Goal: Task Accomplishment & Management: Use online tool/utility

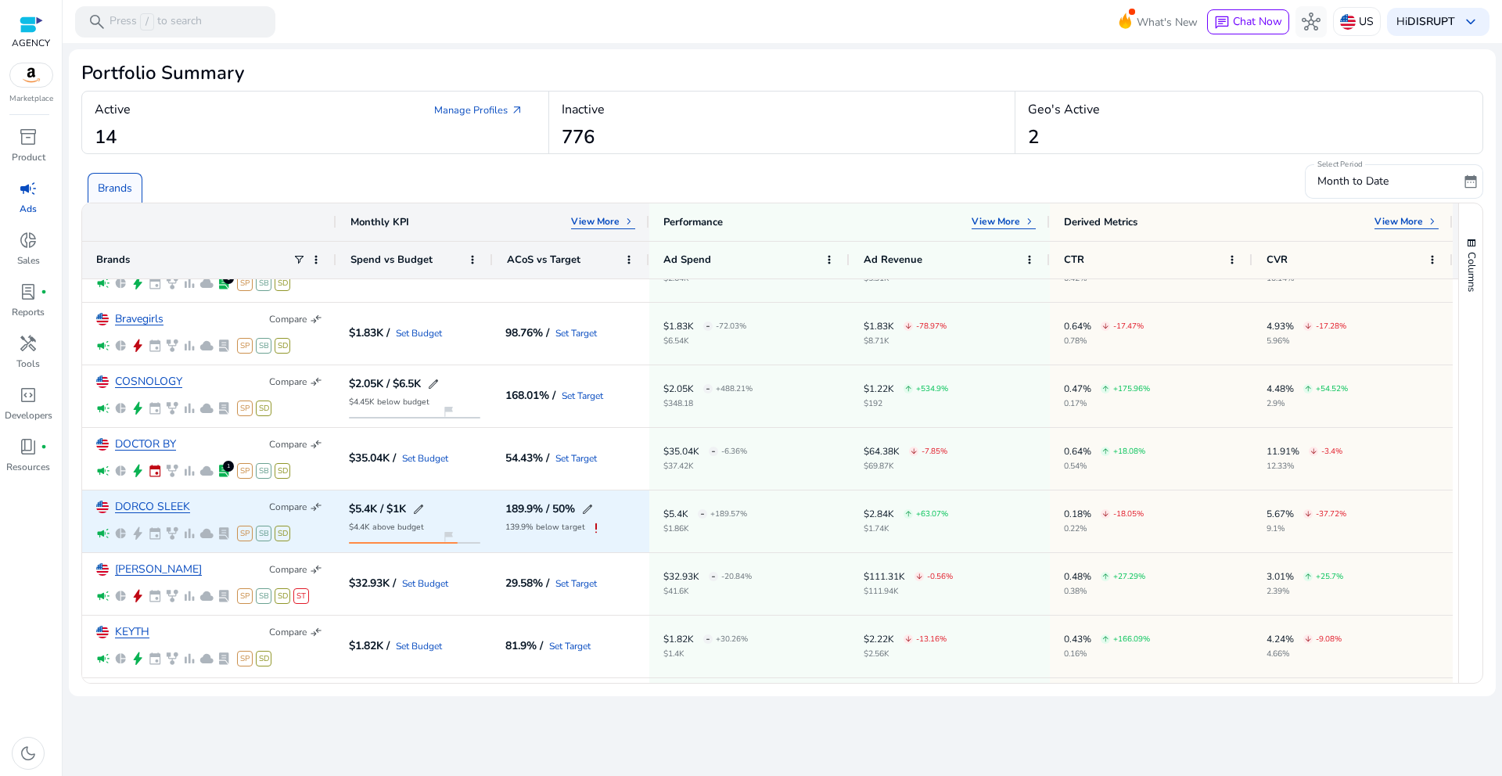
scroll to position [165, 0]
click at [122, 503] on link "DORCO SLEEK" at bounding box center [152, 507] width 75 height 12
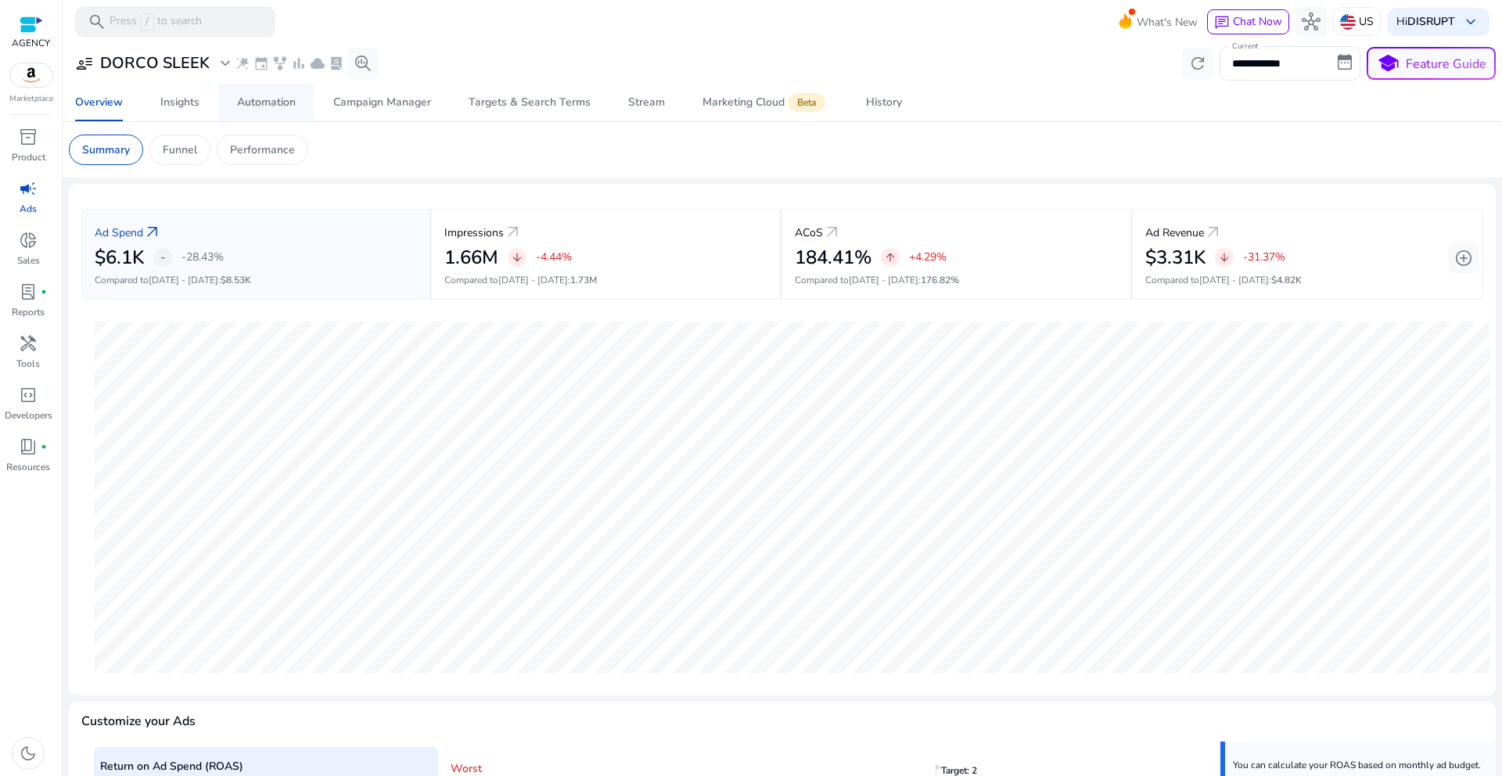
click at [307, 104] on link "Automation" at bounding box center [266, 103] width 96 height 38
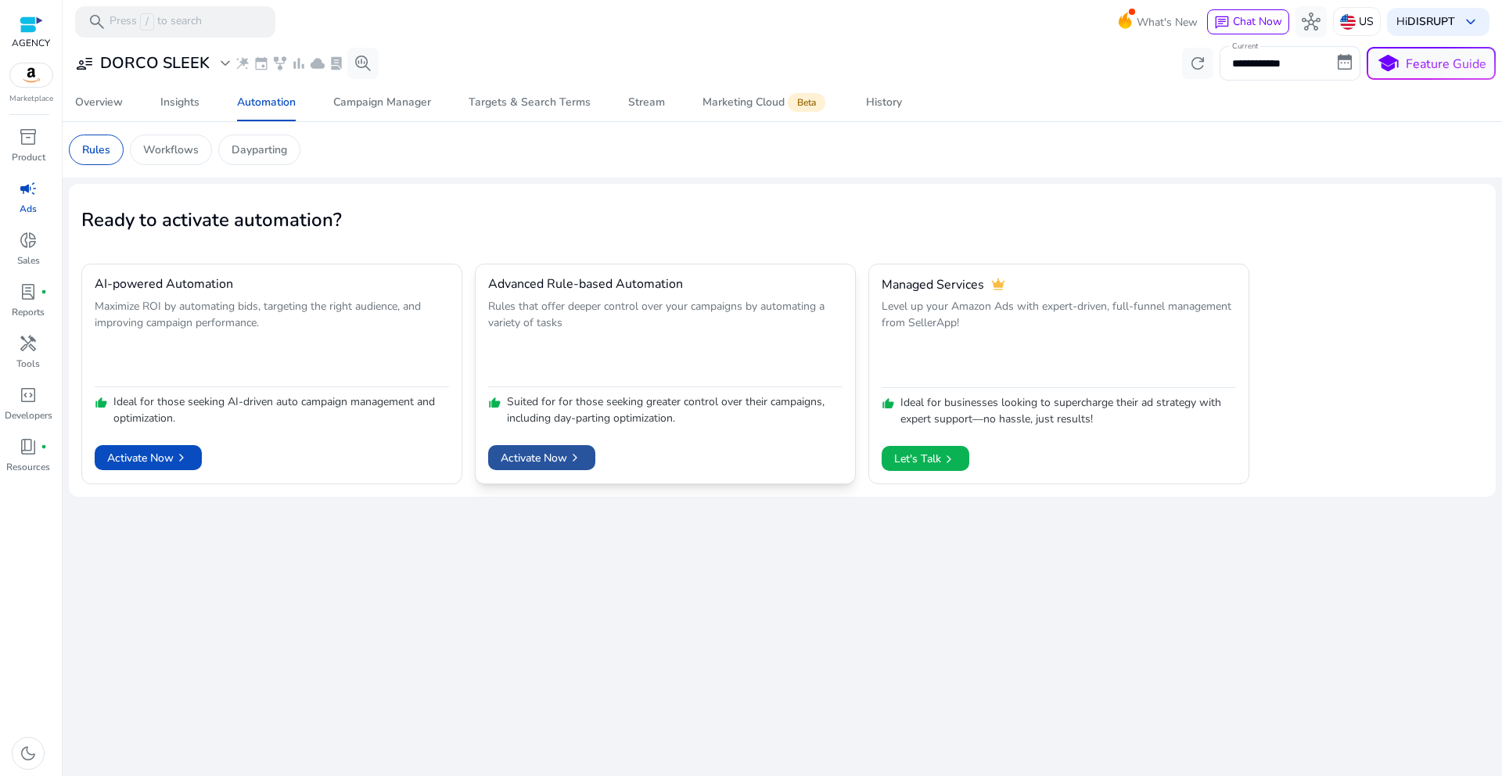
click at [547, 456] on span "Activate Now chevron_right" at bounding box center [542, 458] width 82 height 16
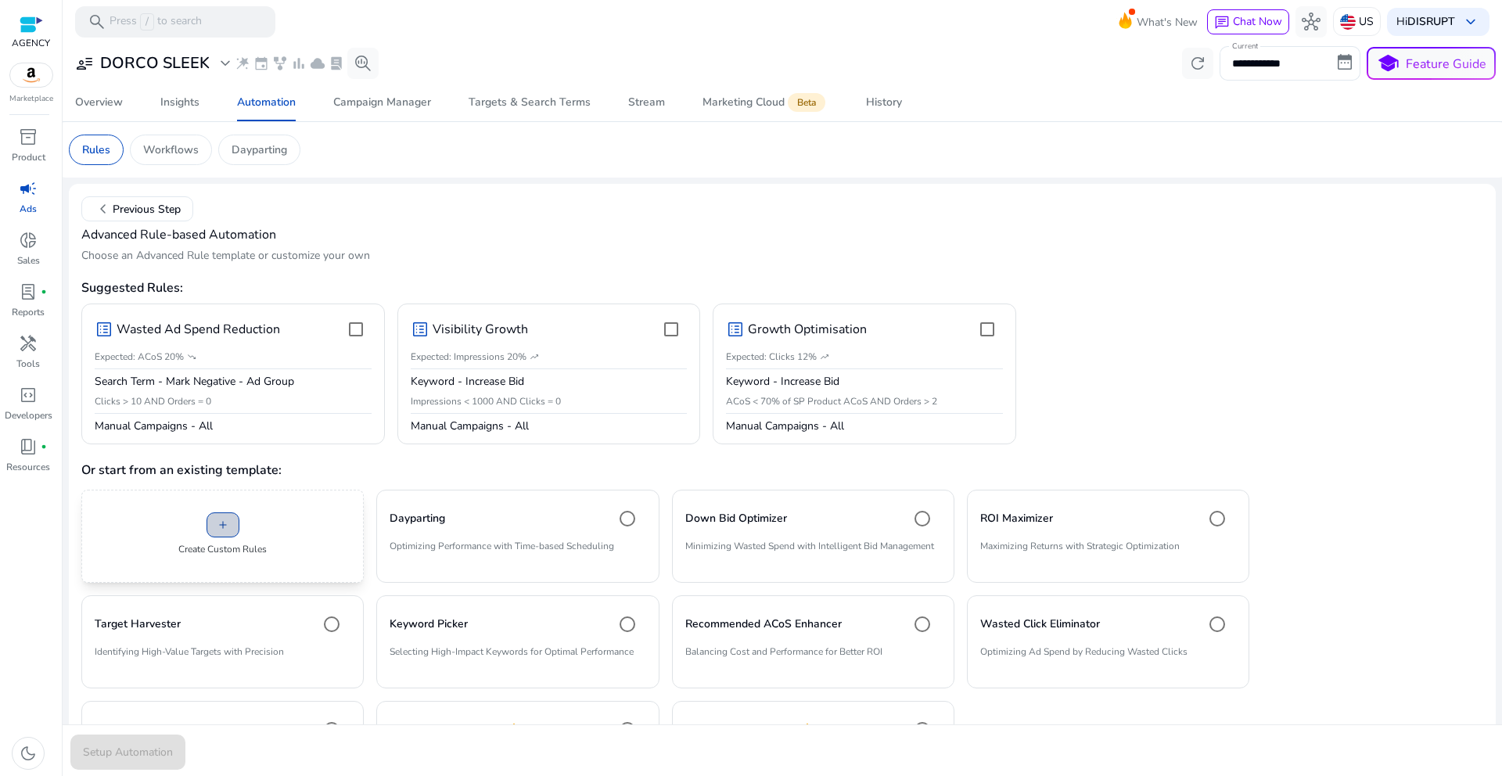
click at [236, 539] on span at bounding box center [222, 525] width 31 height 38
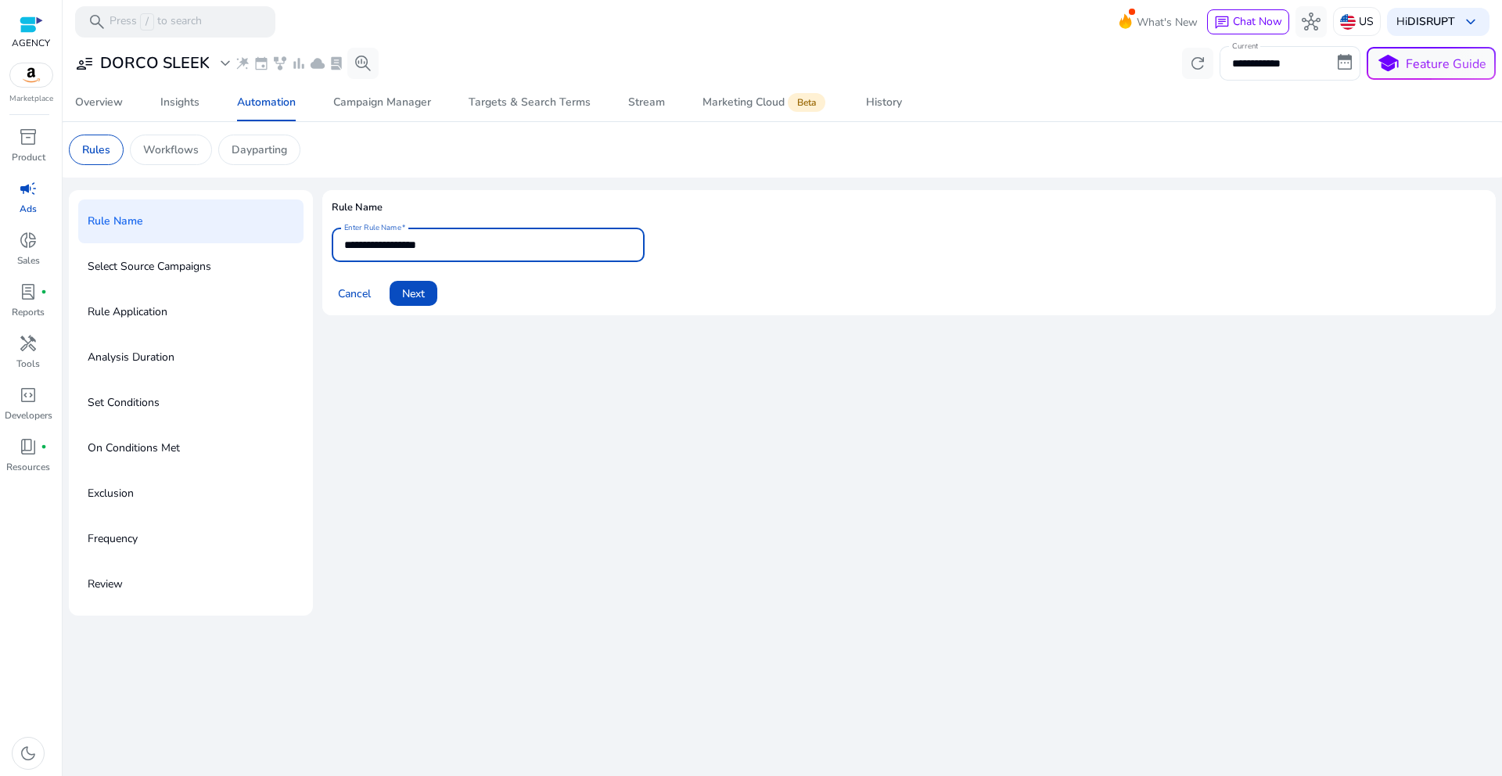
drag, startPoint x: 470, startPoint y: 252, endPoint x: 322, endPoint y: 241, distance: 148.3
click at [322, 241] on mat-card "**********" at bounding box center [908, 252] width 1173 height 125
type input "**********"
click at [425, 297] on span "Next" at bounding box center [413, 294] width 23 height 16
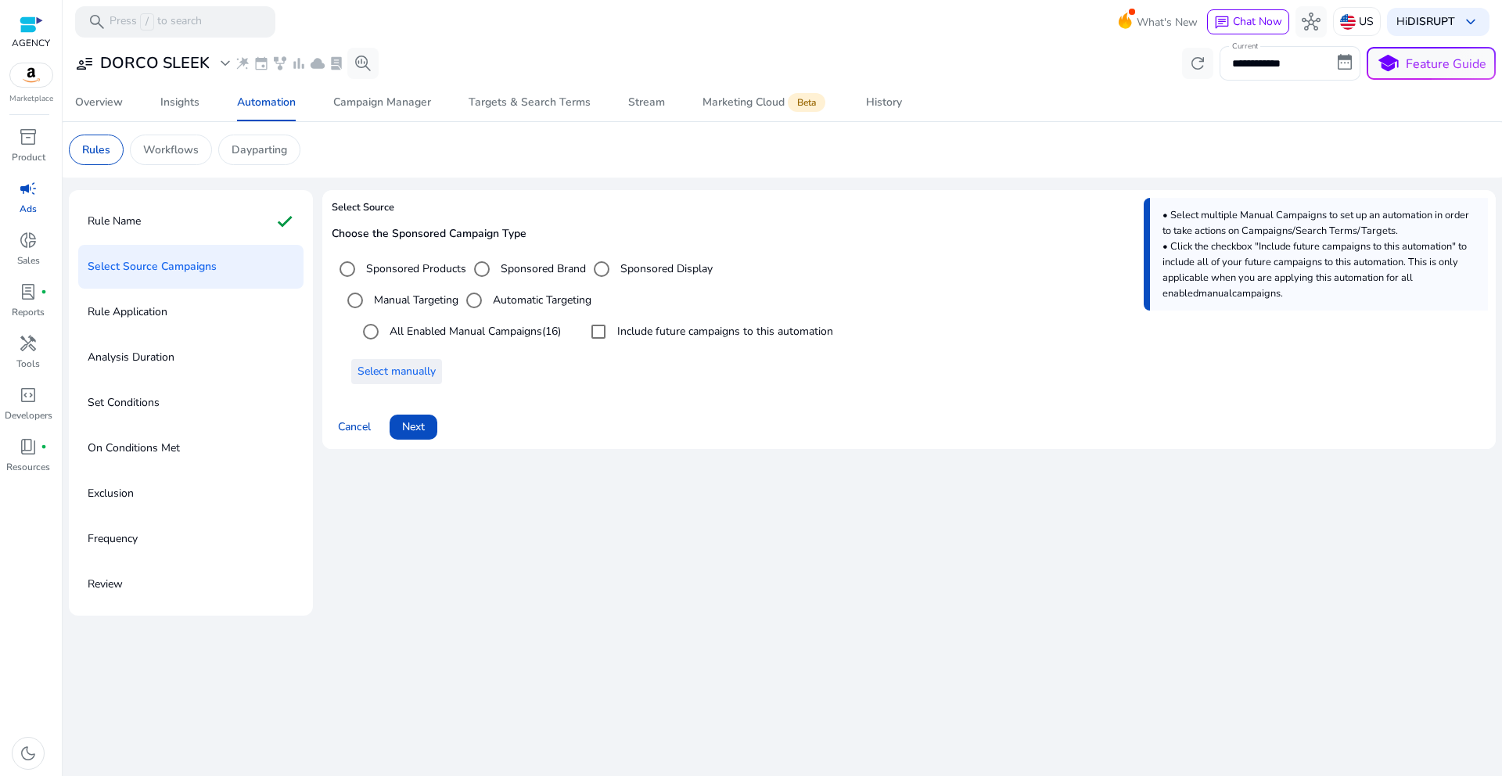
click at [413, 370] on span "Select manually" at bounding box center [397, 371] width 78 height 16
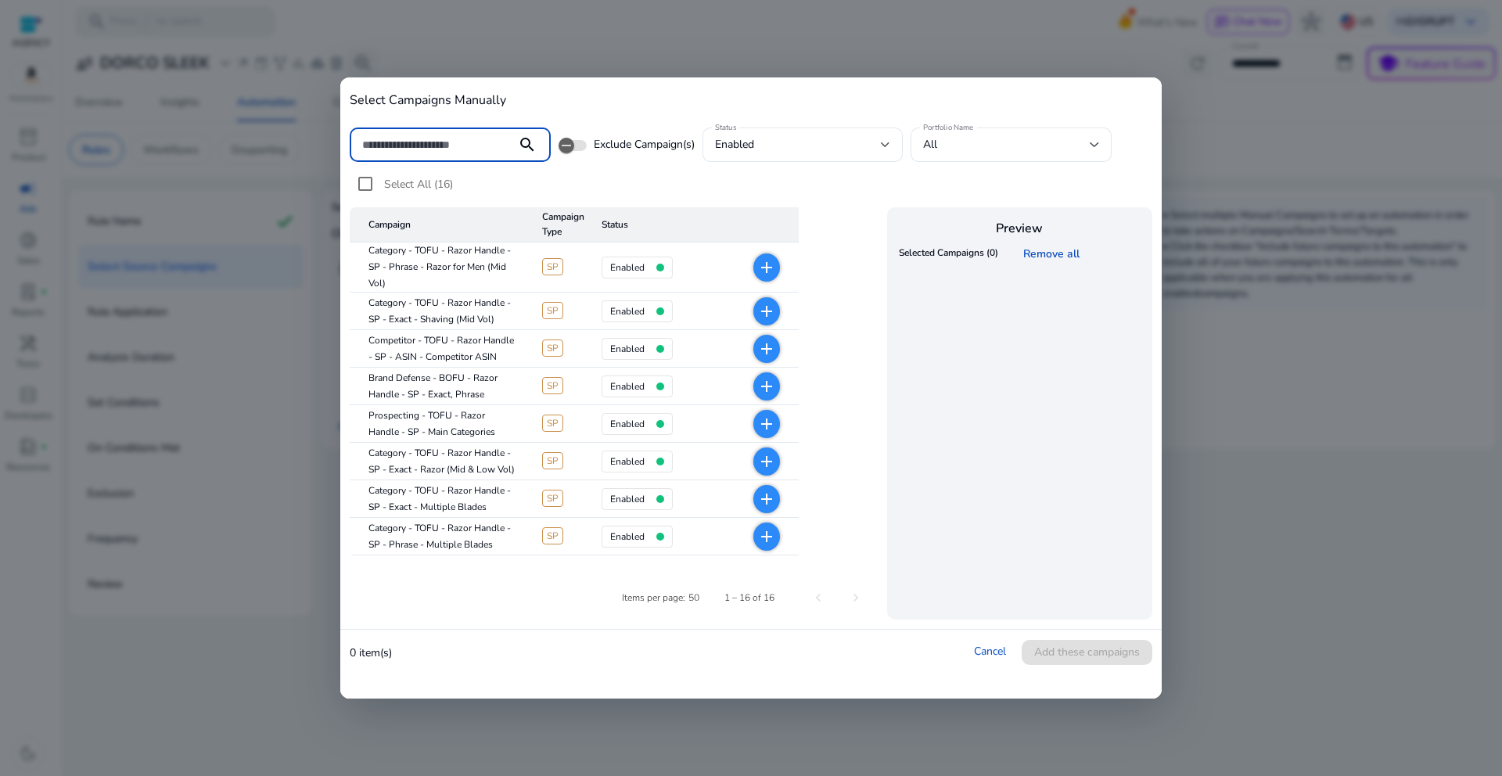
click at [768, 265] on mat-icon "add" at bounding box center [766, 267] width 19 height 19
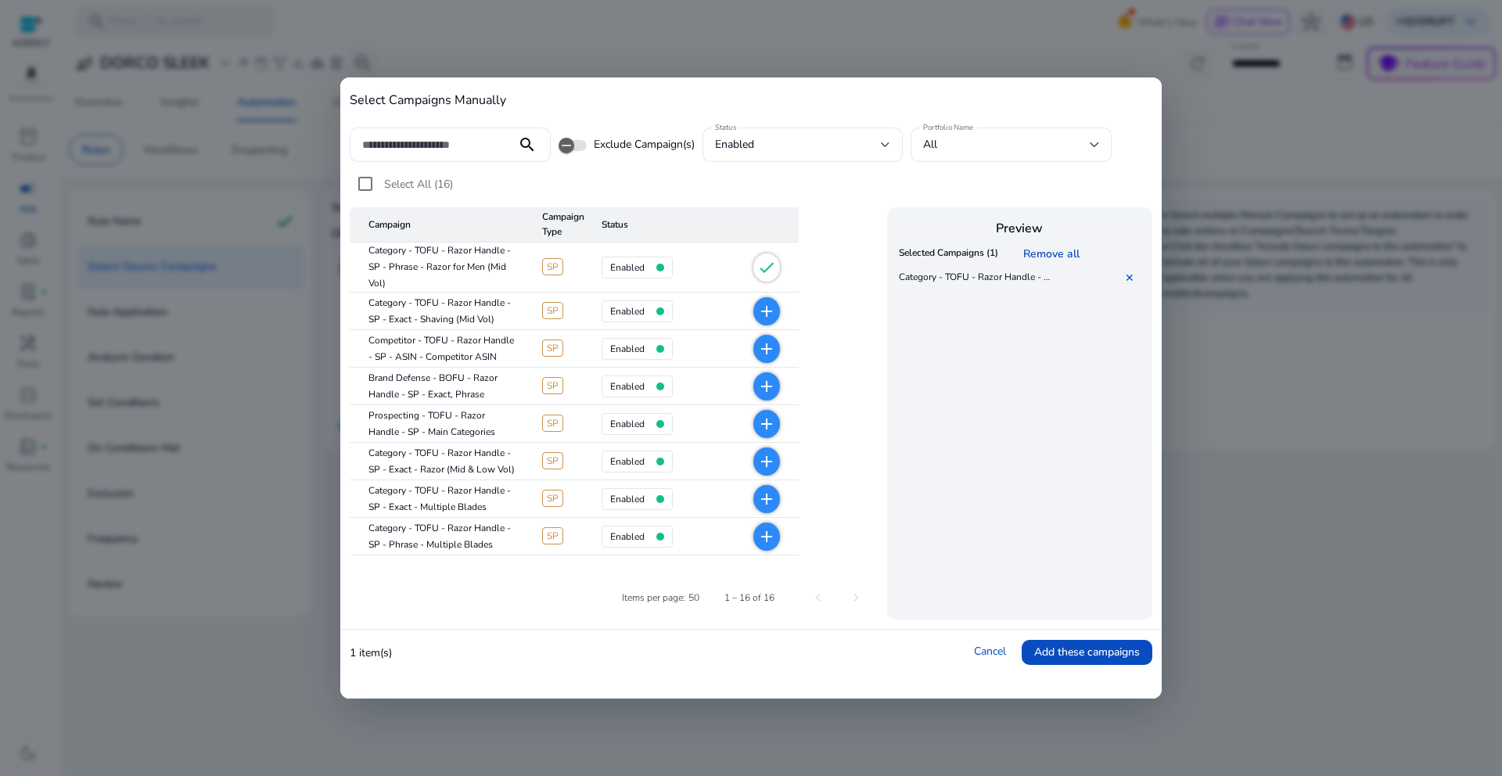
click at [767, 307] on mat-icon "add" at bounding box center [766, 311] width 19 height 19
click at [772, 388] on mat-icon "add" at bounding box center [766, 386] width 19 height 19
click at [769, 461] on mat-icon "add" at bounding box center [766, 461] width 19 height 19
click at [766, 493] on mat-icon "add" at bounding box center [766, 499] width 19 height 19
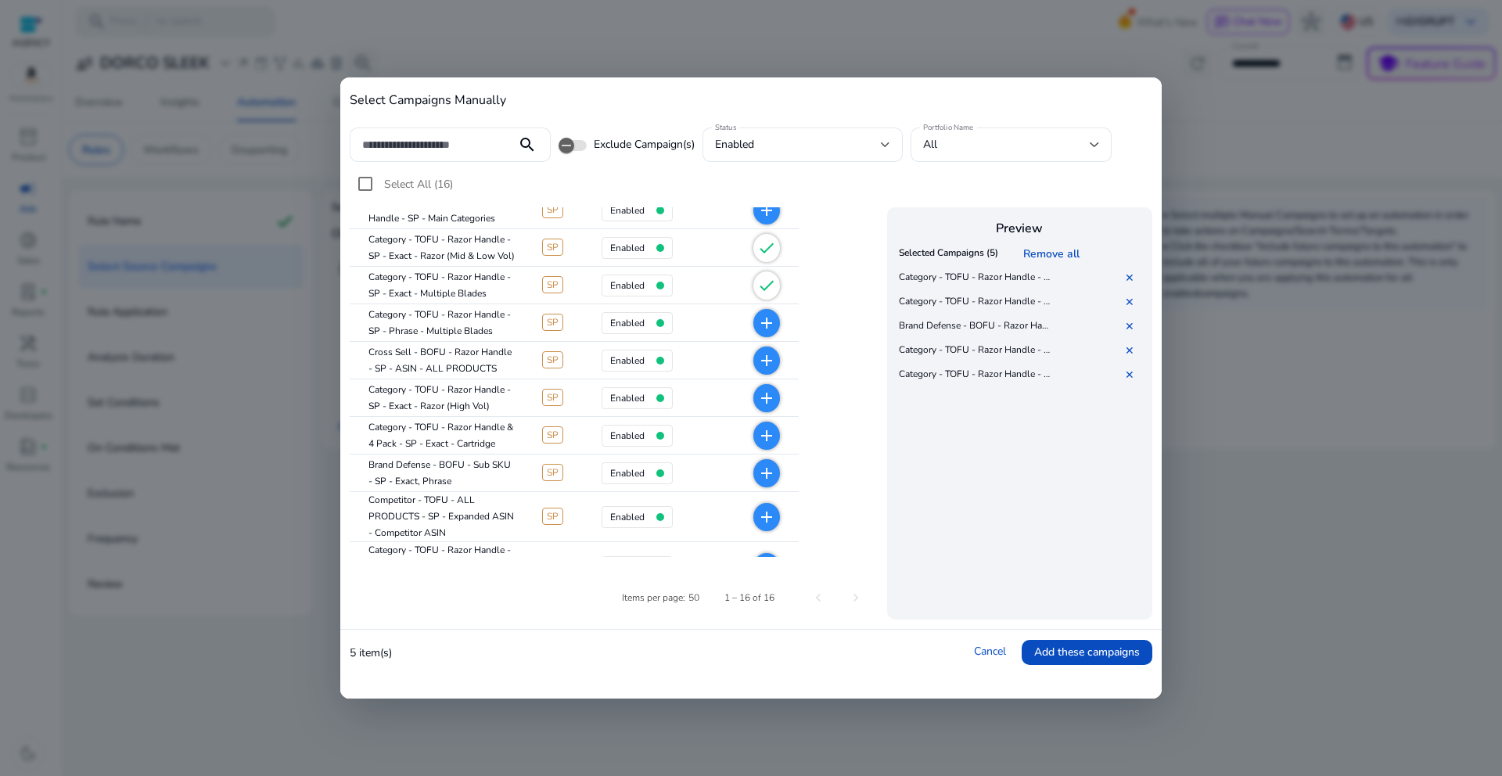
scroll to position [245, 0]
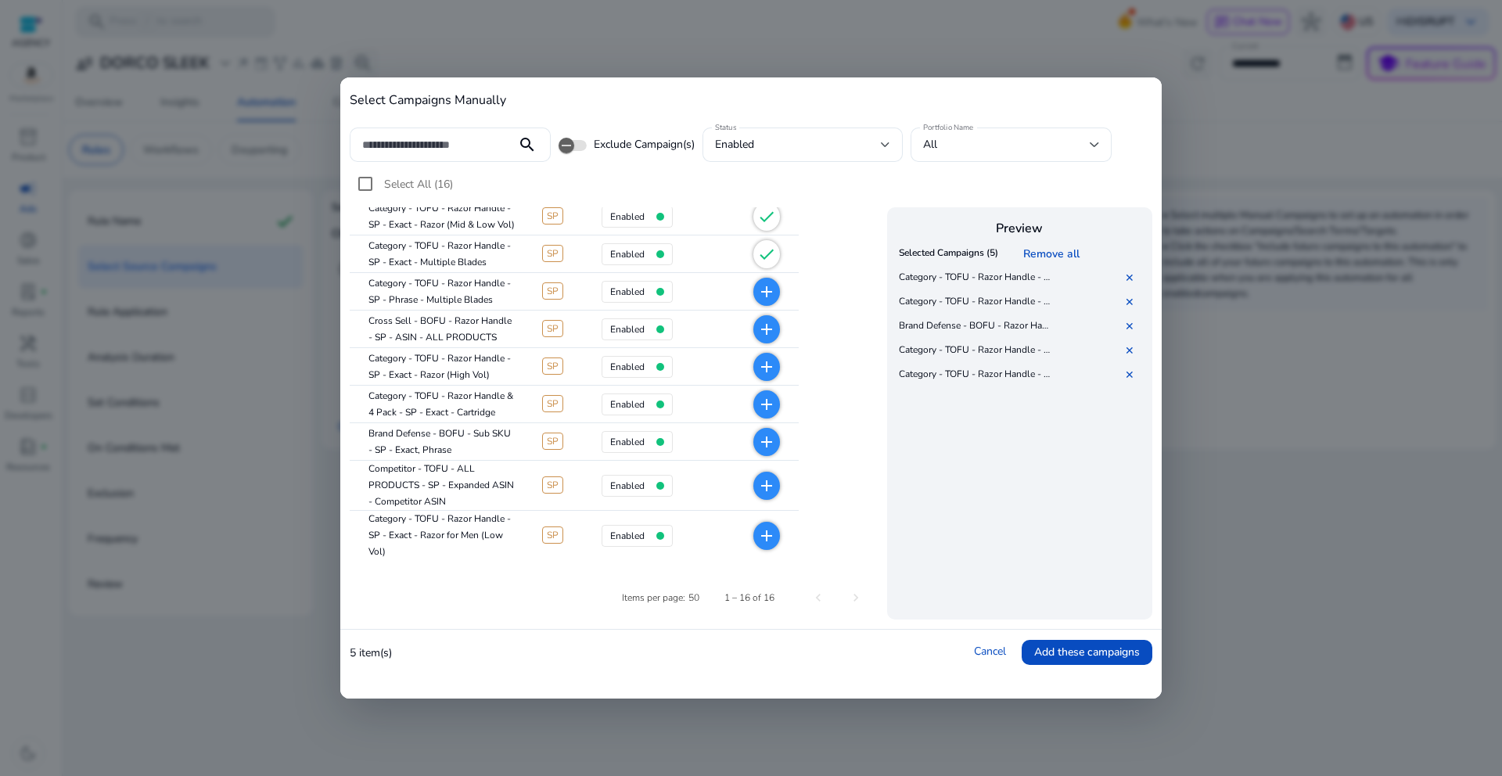
click at [764, 292] on mat-icon "add" at bounding box center [766, 291] width 19 height 19
click at [773, 361] on mat-icon "add" at bounding box center [766, 367] width 19 height 19
click at [758, 404] on mat-icon "add" at bounding box center [766, 404] width 19 height 19
click at [762, 443] on mat-icon "add" at bounding box center [766, 442] width 19 height 19
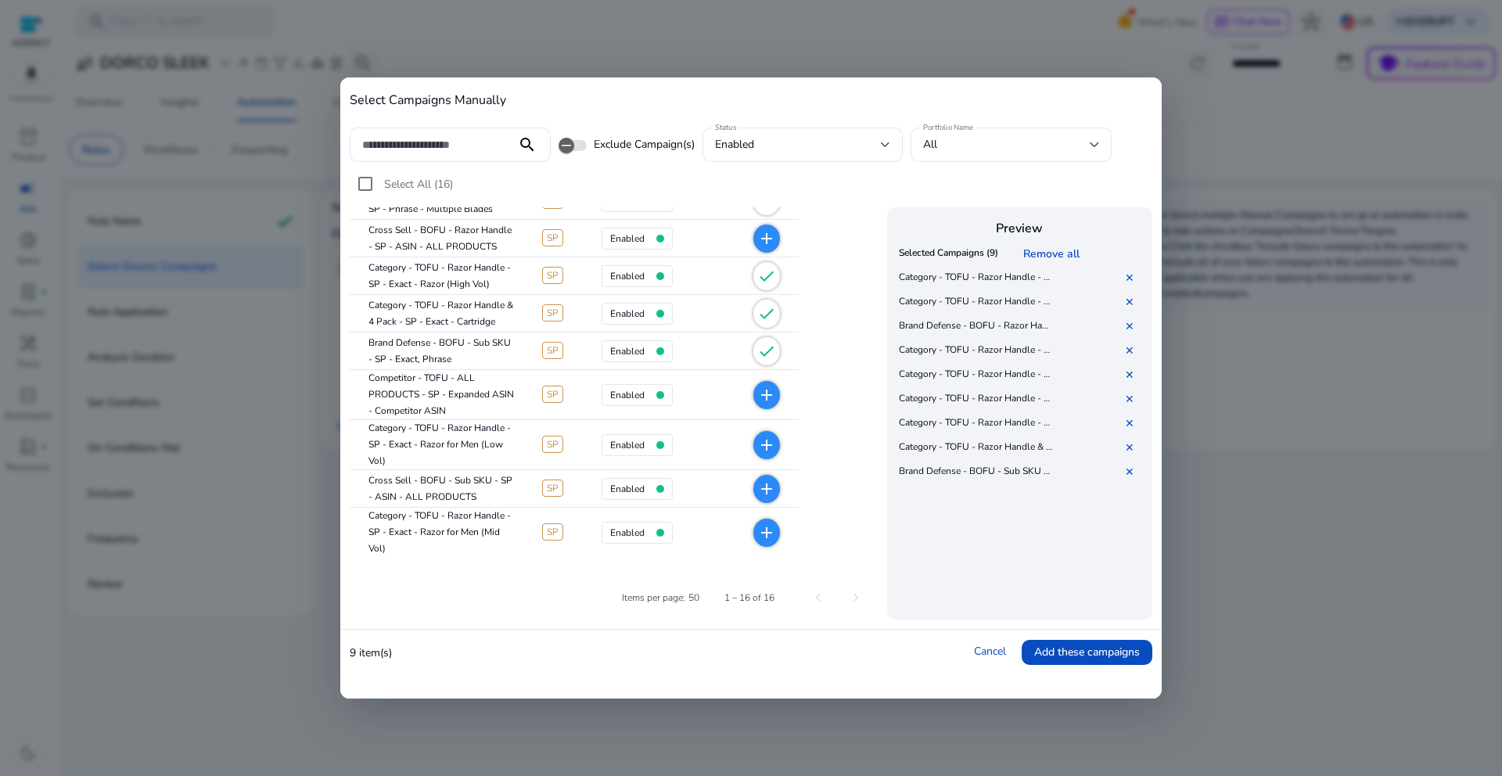
scroll to position [336, 0]
click at [764, 442] on mat-icon "add" at bounding box center [766, 445] width 19 height 19
click at [766, 540] on mat-icon "add" at bounding box center [766, 532] width 19 height 19
click at [1062, 645] on span "Add these campaigns" at bounding box center [1087, 652] width 106 height 16
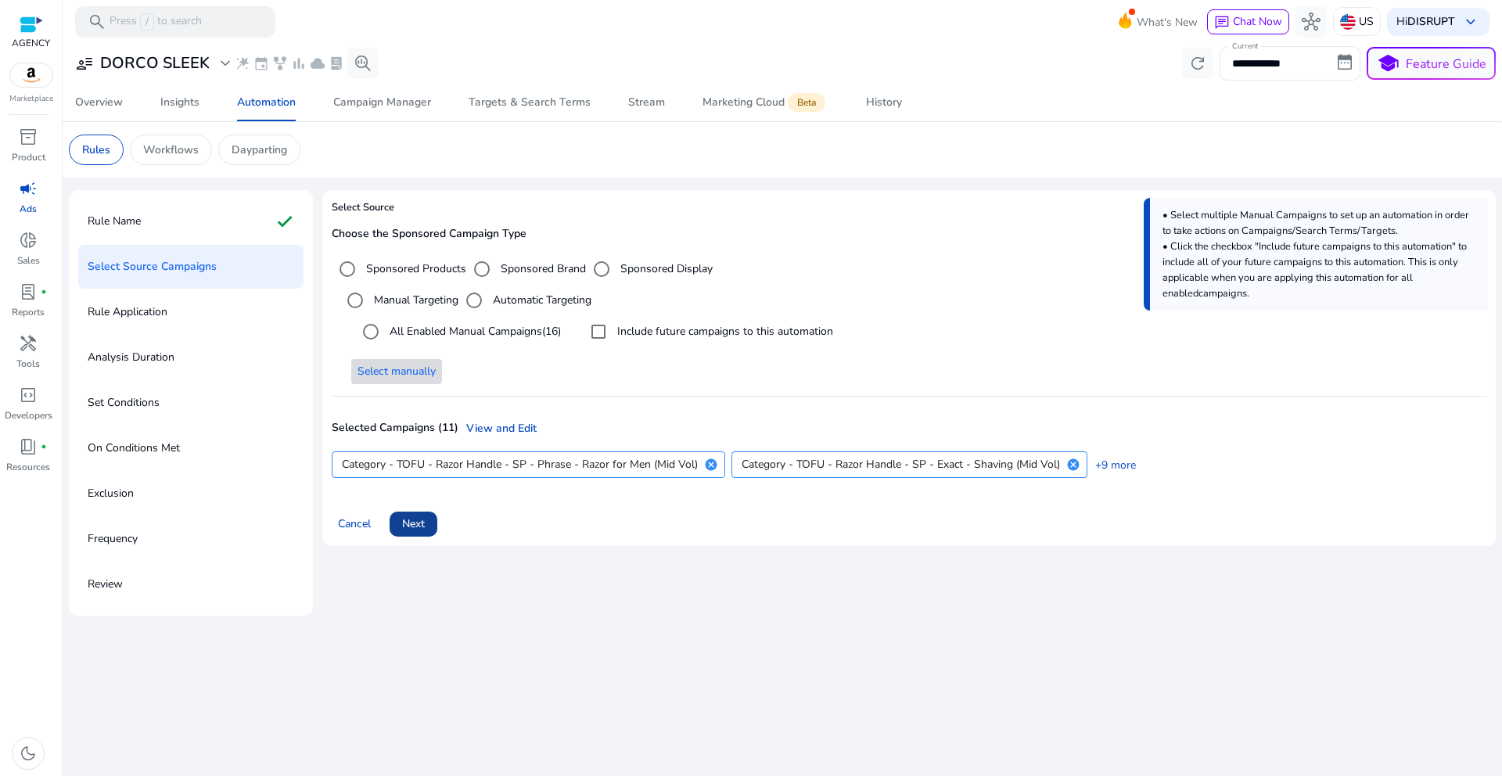
click at [425, 523] on span "Next" at bounding box center [413, 524] width 23 height 16
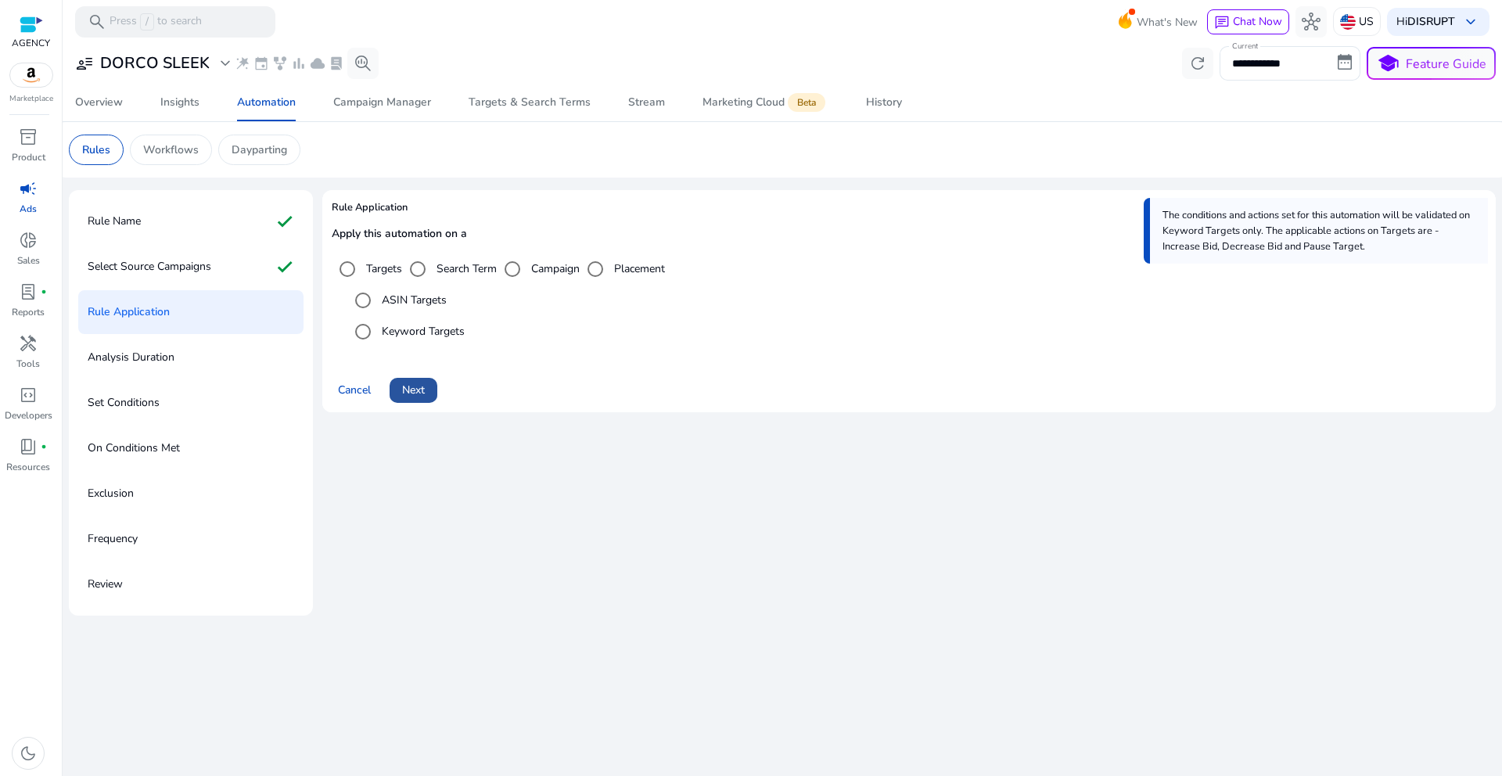
click at [417, 402] on span at bounding box center [414, 391] width 48 height 38
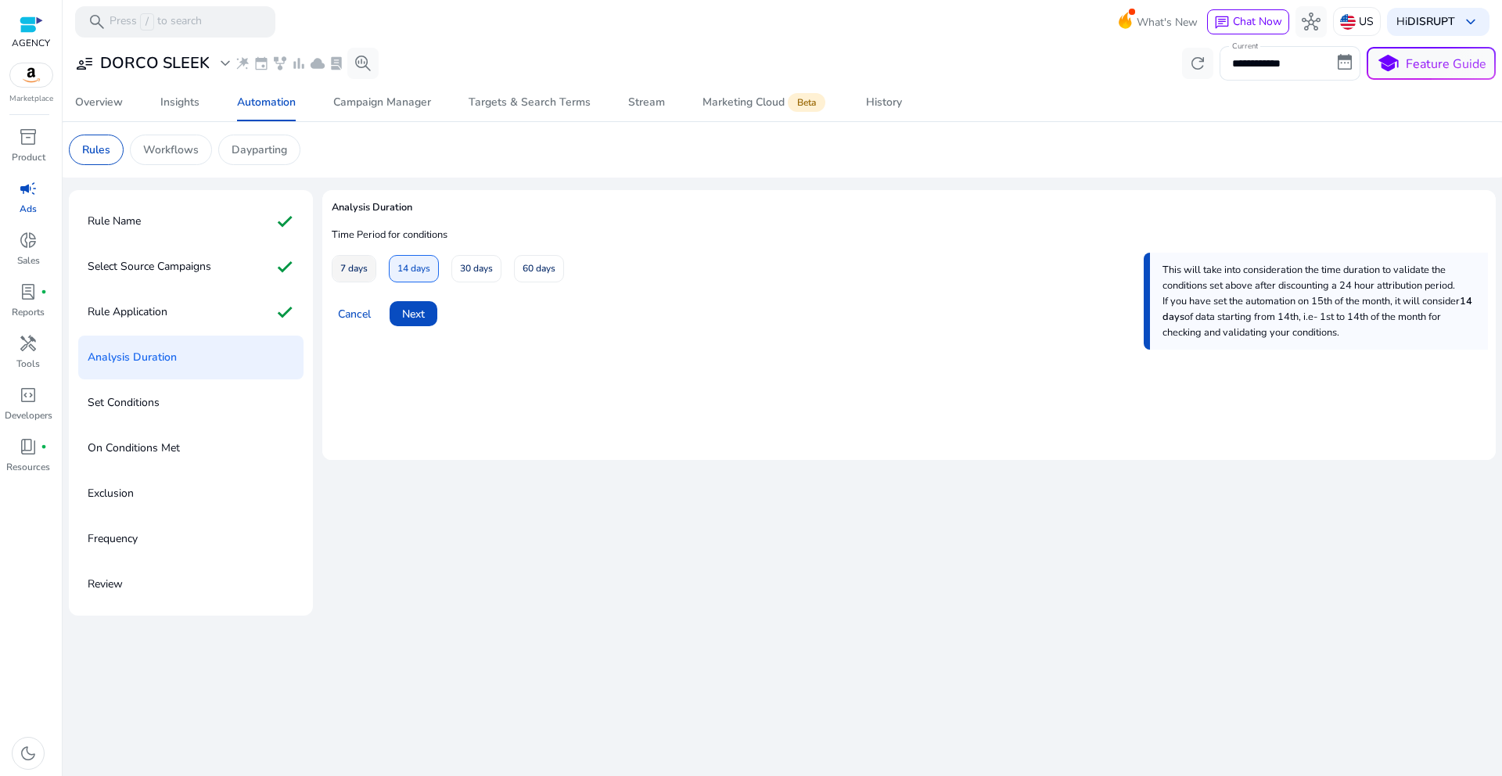
click at [362, 269] on span "7 days" at bounding box center [353, 268] width 27 height 27
click at [409, 318] on span "Next" at bounding box center [413, 314] width 23 height 16
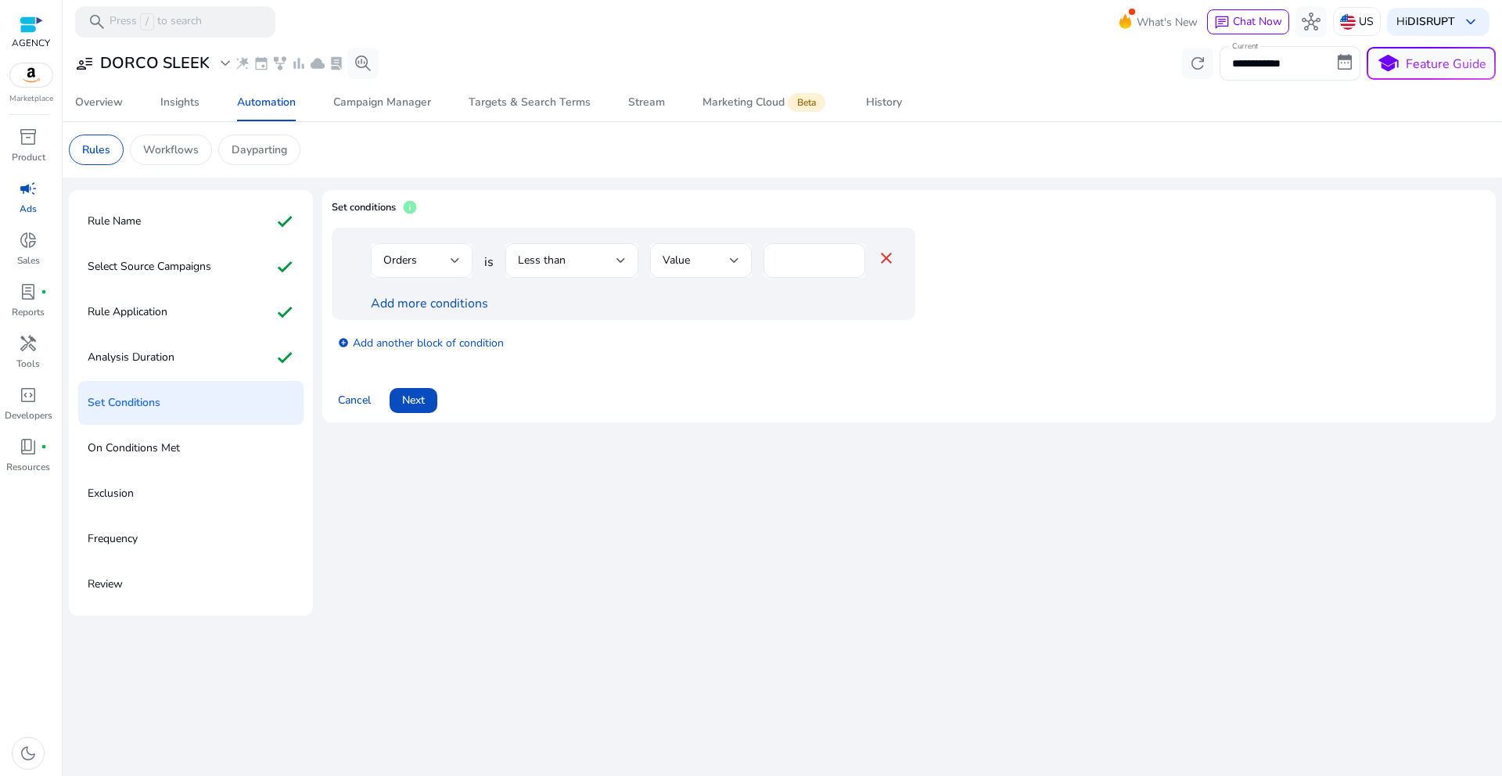
click at [454, 267] on div at bounding box center [455, 260] width 9 height 19
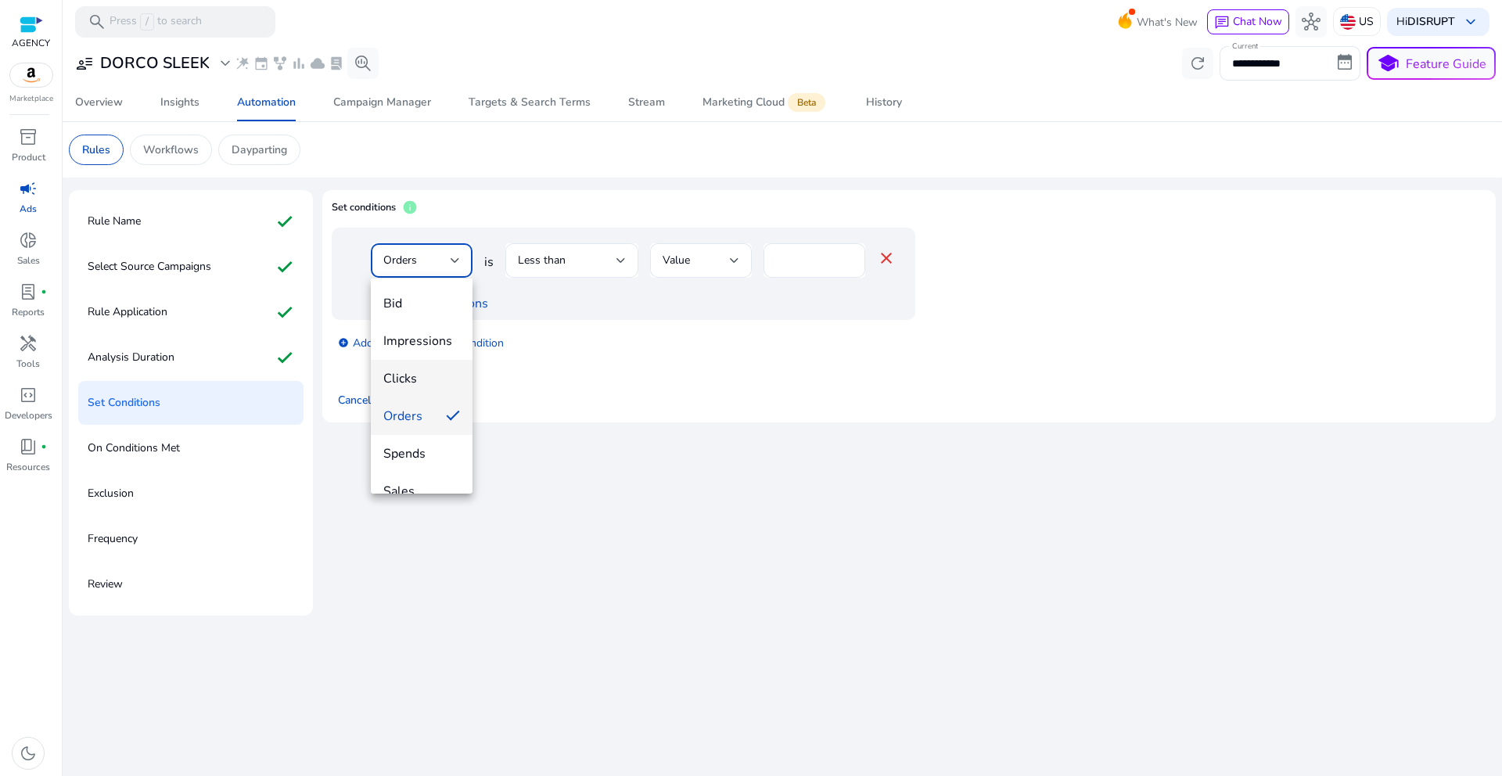
drag, startPoint x: 422, startPoint y: 390, endPoint x: 428, endPoint y: 375, distance: 15.1
click at [422, 389] on mat-option "Clicks" at bounding box center [422, 379] width 102 height 38
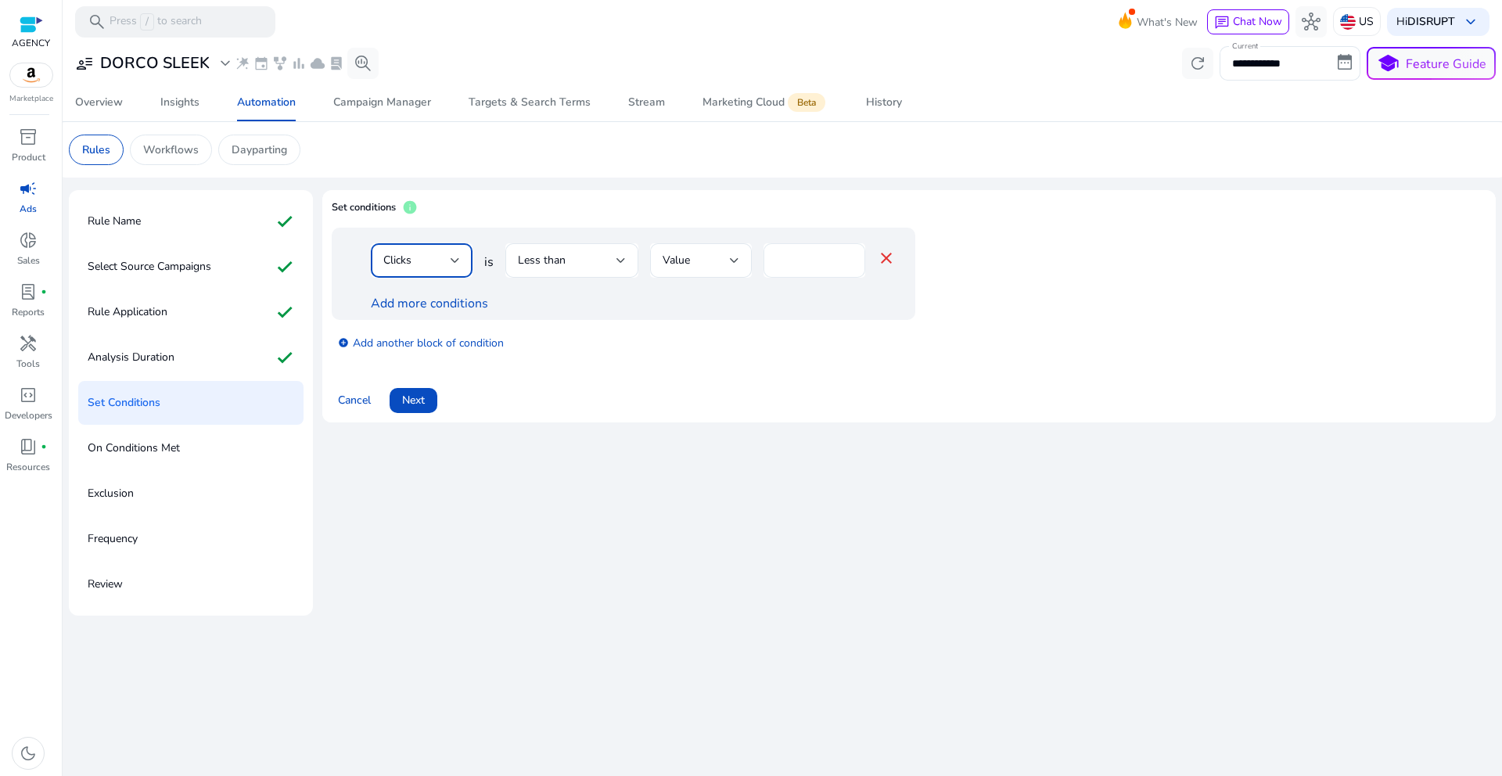
click at [791, 262] on input "*" at bounding box center [814, 260] width 77 height 17
type input "*"
click at [799, 413] on mat-card "Set conditions info Clicks is Less than Value * close Add more conditions add_c…" at bounding box center [908, 306] width 1173 height 232
click at [400, 402] on span at bounding box center [414, 401] width 48 height 38
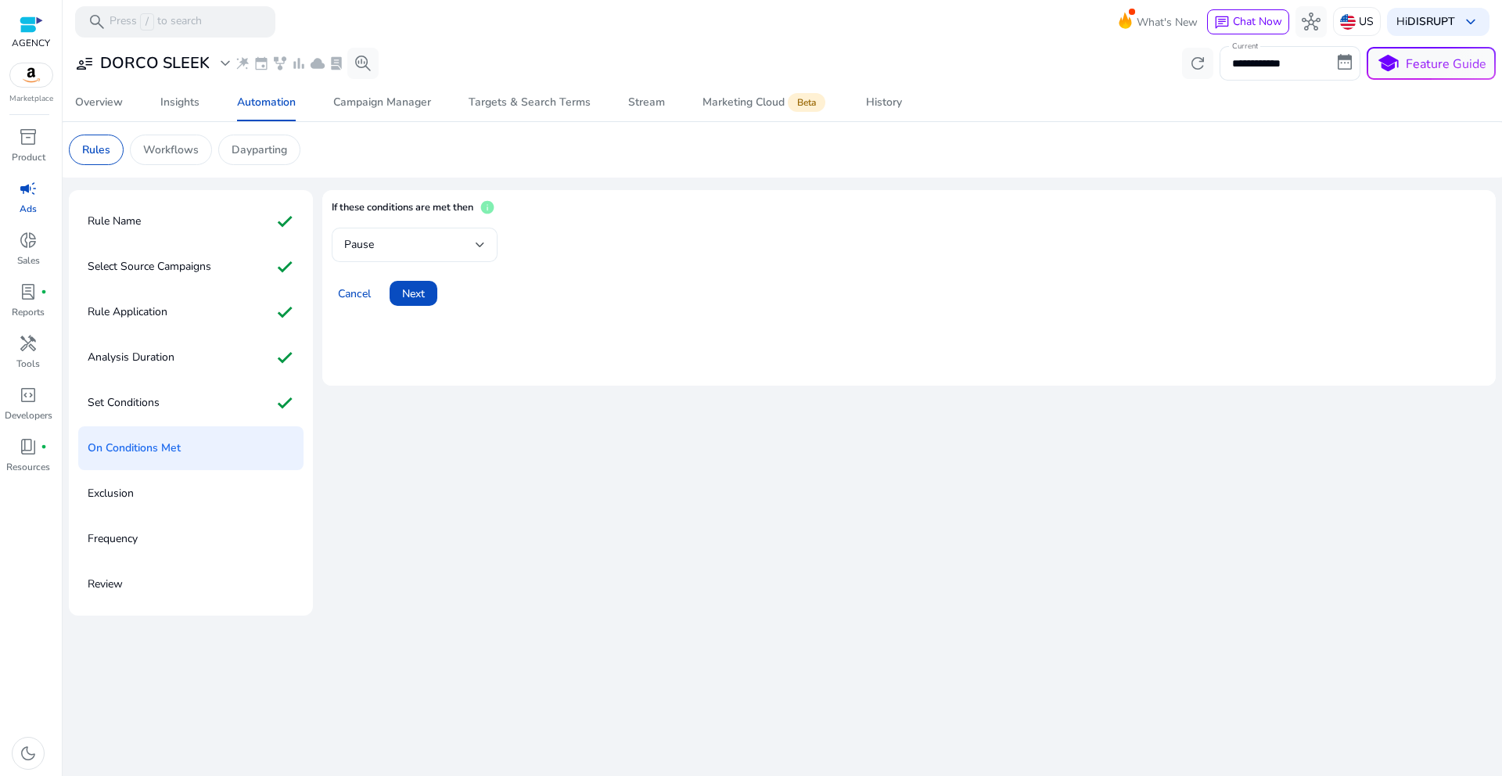
click at [428, 235] on div "Pause" at bounding box center [414, 244] width 141 height 19
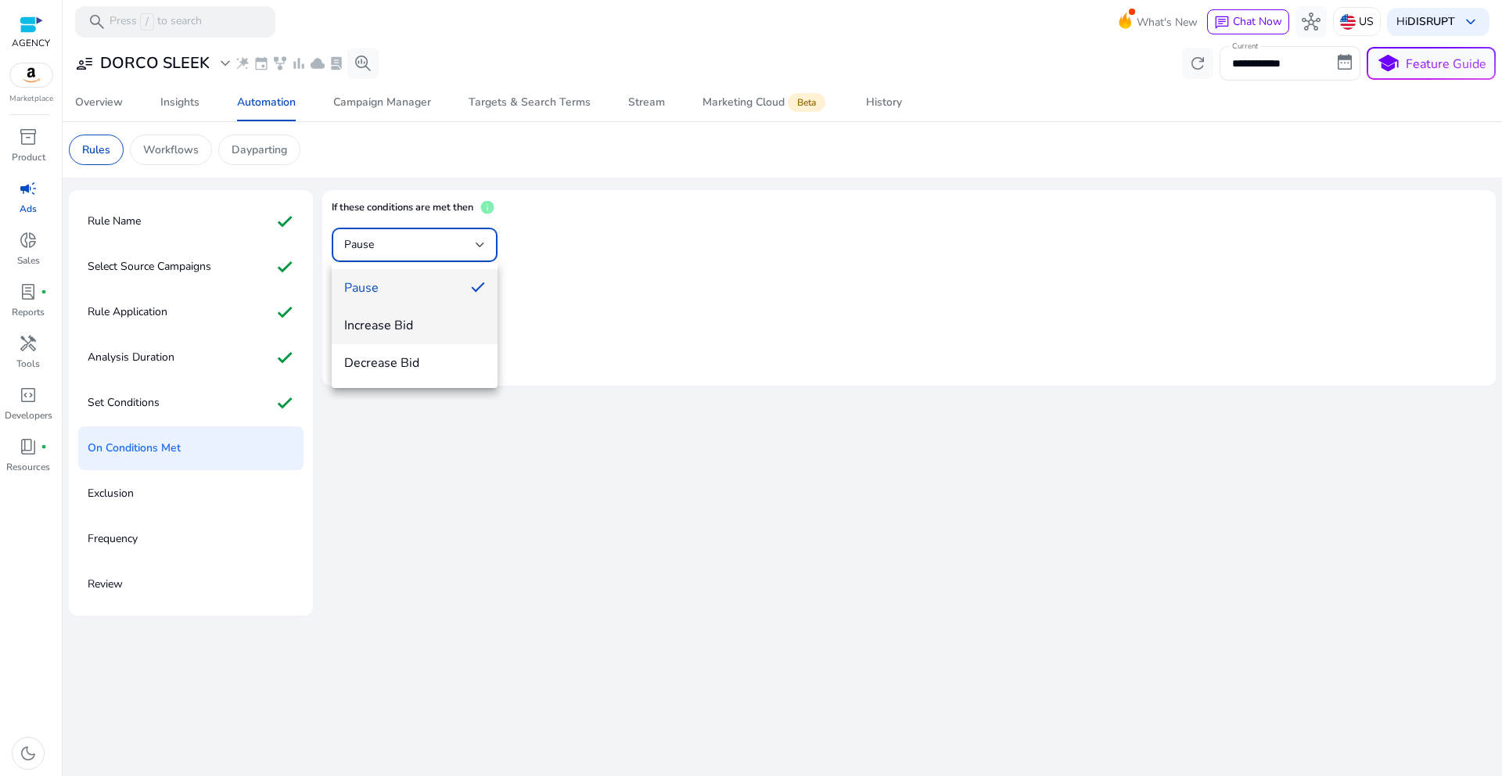
click at [401, 327] on span "Increase Bid" at bounding box center [414, 325] width 141 height 17
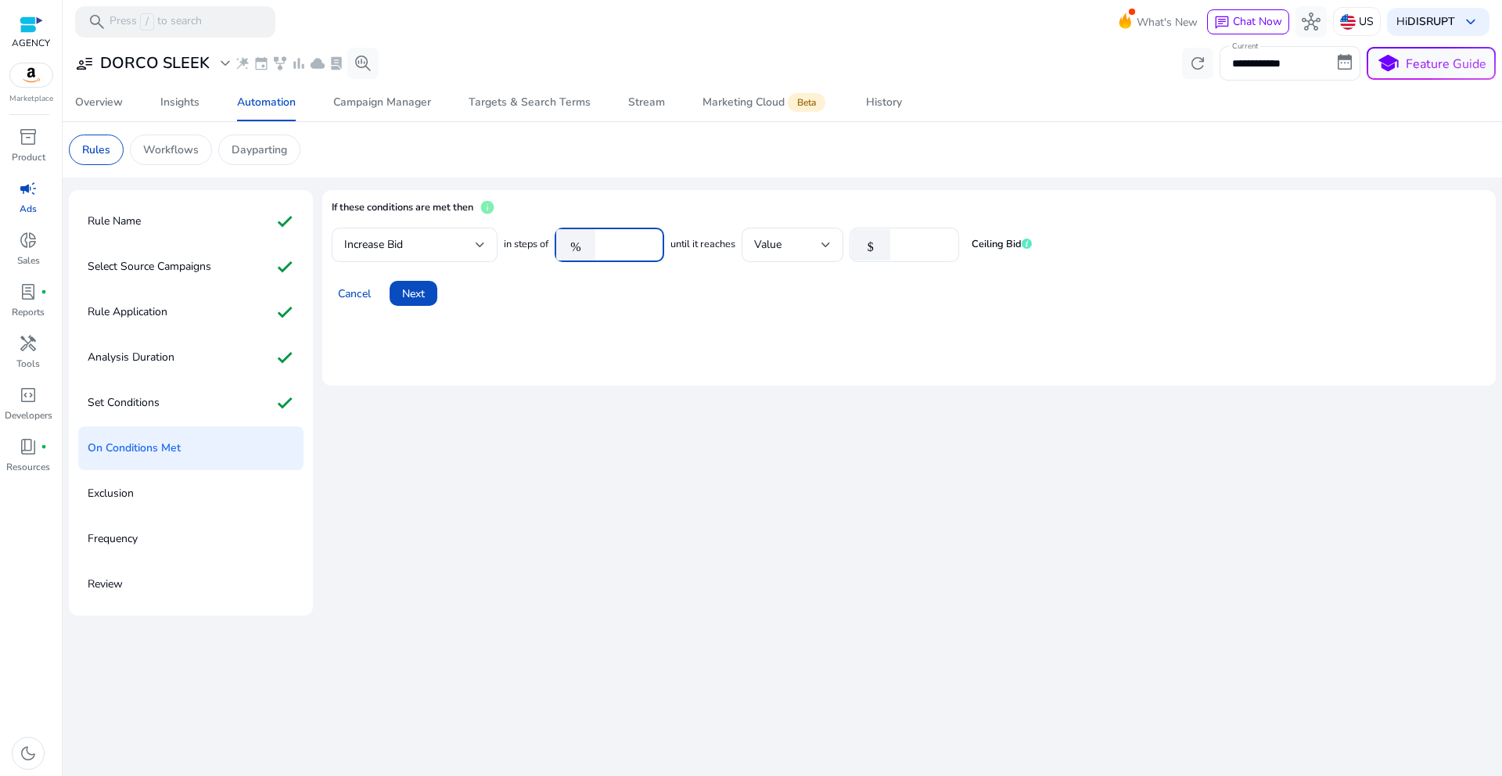
drag, startPoint x: 633, startPoint y: 240, endPoint x: 591, endPoint y: 241, distance: 41.5
click at [591, 241] on div "% ****" at bounding box center [603, 245] width 97 height 34
type input "**"
click at [656, 420] on div "If these conditions are met then info Increase Bid in steps of % ** until it re…" at bounding box center [908, 403] width 1173 height 426
click at [410, 296] on span "Next" at bounding box center [413, 294] width 23 height 16
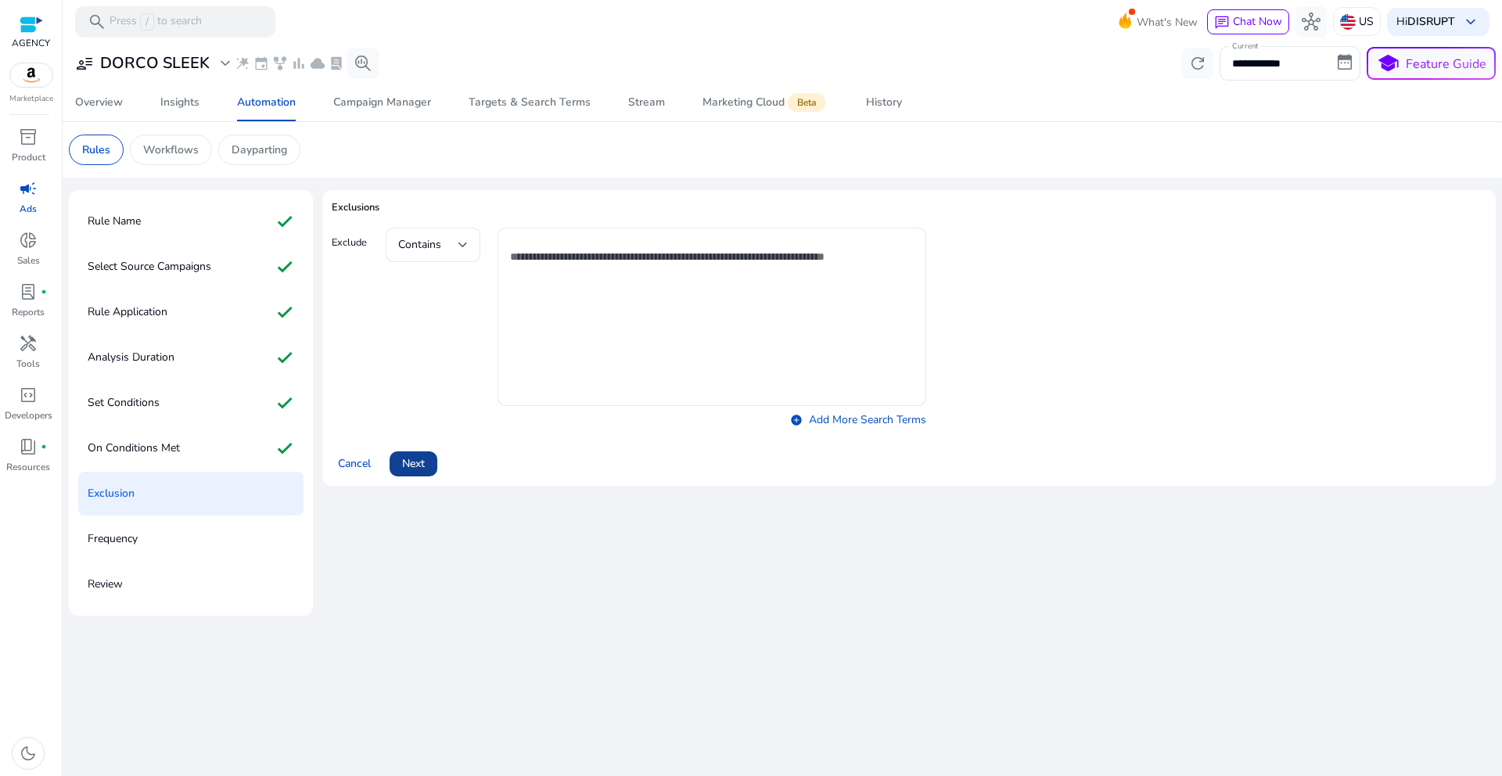
click at [420, 471] on span "Next" at bounding box center [413, 463] width 23 height 16
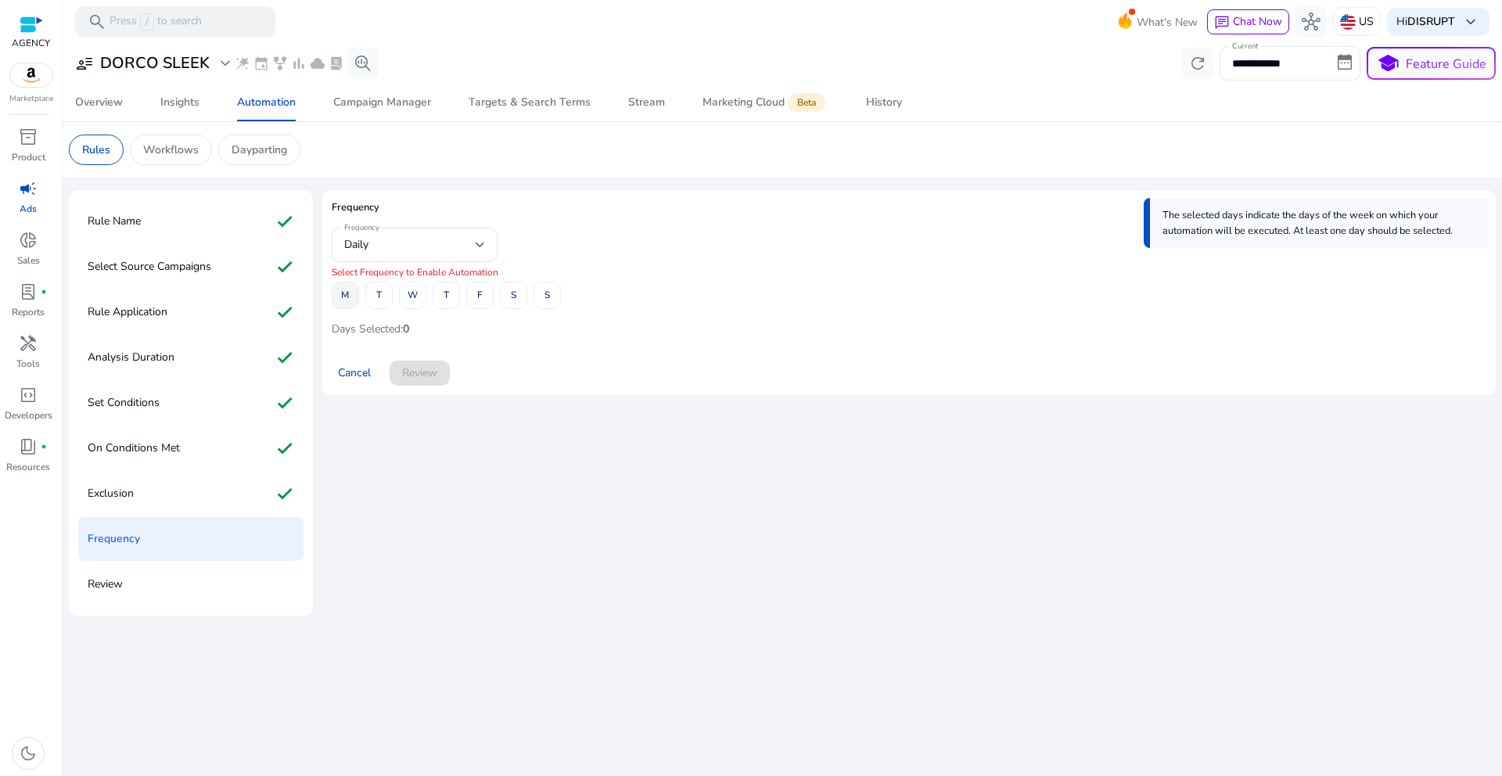
click at [343, 290] on span "M" at bounding box center [345, 295] width 8 height 27
click at [411, 289] on span "W" at bounding box center [413, 295] width 10 height 27
click at [552, 296] on span at bounding box center [547, 296] width 26 height 38
click at [435, 367] on span "Review" at bounding box center [419, 373] width 35 height 16
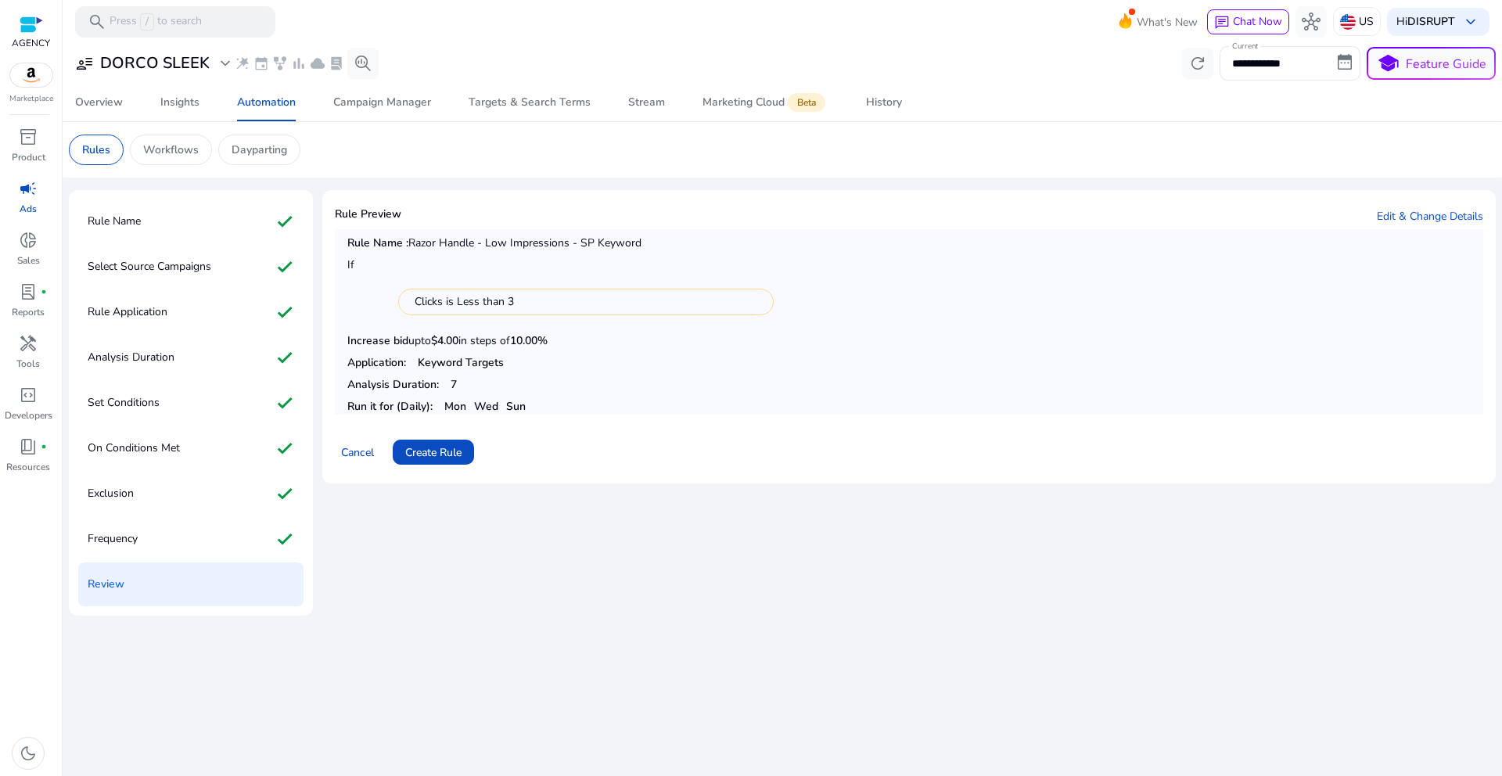
click at [572, 577] on div "Rule Preview Edit & Change Details Rule Name : Razor Handle - Low Impressions -…" at bounding box center [908, 403] width 1173 height 426
click at [434, 449] on span "Create Rule" at bounding box center [433, 452] width 56 height 16
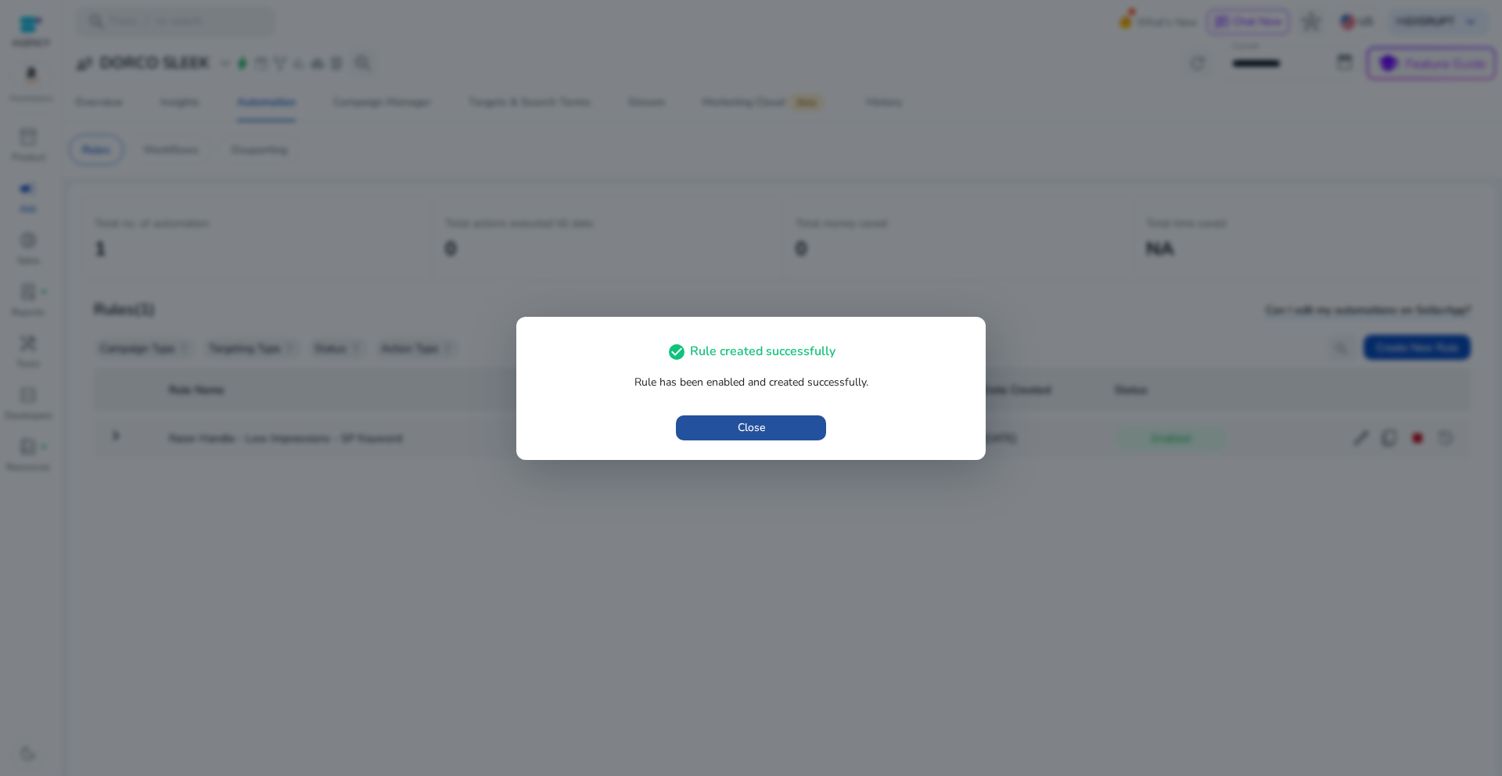
click at [789, 430] on span "button" at bounding box center [751, 428] width 150 height 38
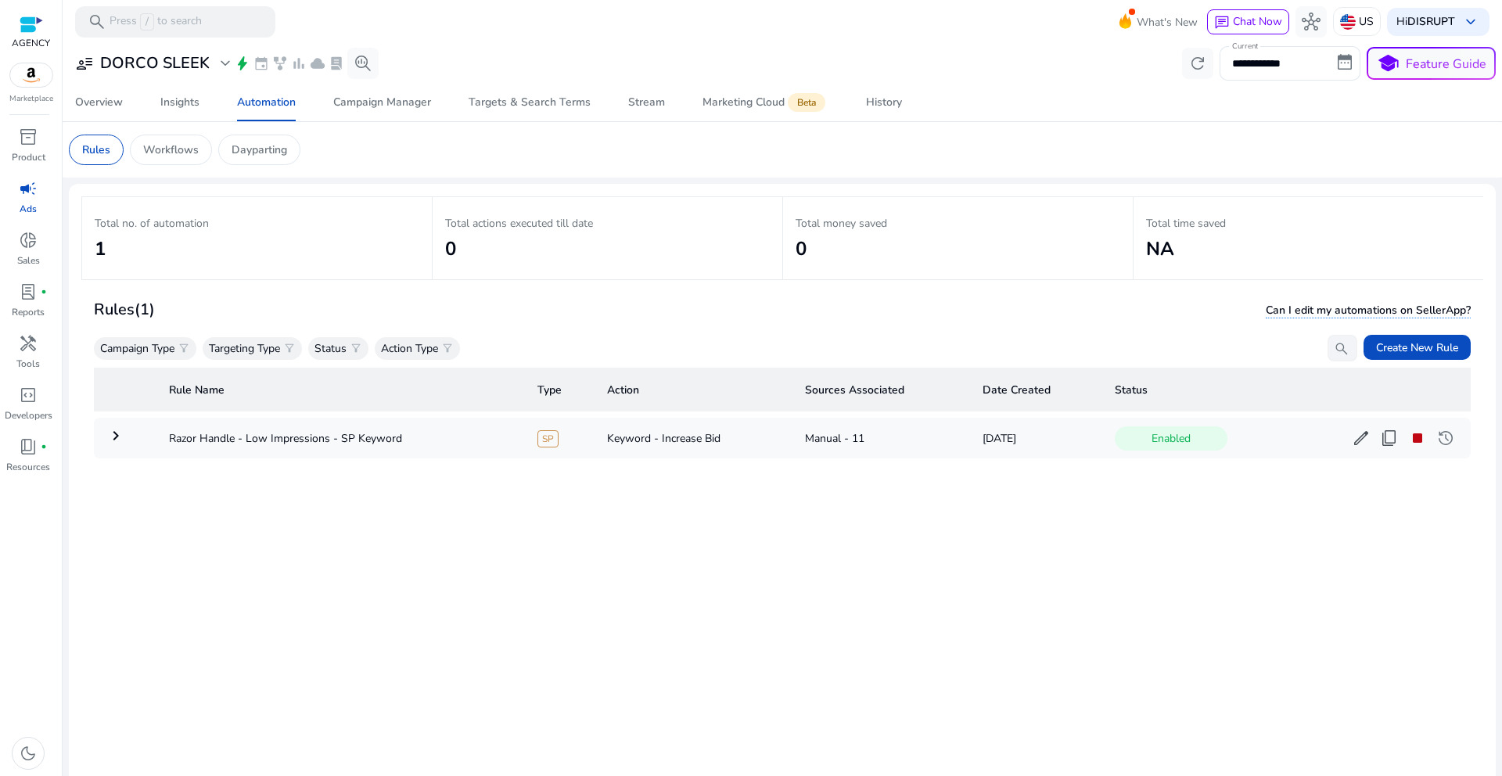
click at [523, 571] on div "Rule Name Type Action Sources Associated Date Created Status keyboard_arrow_rig…" at bounding box center [782, 612] width 1377 height 502
click at [1425, 344] on span "Create New Rule" at bounding box center [1417, 348] width 82 height 16
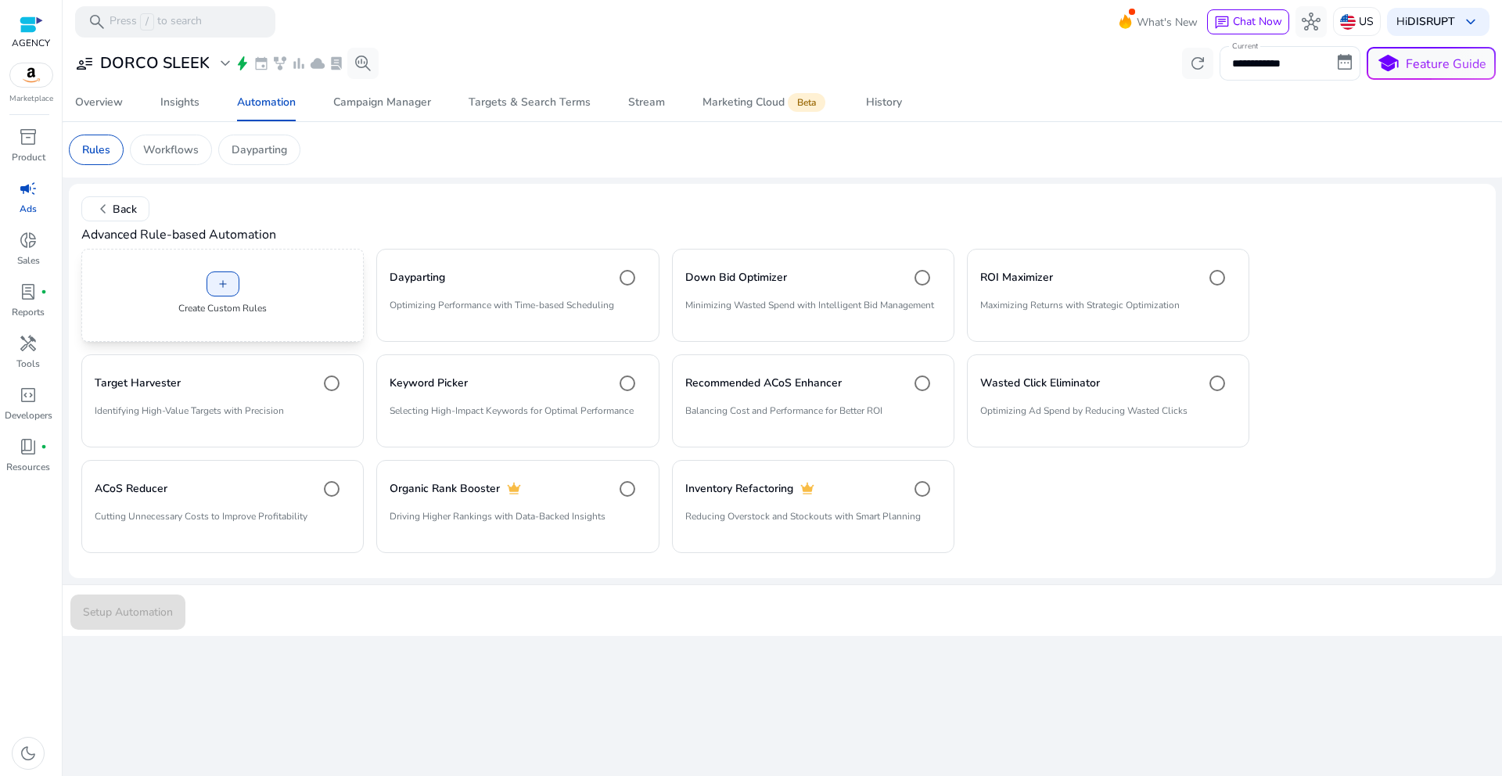
click at [239, 289] on div "add Create Custom Rules" at bounding box center [222, 295] width 282 height 93
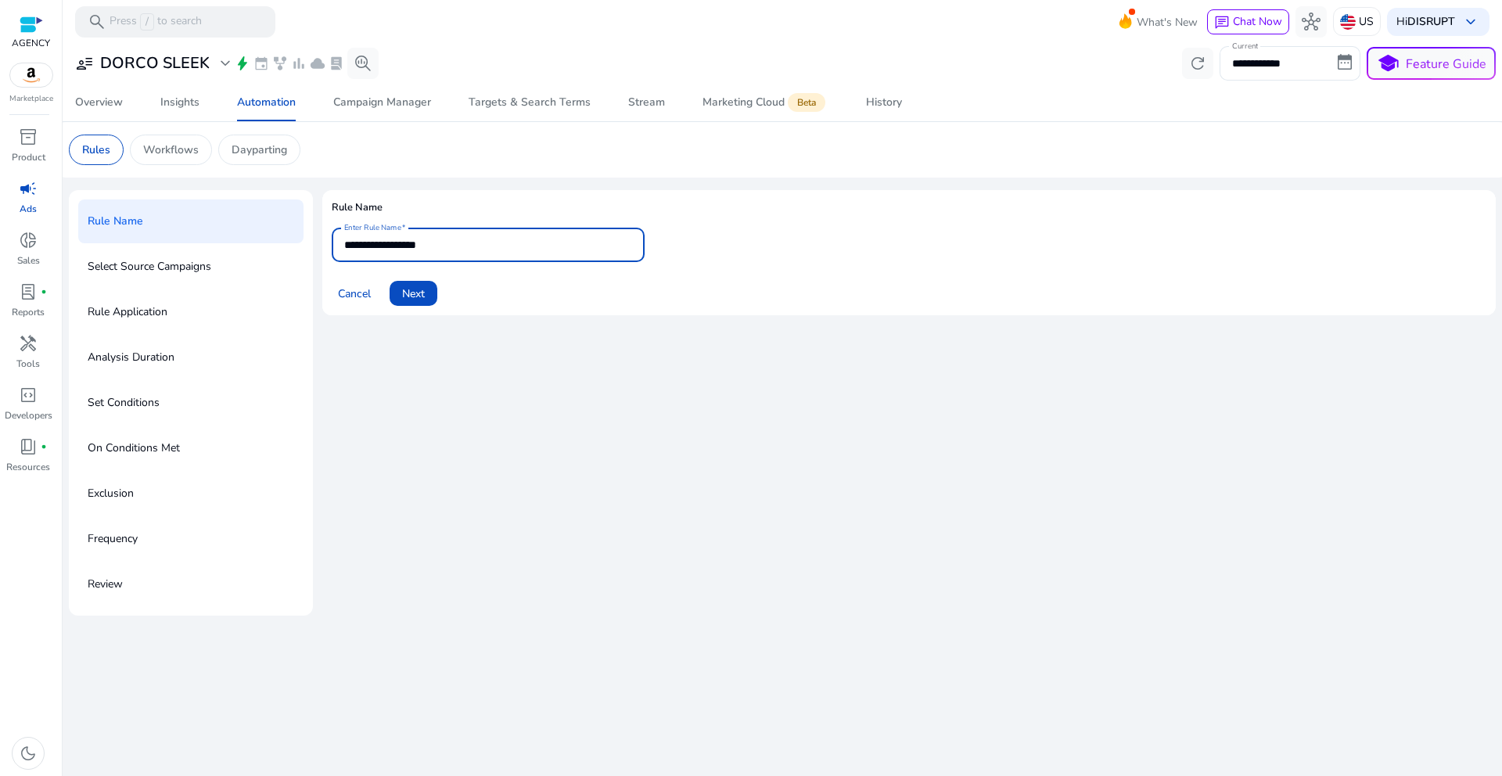
drag, startPoint x: 462, startPoint y: 245, endPoint x: 315, endPoint y: 235, distance: 146.6
click at [315, 235] on div "**********" at bounding box center [782, 403] width 1427 height 426
type input "**********"
click at [419, 289] on span "Next" at bounding box center [413, 294] width 23 height 16
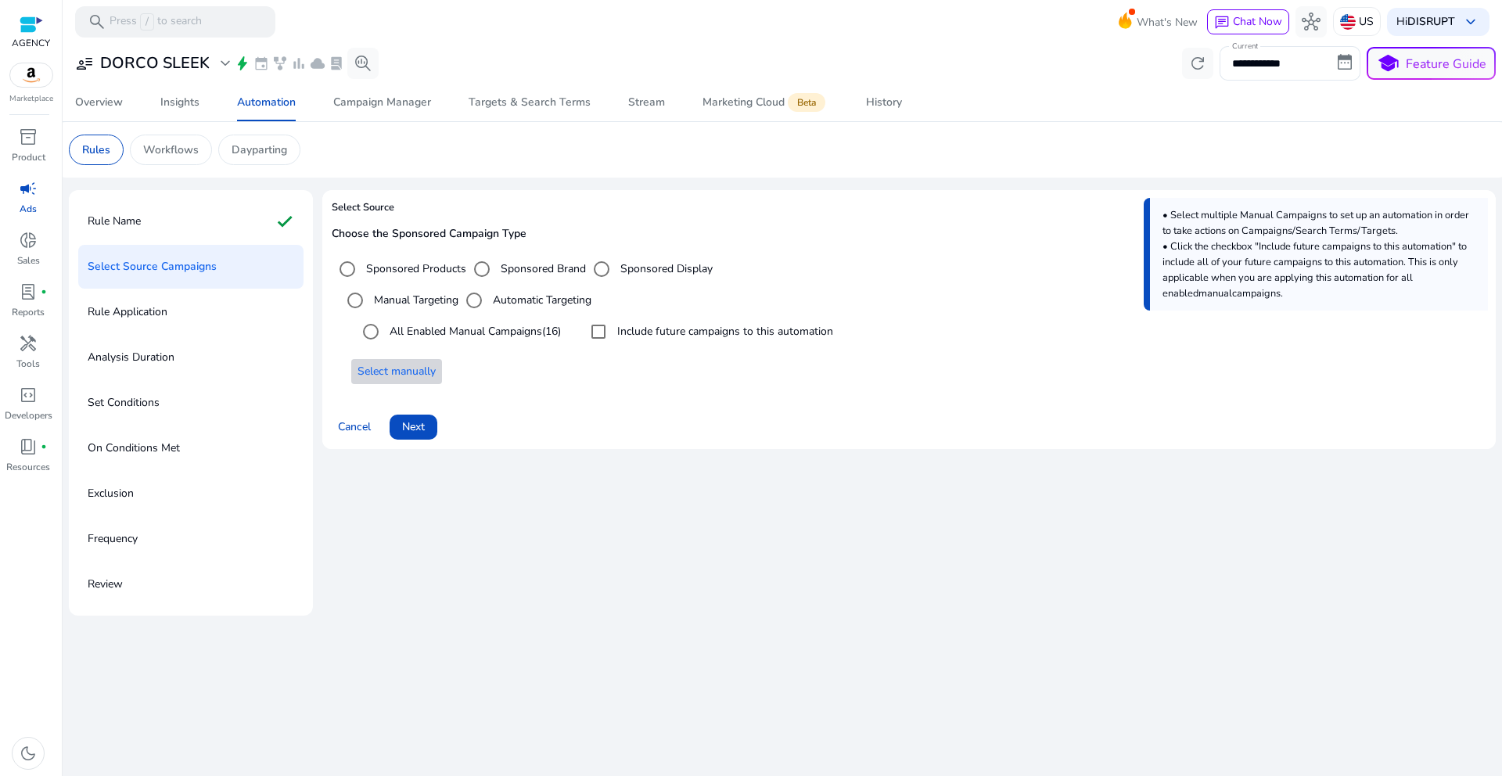
click at [394, 373] on span "Select manually" at bounding box center [397, 371] width 78 height 16
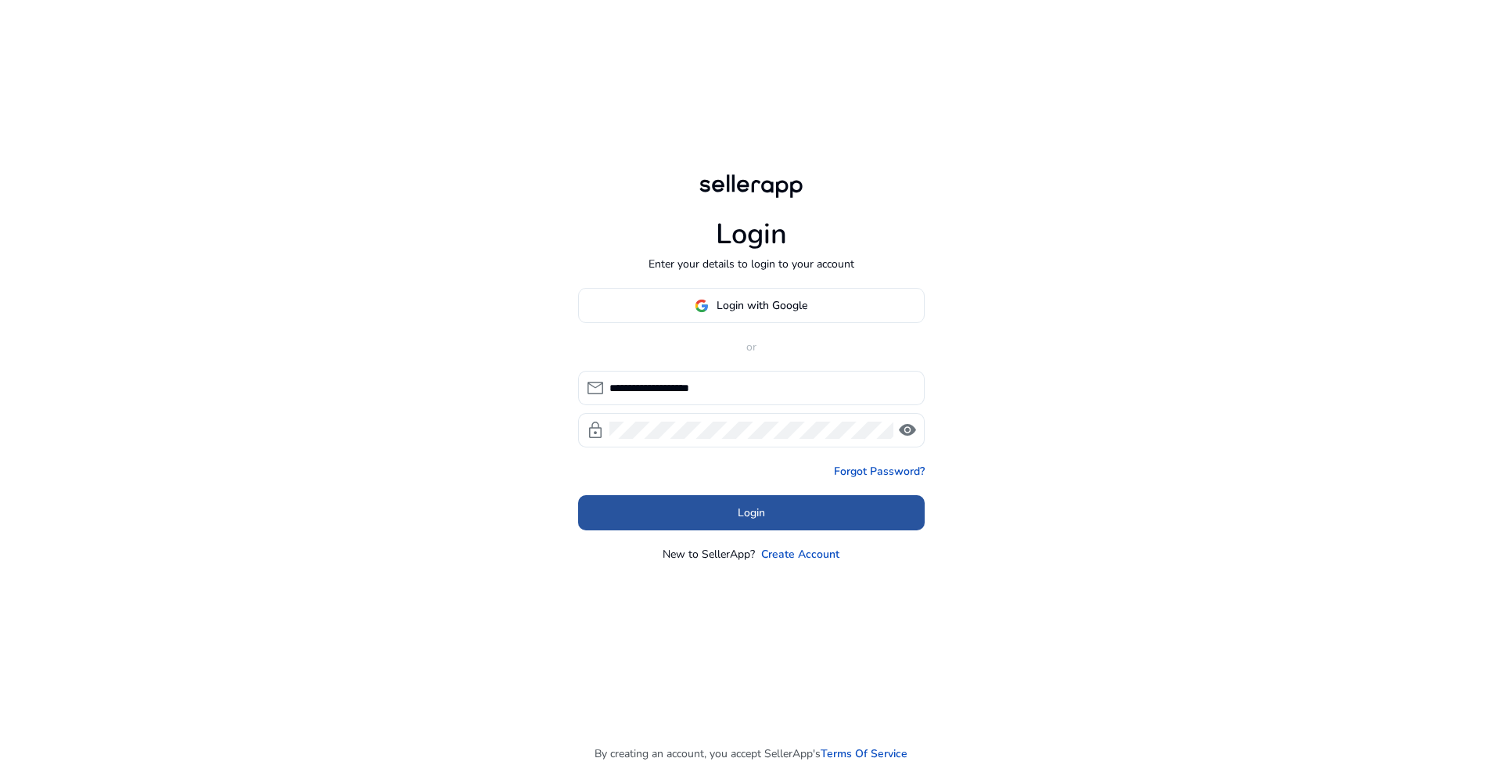
click at [736, 519] on button "Login" at bounding box center [751, 512] width 347 height 35
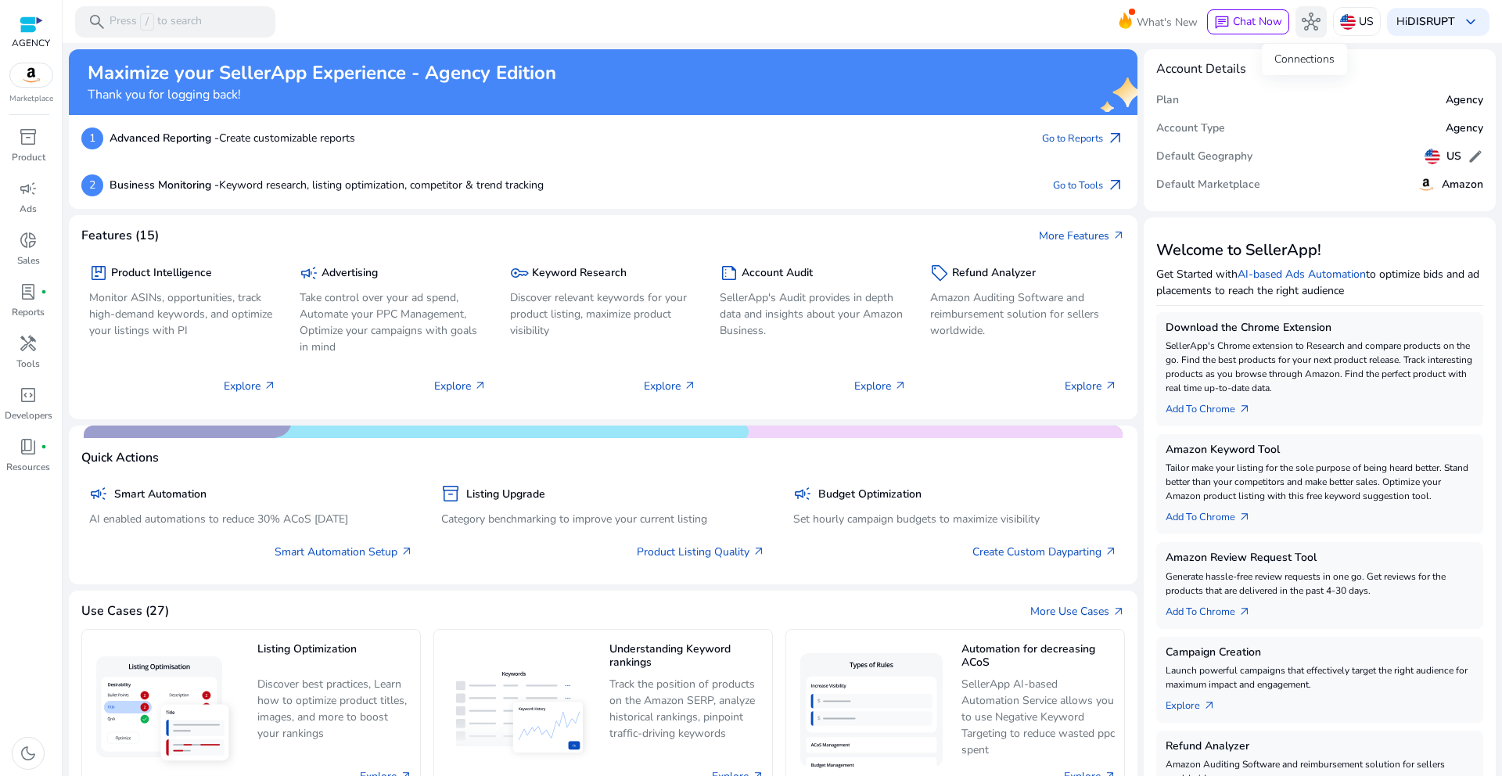
click at [1302, 23] on span "hub" at bounding box center [1311, 22] width 19 height 19
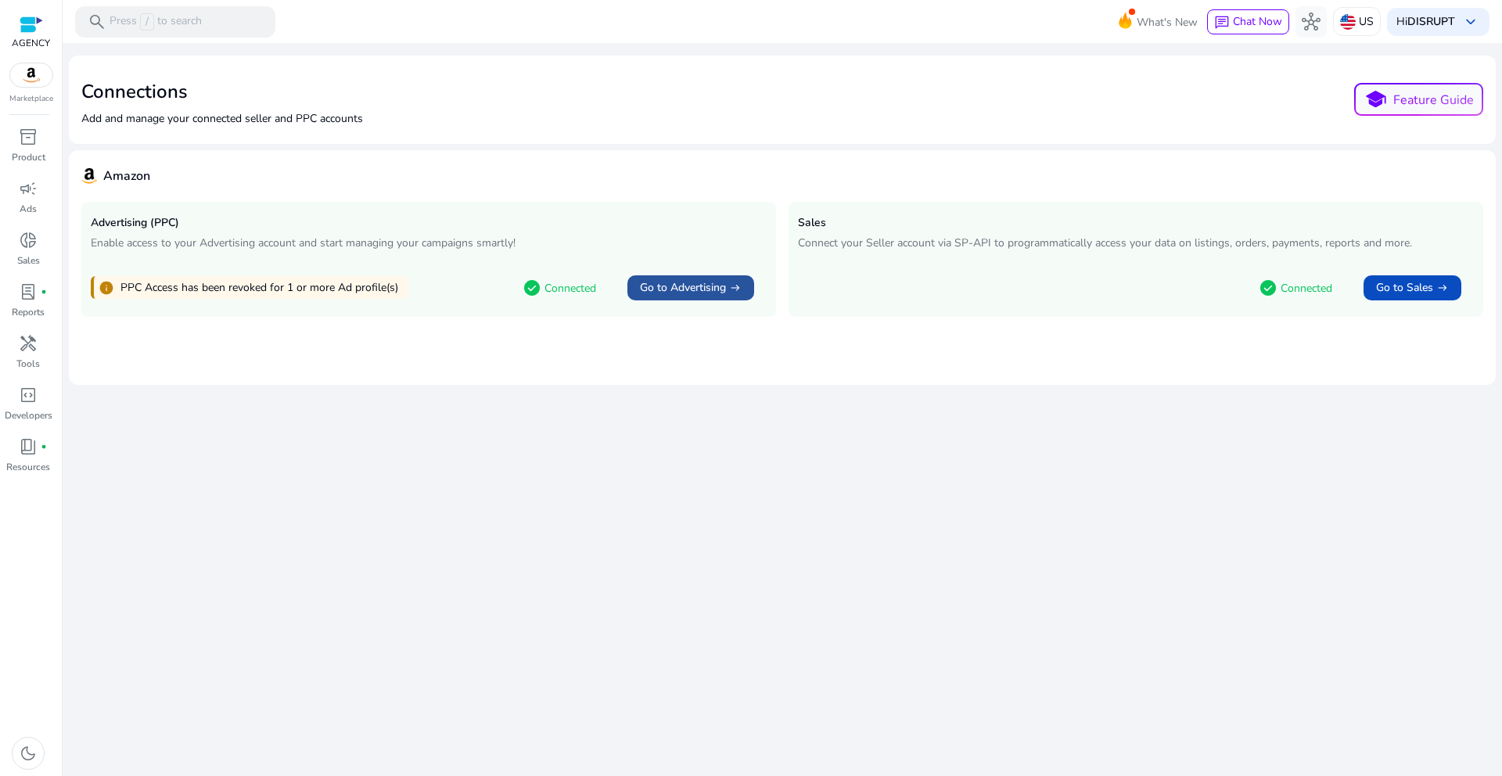
click at [656, 292] on span "Go to Advertising" at bounding box center [683, 288] width 86 height 16
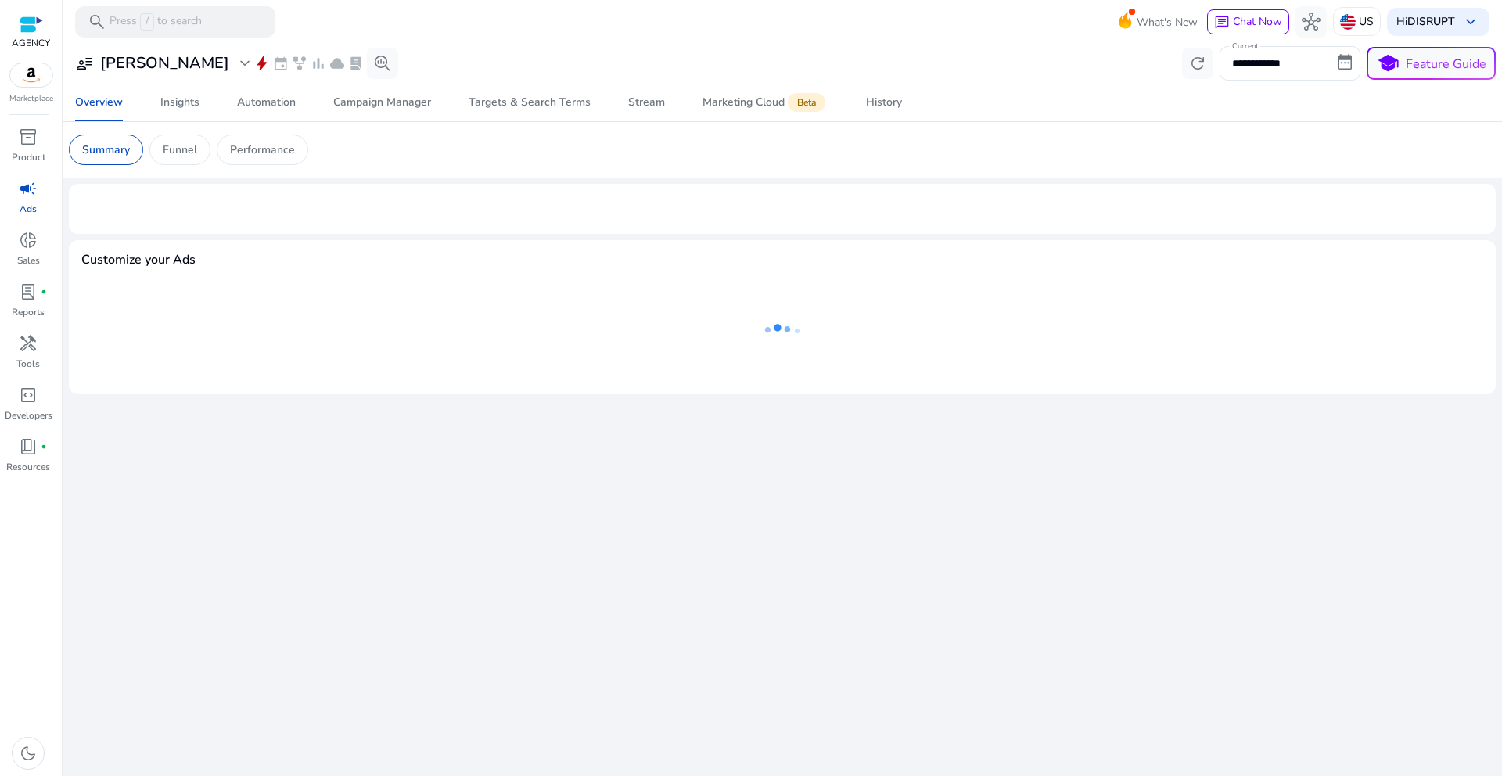
click at [112, 74] on div "user_attributes [PERSON_NAME] expand_more bolt event family_history bar_chart c…" at bounding box center [233, 63] width 329 height 31
click at [117, 69] on h3 "[PERSON_NAME]" at bounding box center [164, 63] width 129 height 19
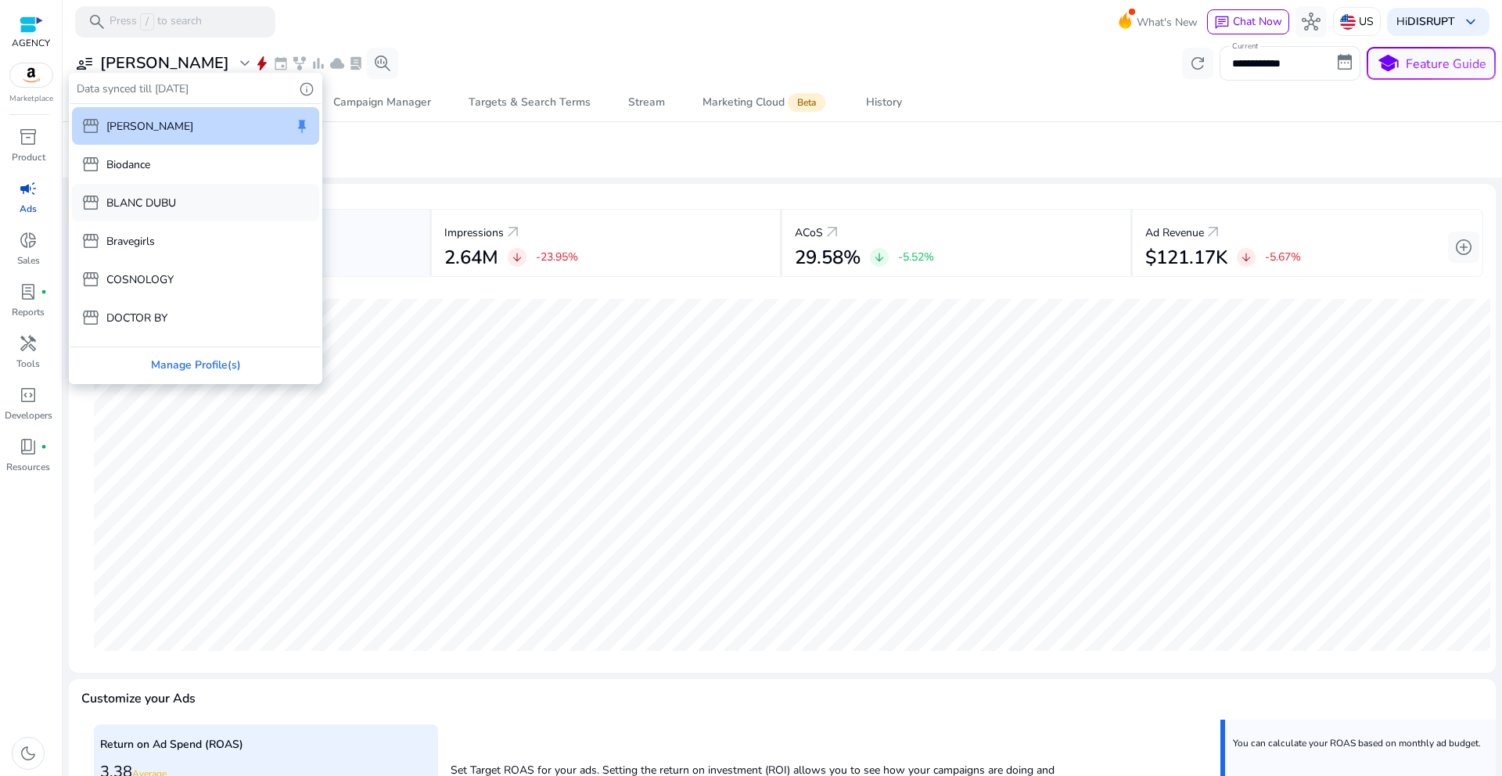
click at [129, 210] on div "storefront BLANC DUBU" at bounding box center [128, 202] width 95 height 19
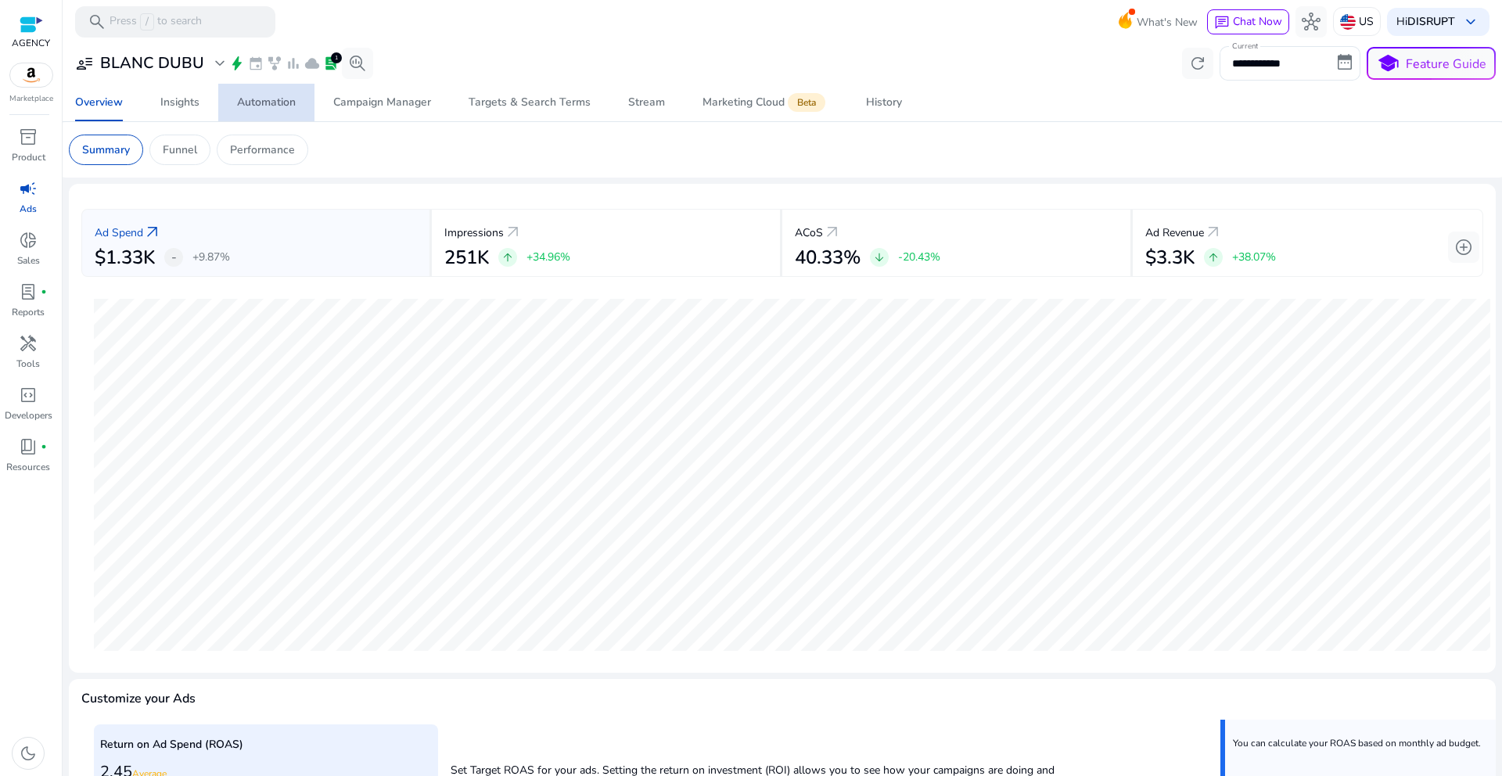
click at [295, 111] on span "Automation" at bounding box center [266, 103] width 59 height 38
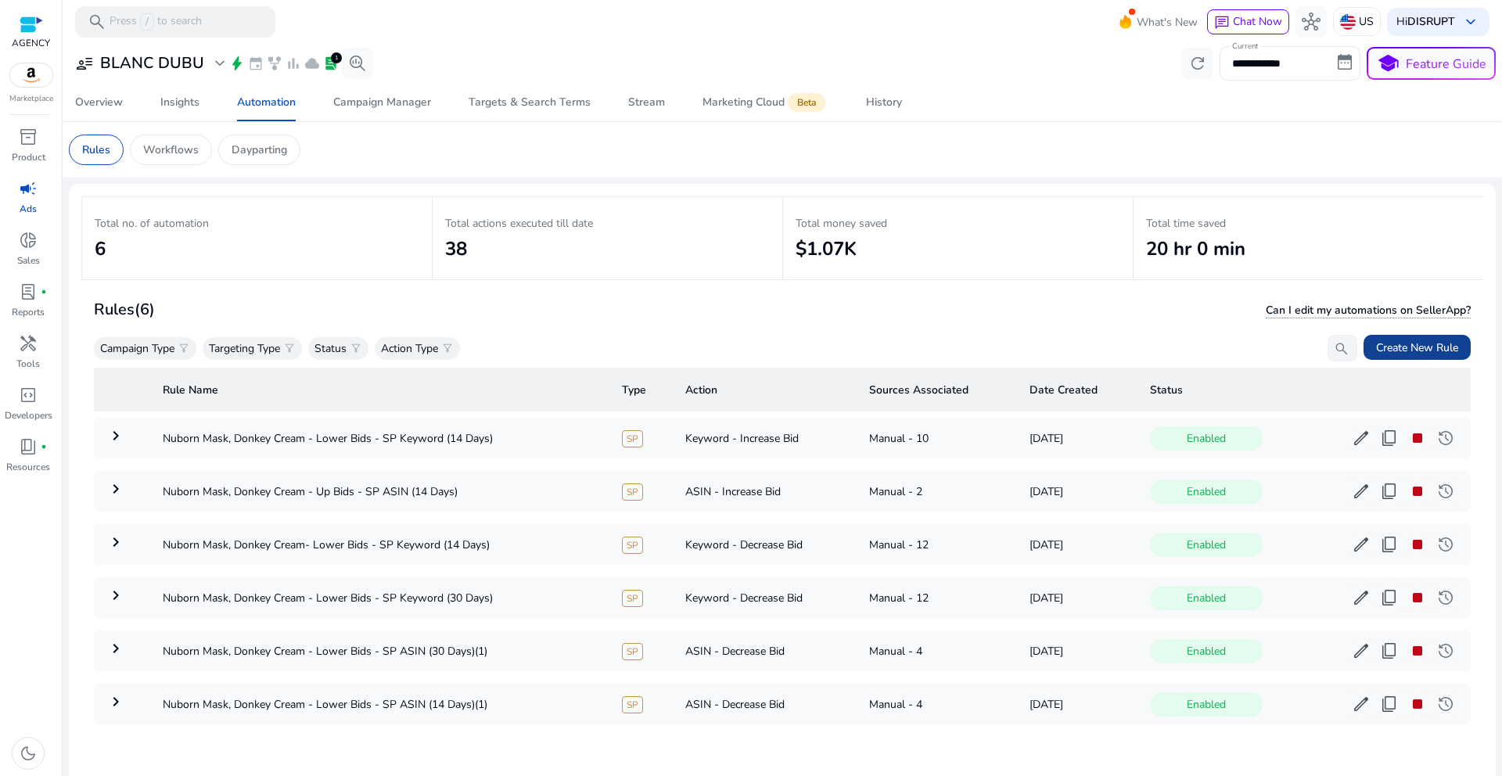
click at [1414, 340] on span "Create New Rule" at bounding box center [1417, 348] width 82 height 16
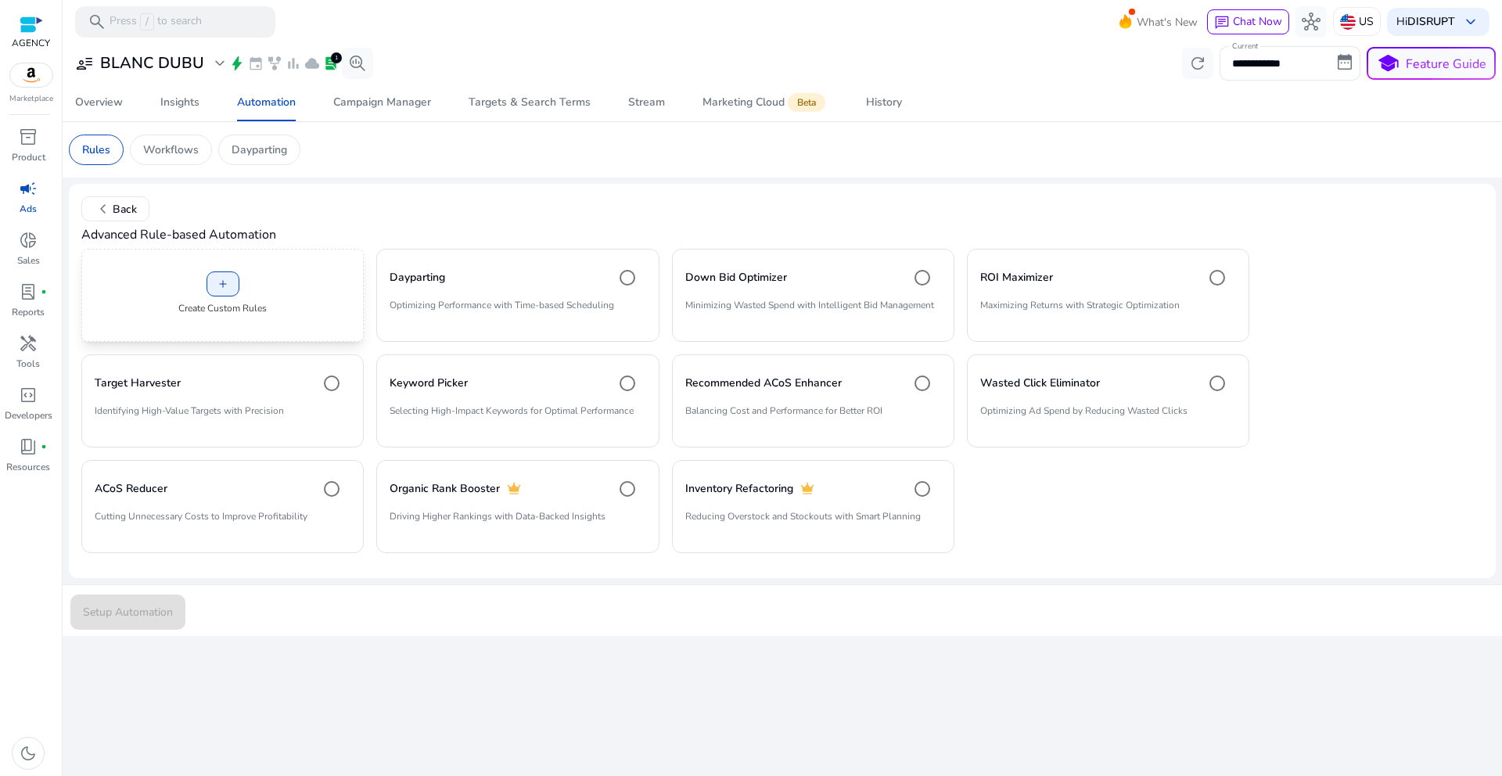
click at [299, 311] on div "add Create Custom Rules" at bounding box center [222, 295] width 282 height 93
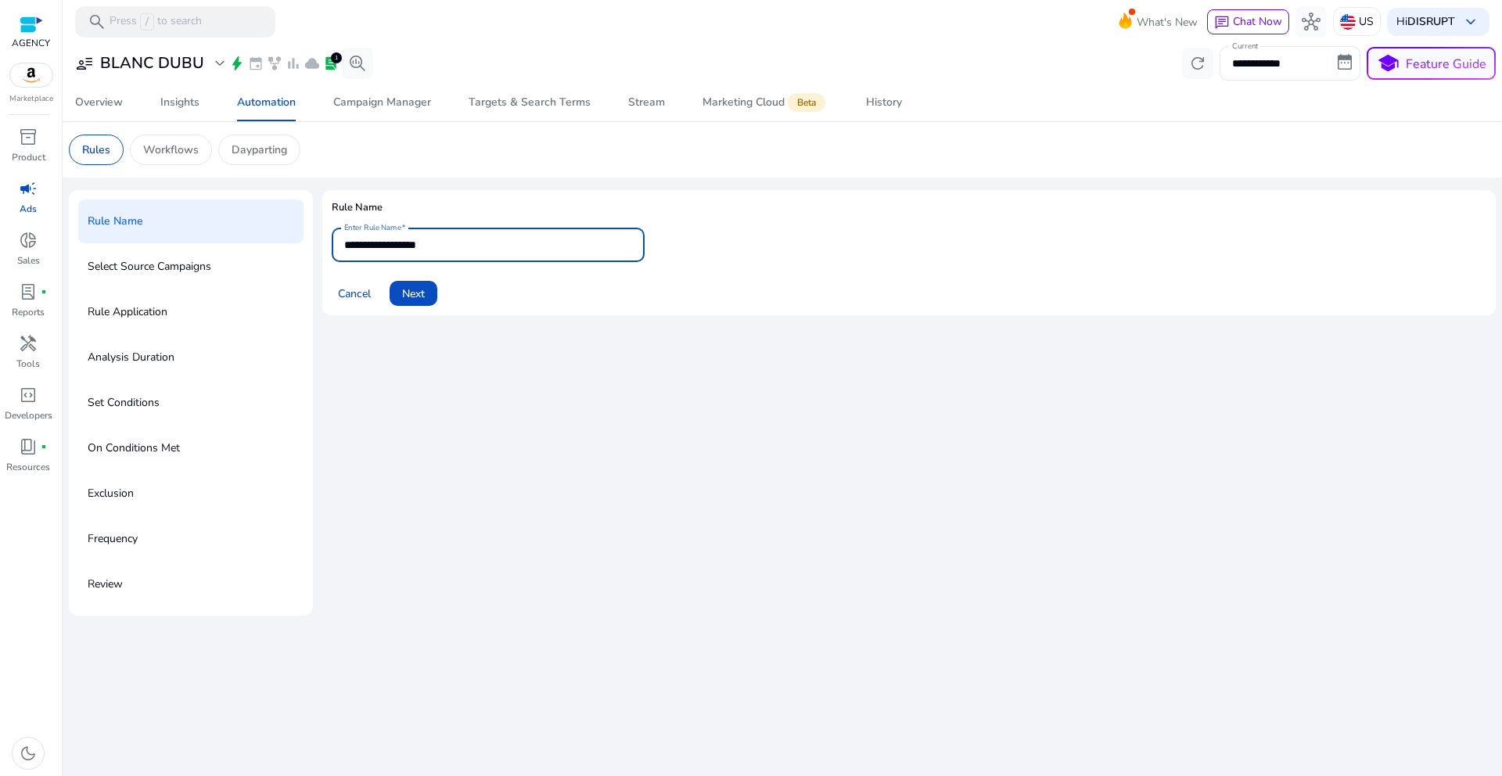
drag, startPoint x: 492, startPoint y: 248, endPoint x: 273, endPoint y: 241, distance: 219.2
click at [273, 241] on div "**********" at bounding box center [782, 403] width 1427 height 426
type input "*"
type input "**********"
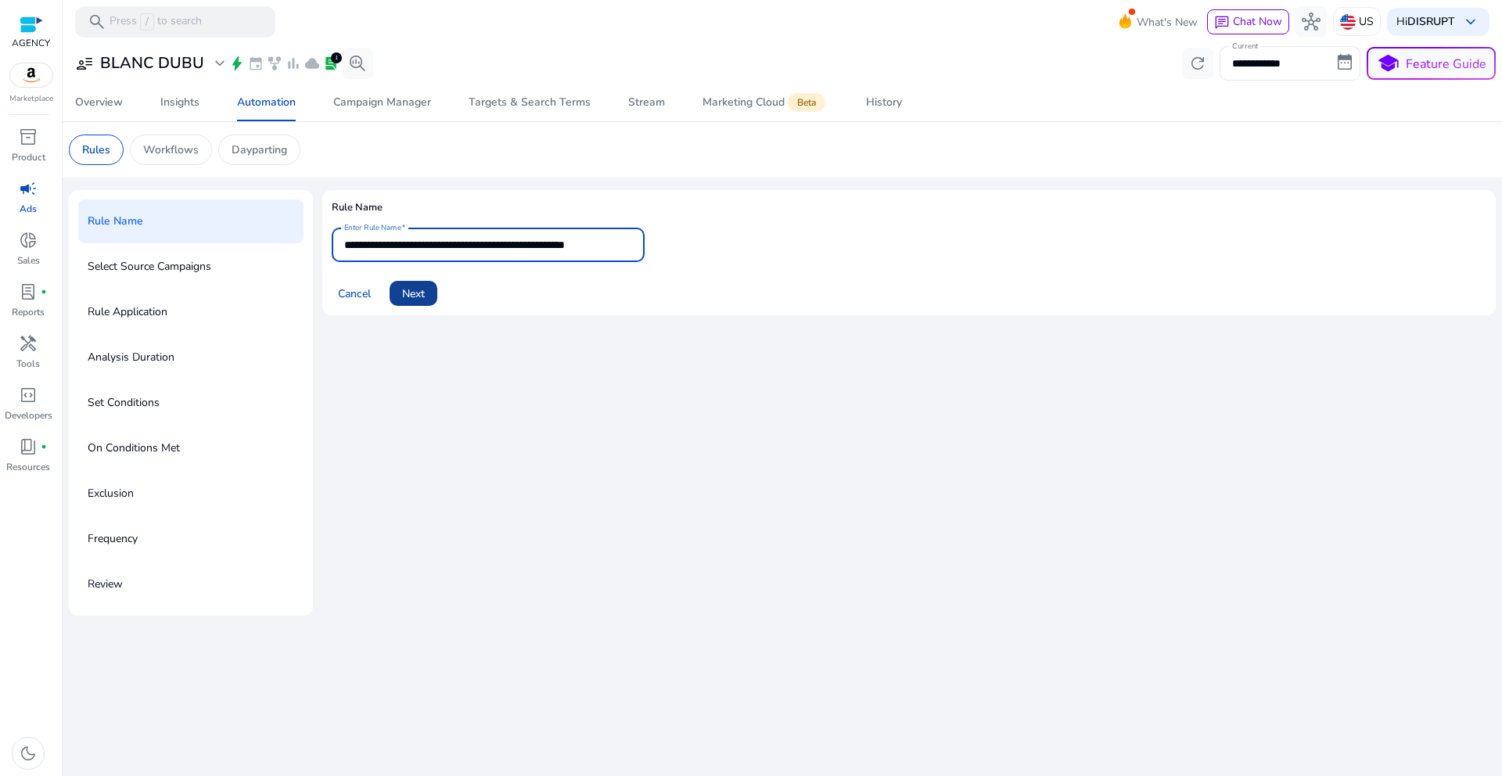
click at [408, 293] on span "Next" at bounding box center [413, 294] width 23 height 16
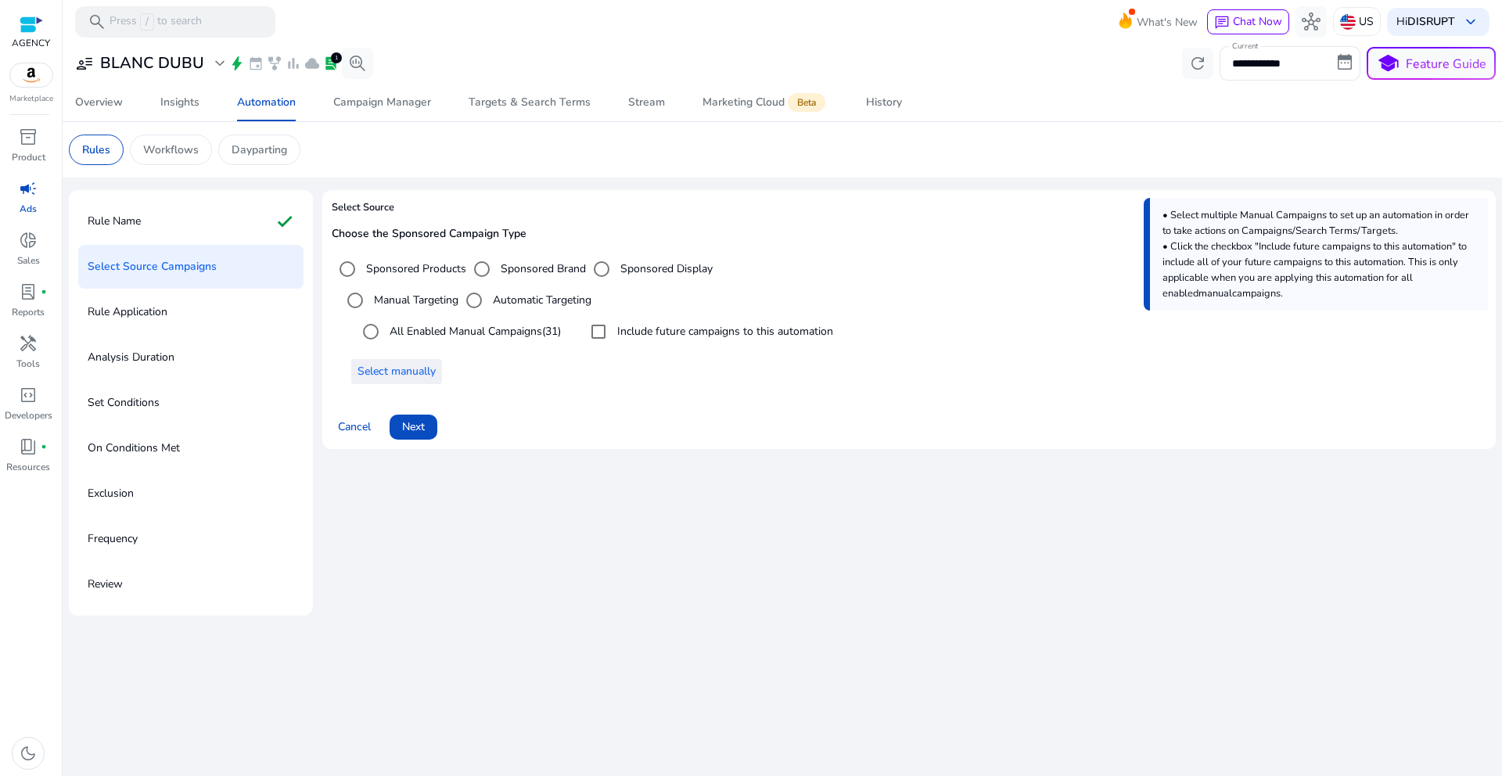
click at [418, 368] on span "Select manually" at bounding box center [397, 371] width 78 height 16
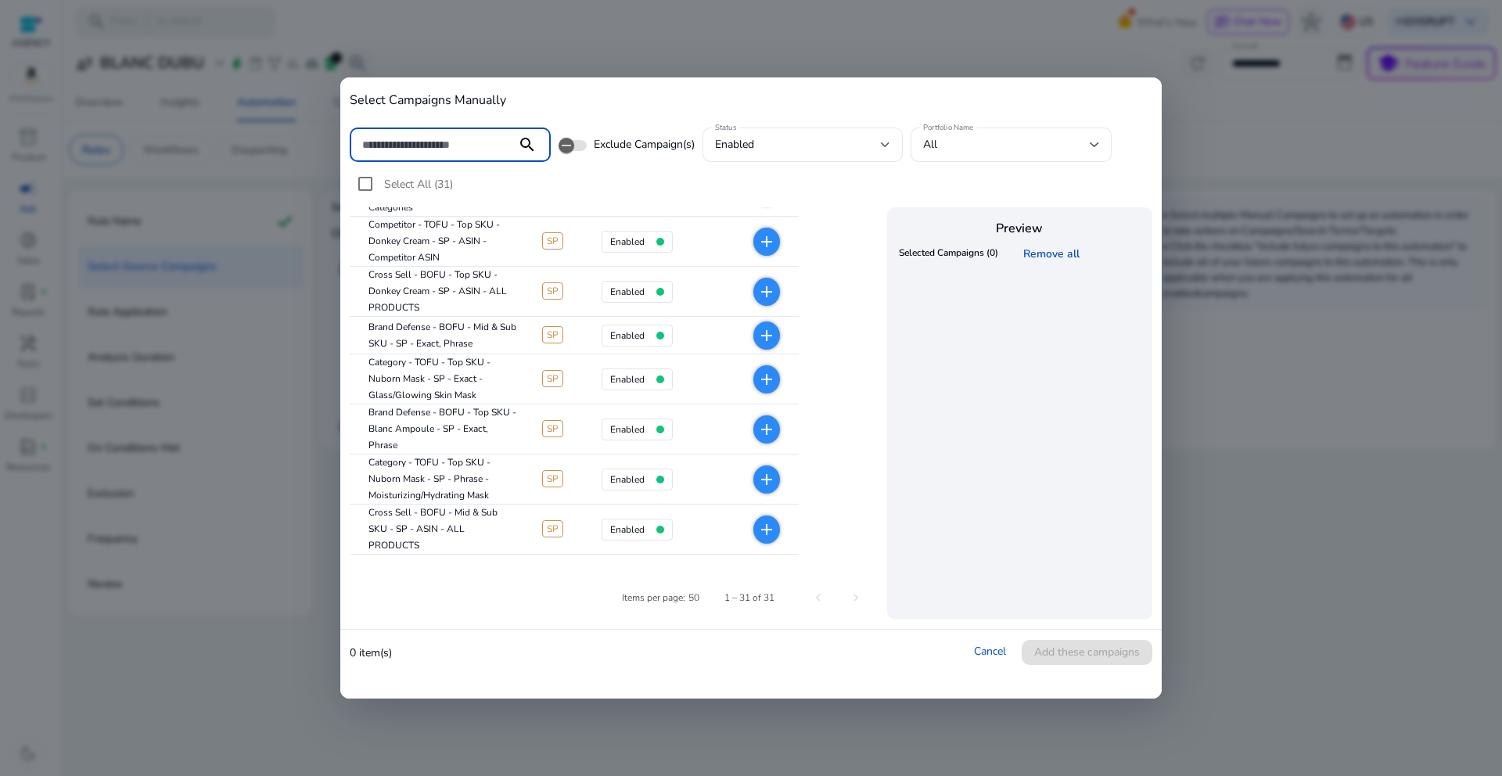
scroll to position [117, 0]
click at [449, 145] on input at bounding box center [433, 144] width 142 height 17
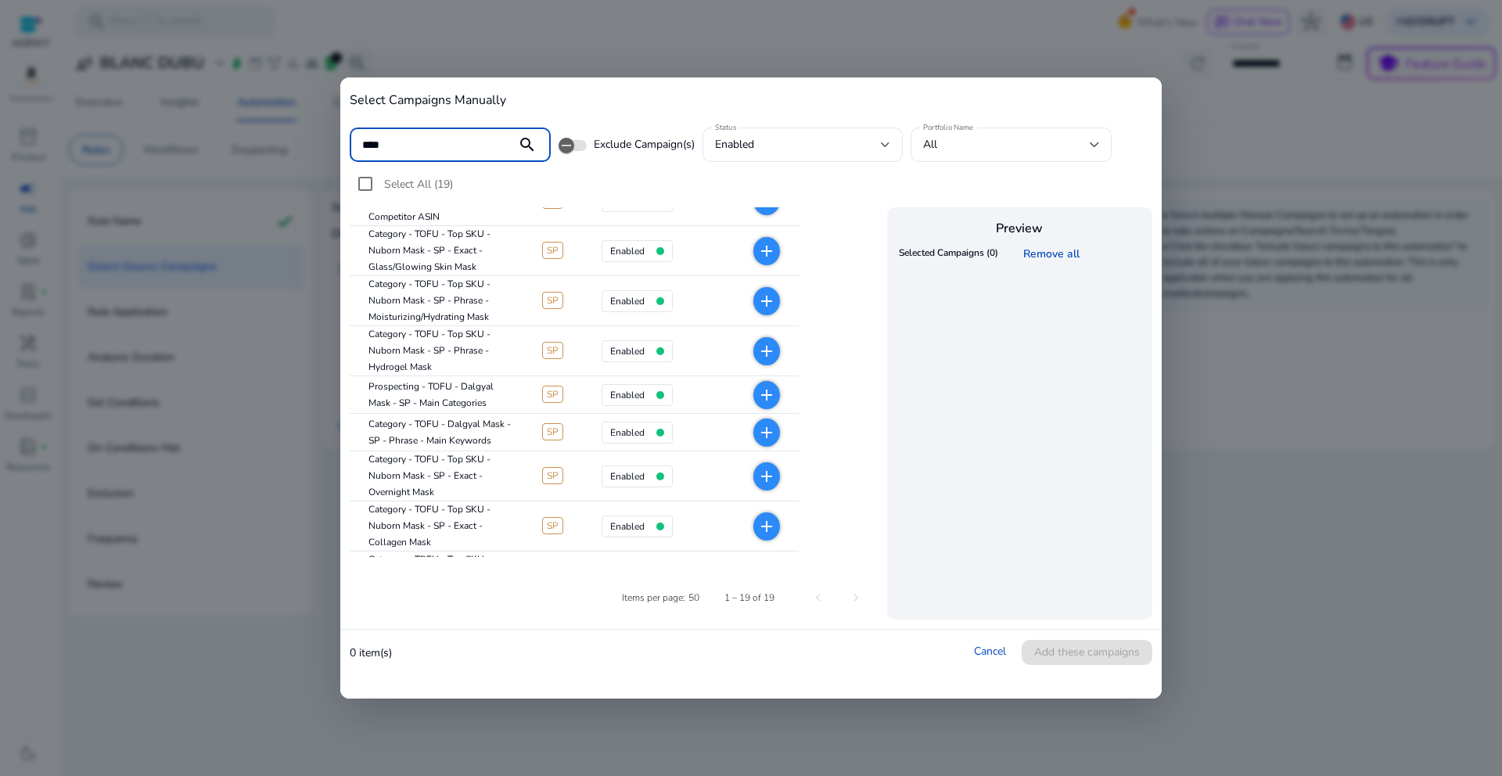
scroll to position [66, 0]
click at [703, 197] on div "Select All (19)" at bounding box center [751, 187] width 803 height 39
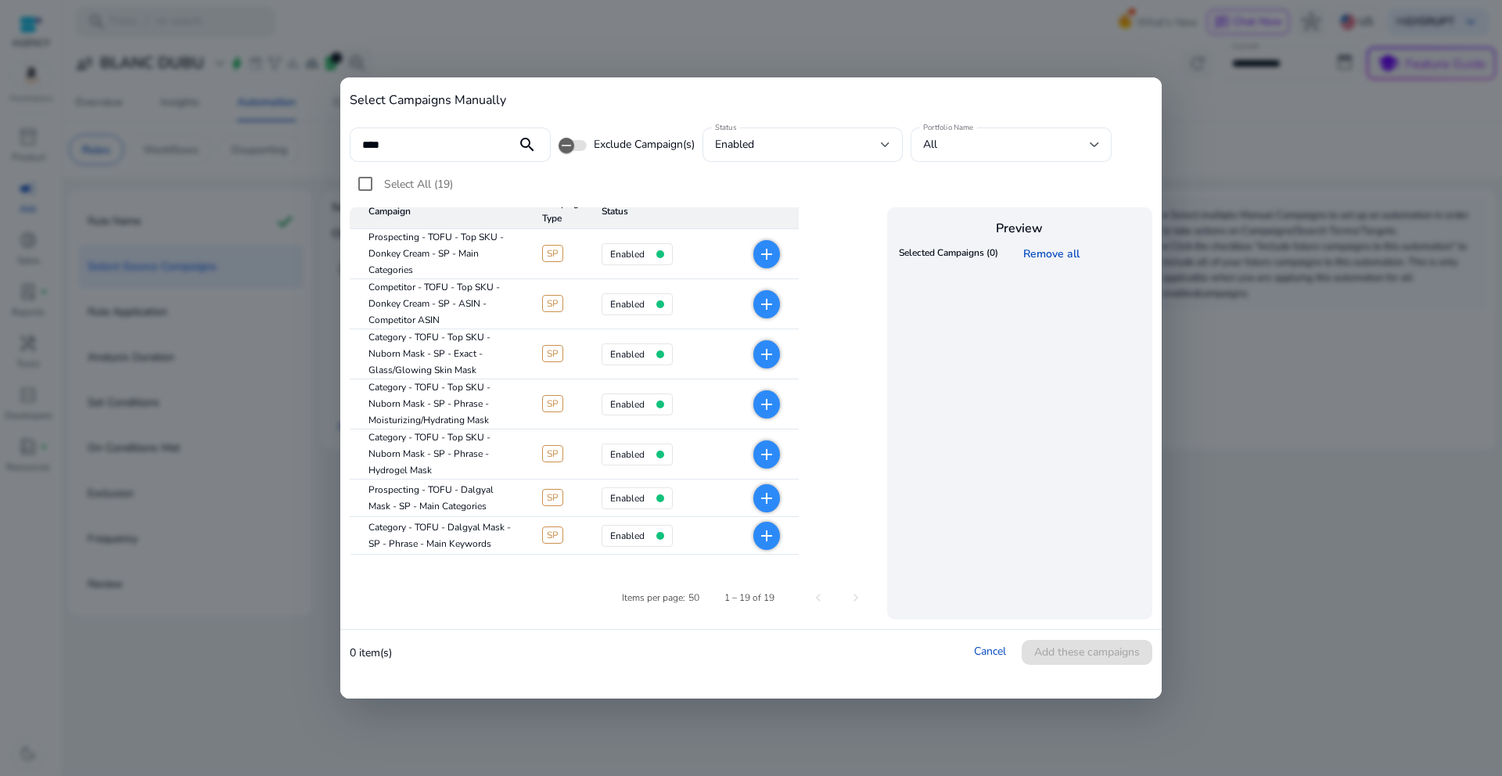
scroll to position [0, 0]
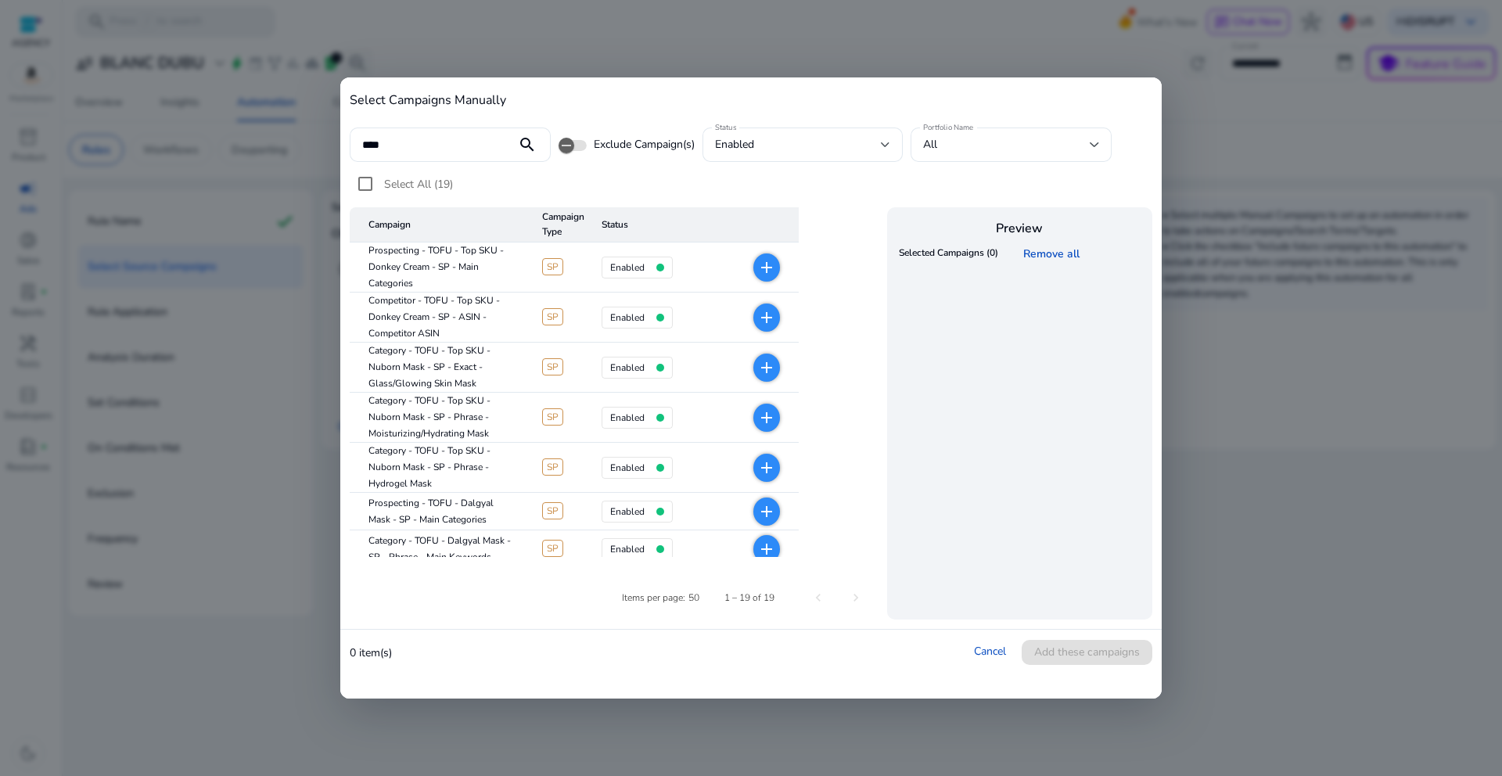
click at [764, 362] on mat-icon "add" at bounding box center [766, 367] width 19 height 19
click at [771, 415] on mat-icon "add" at bounding box center [766, 417] width 19 height 19
click at [771, 474] on mat-icon "add" at bounding box center [766, 467] width 19 height 19
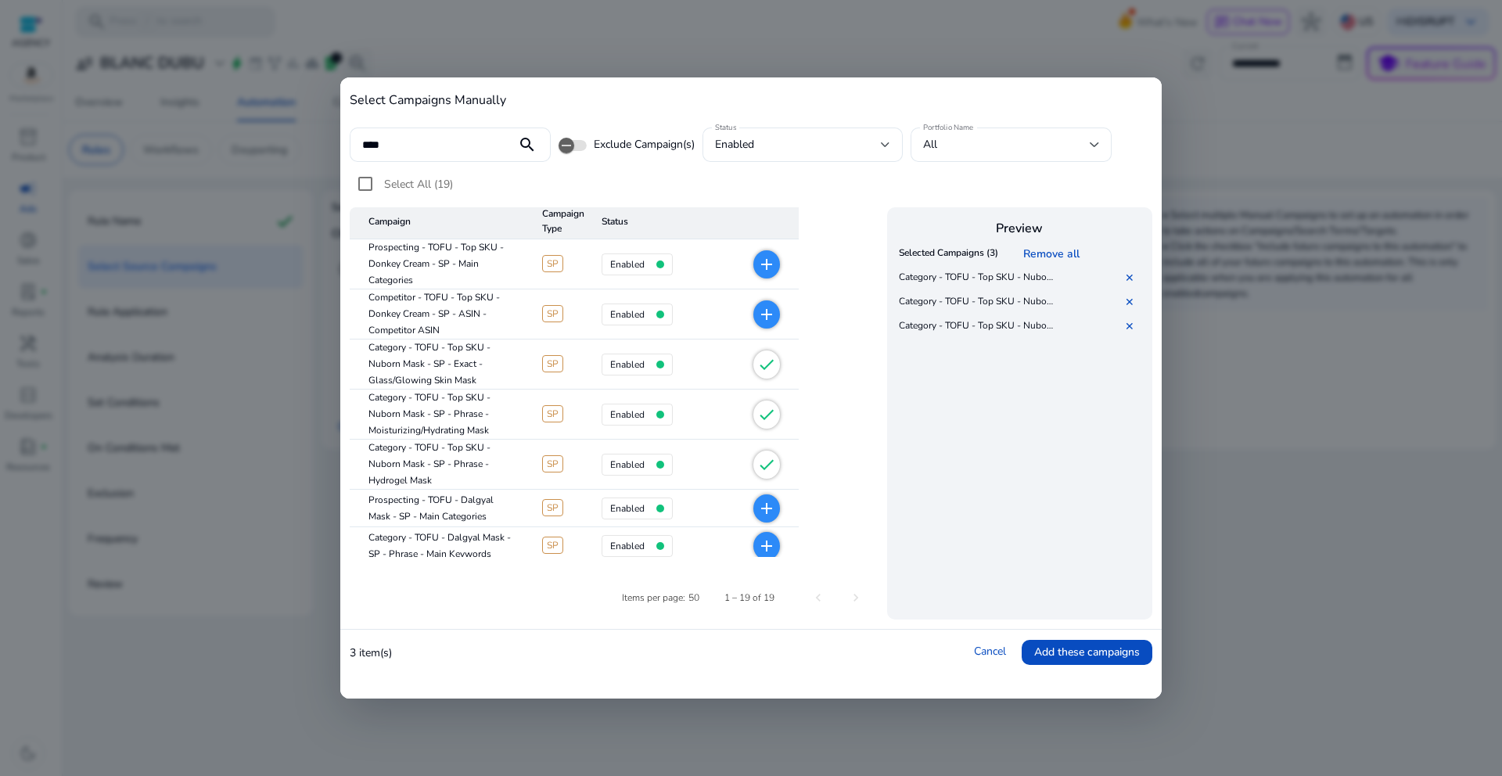
scroll to position [6, 0]
click at [444, 146] on input "****" at bounding box center [433, 144] width 142 height 17
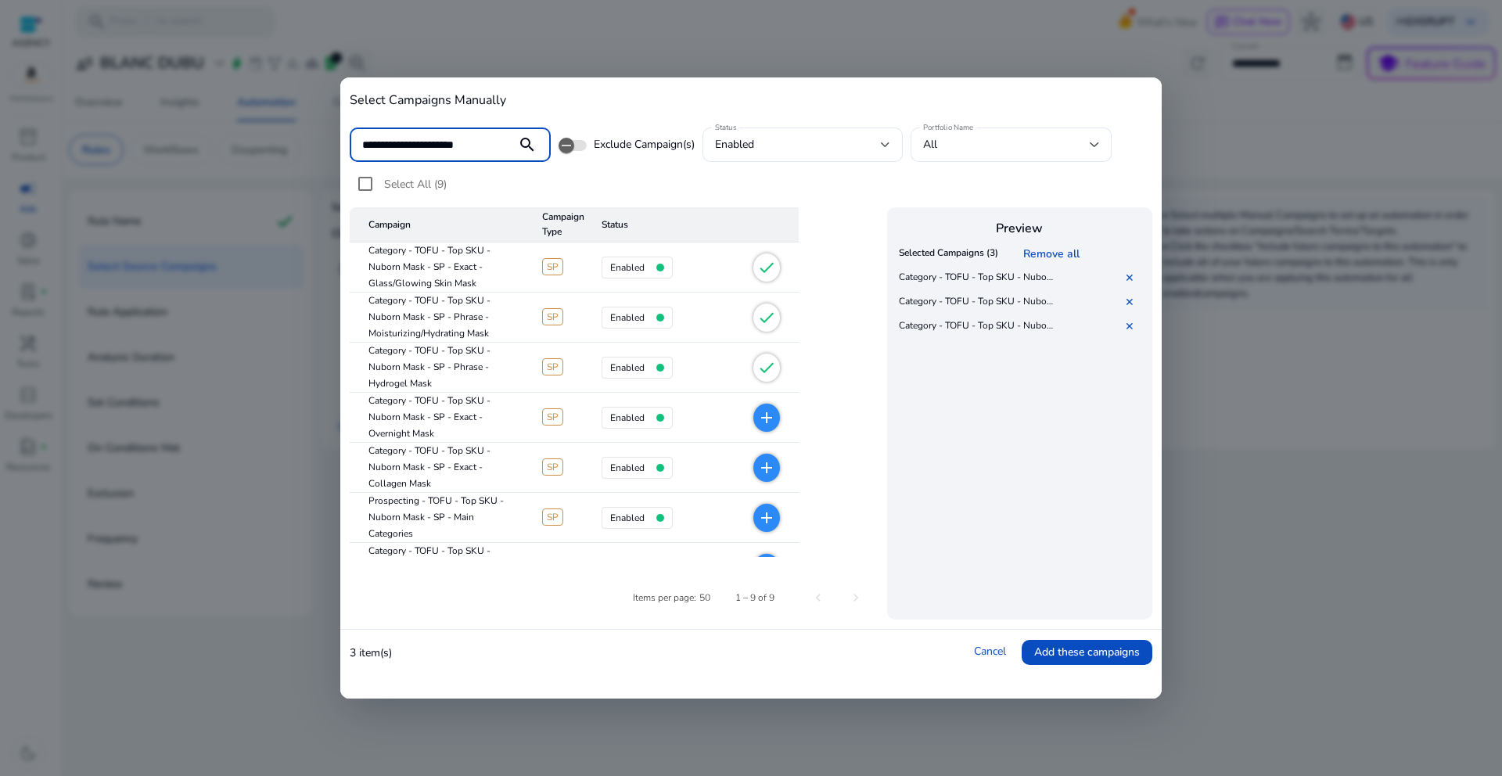
scroll to position [0, 0]
click at [774, 419] on mat-icon "add" at bounding box center [766, 417] width 19 height 19
click at [777, 465] on span "add" at bounding box center [766, 468] width 27 height 28
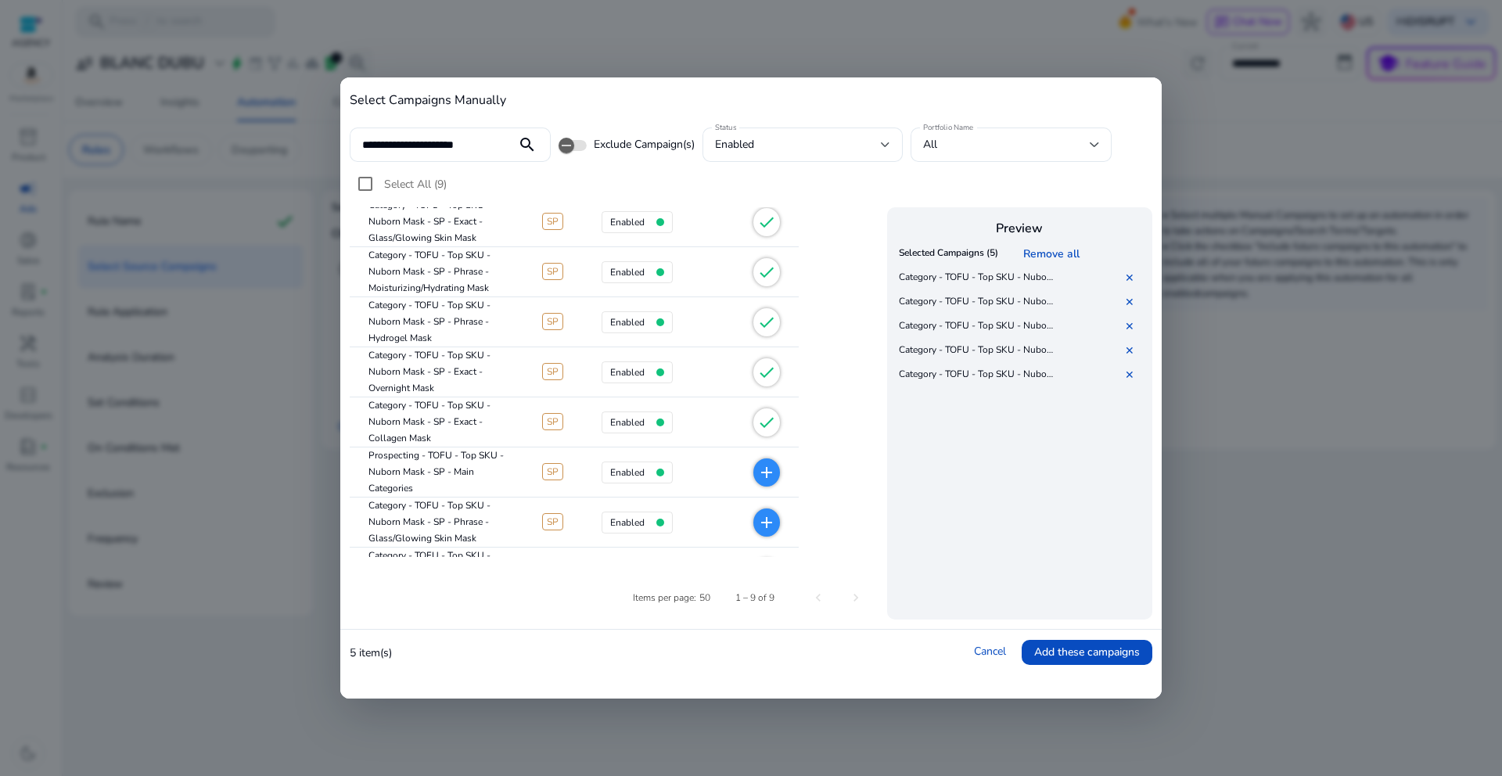
scroll to position [48, 0]
click at [772, 512] on mat-icon "add" at bounding box center [766, 520] width 19 height 19
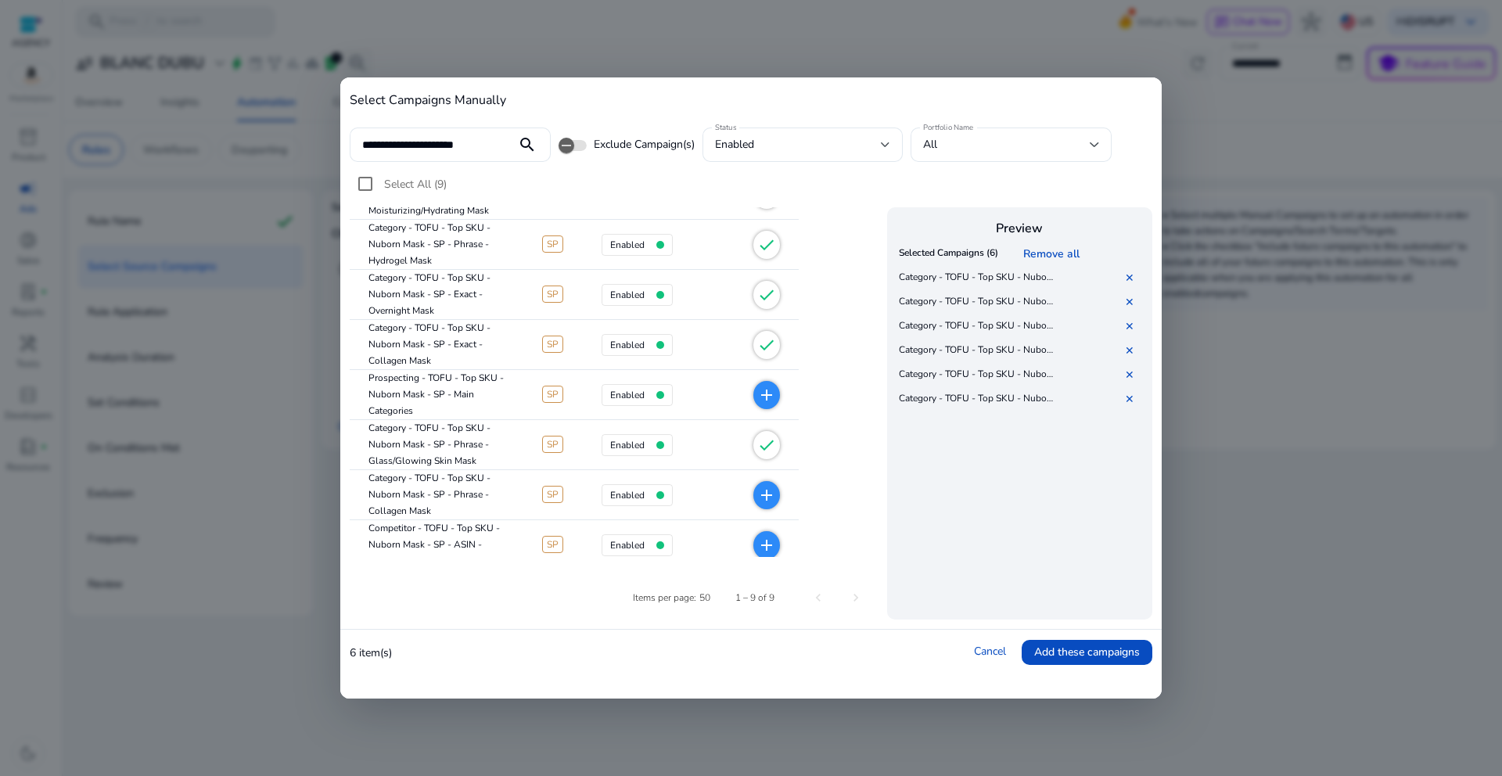
click at [776, 497] on span "add" at bounding box center [766, 495] width 27 height 28
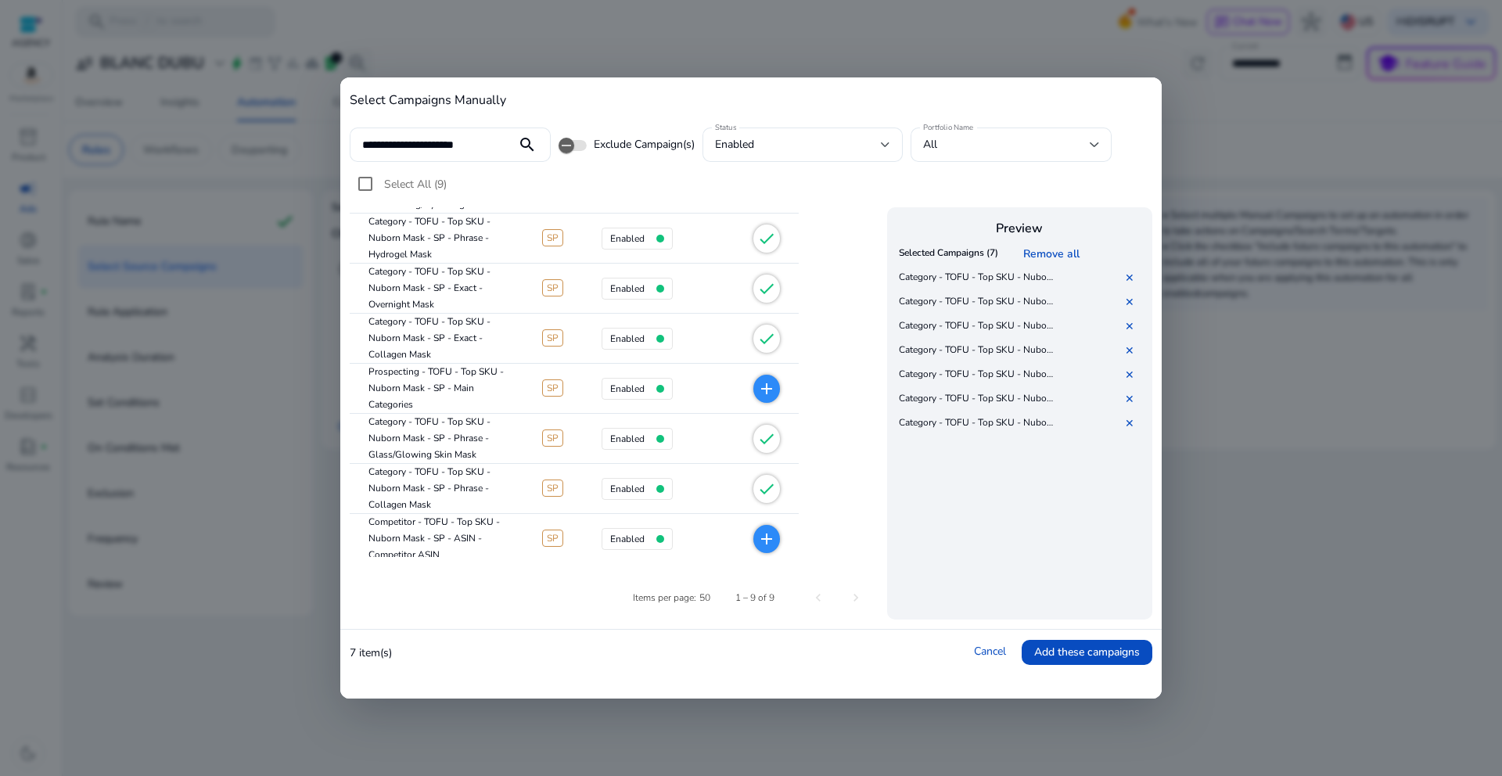
scroll to position [135, 0]
click at [472, 148] on input "**********" at bounding box center [433, 144] width 142 height 17
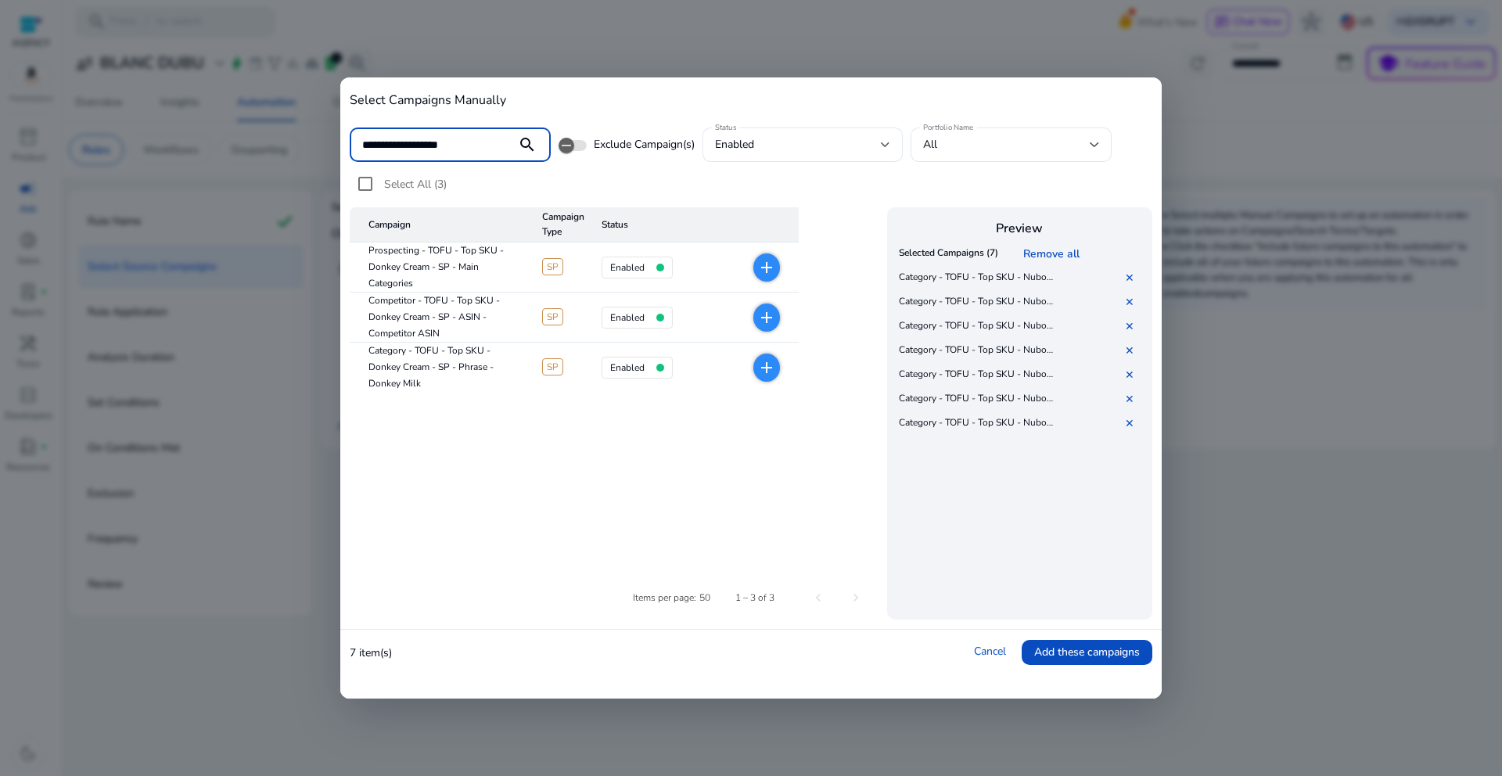
scroll to position [0, 0]
type input "**********"
click at [526, 144] on mat-icon "search" at bounding box center [527, 144] width 38 height 19
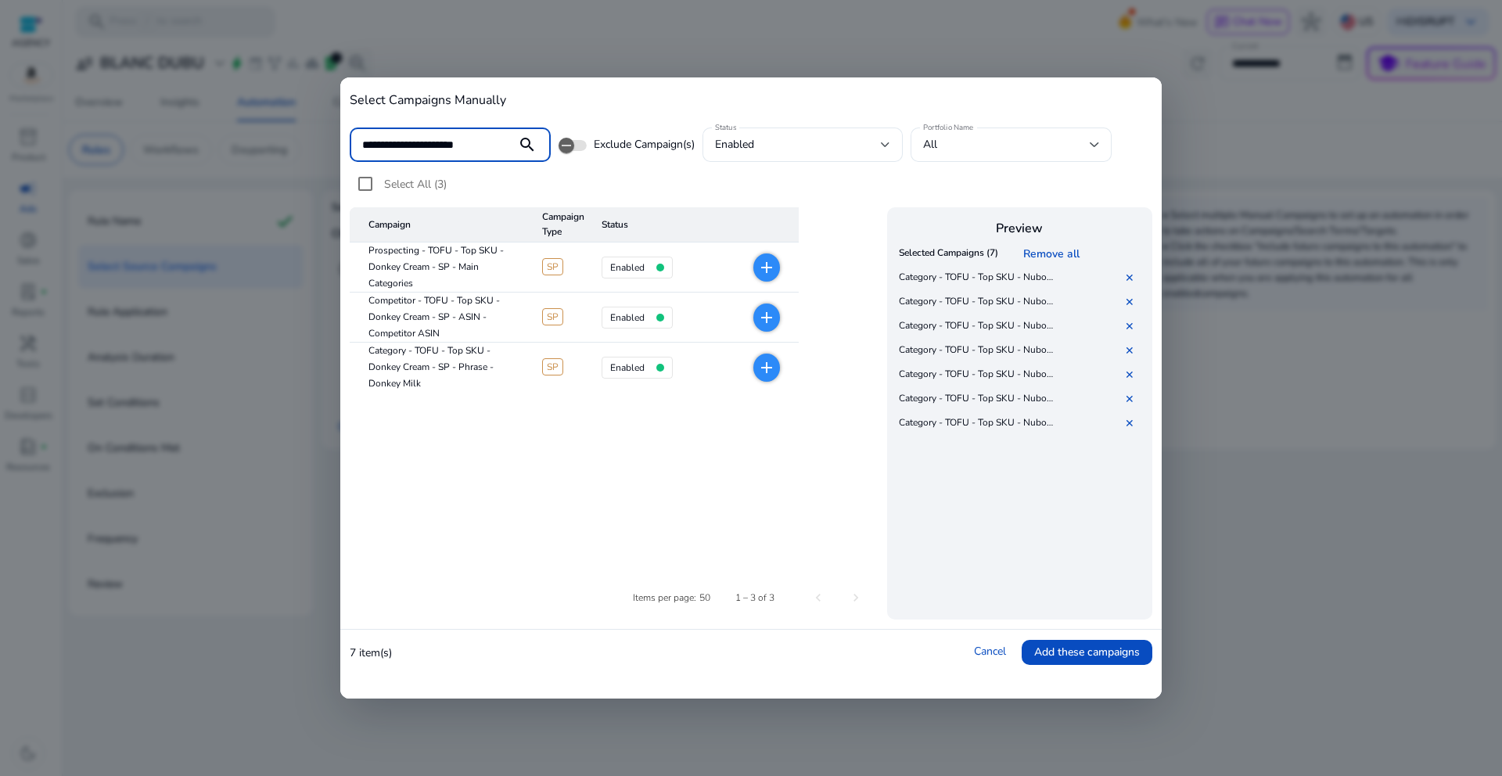
click at [764, 365] on mat-icon "add" at bounding box center [766, 367] width 19 height 19
click at [1035, 530] on cdk-virtual-scroll-viewport "Selected Campaigns (8) Remove all Category - TOFU - Top SKU - Nuborn Mask - SP …" at bounding box center [1020, 428] width 250 height 372
click at [1055, 649] on span "Add these campaigns" at bounding box center [1087, 652] width 106 height 16
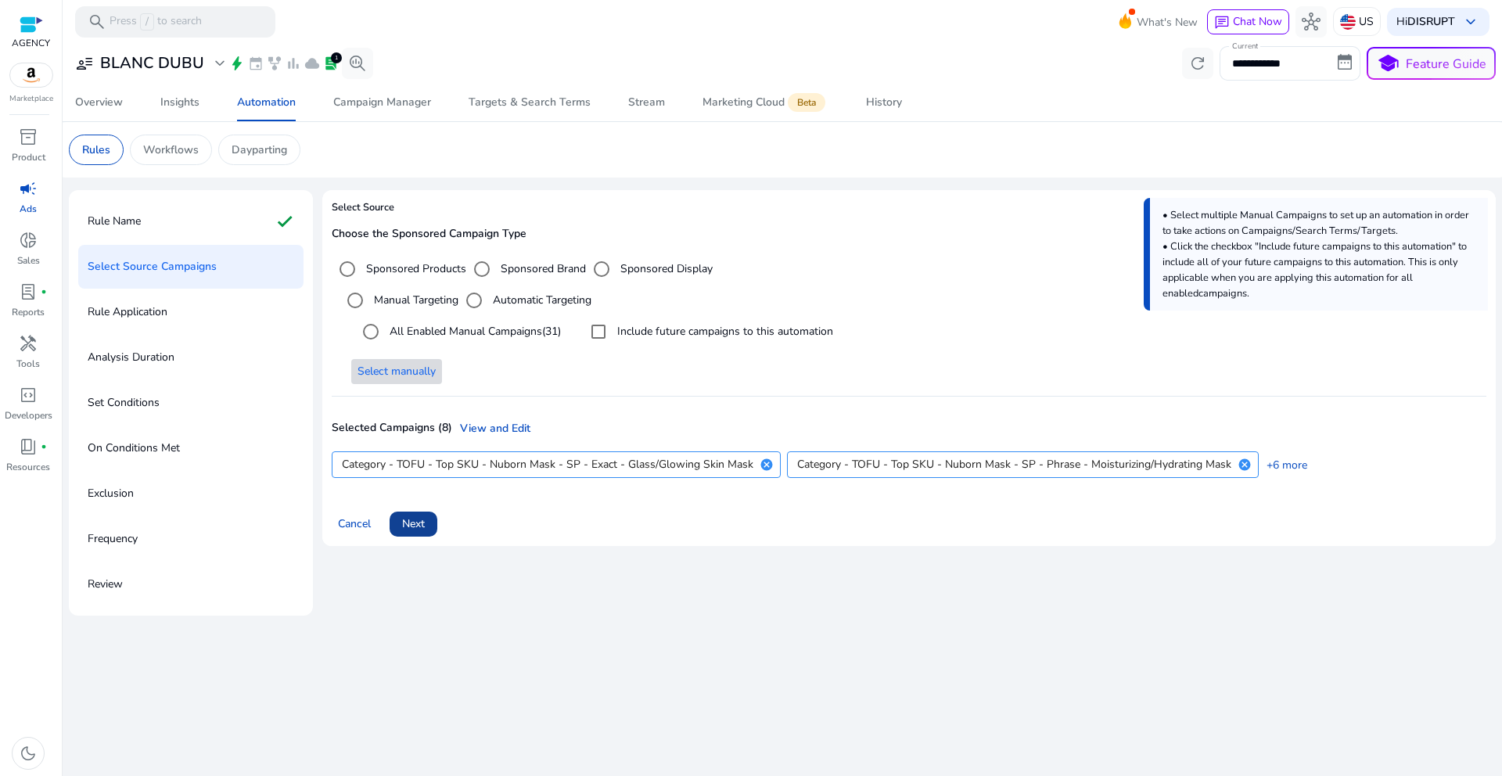
click at [422, 525] on span "Next" at bounding box center [413, 524] width 23 height 16
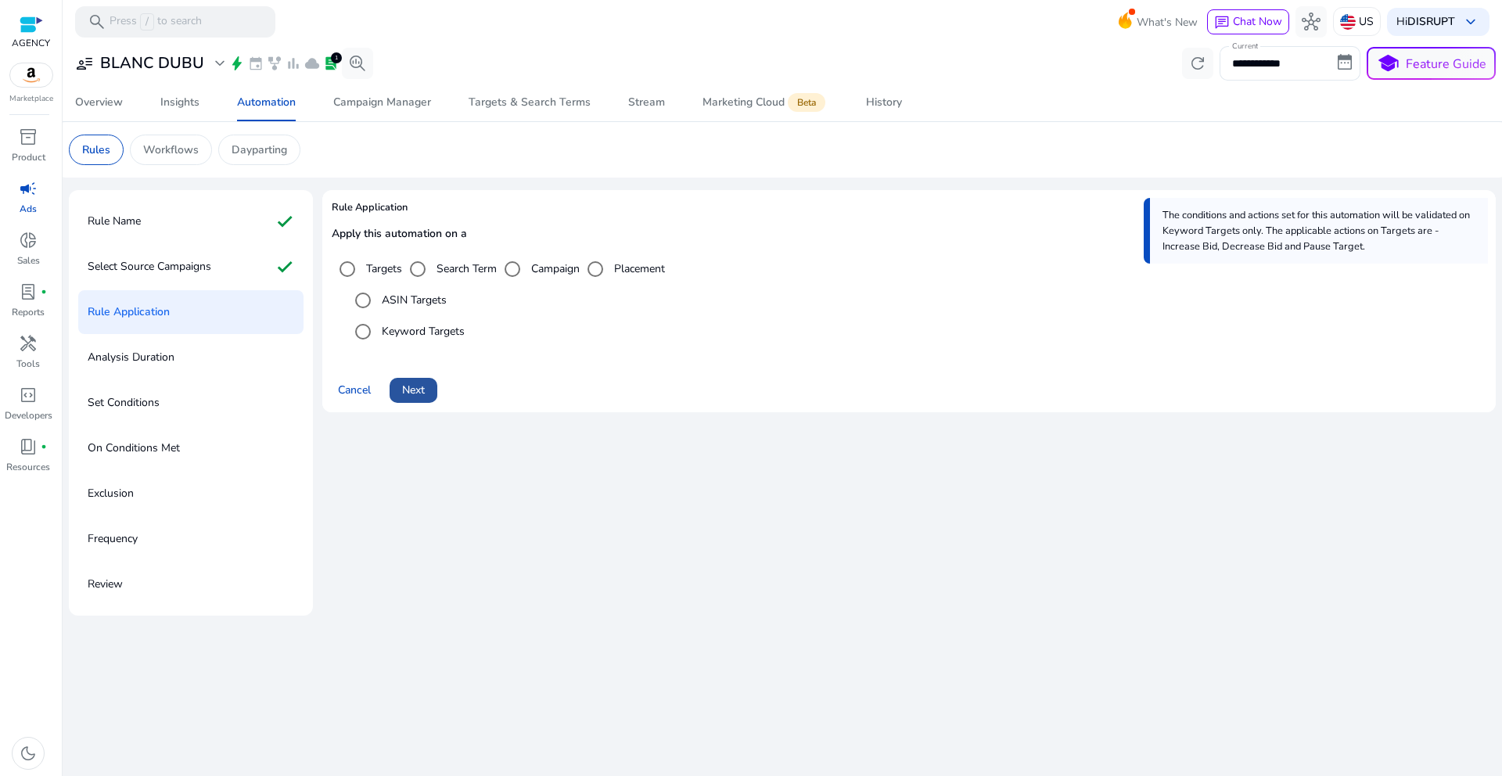
click at [406, 389] on span "Next" at bounding box center [413, 390] width 23 height 16
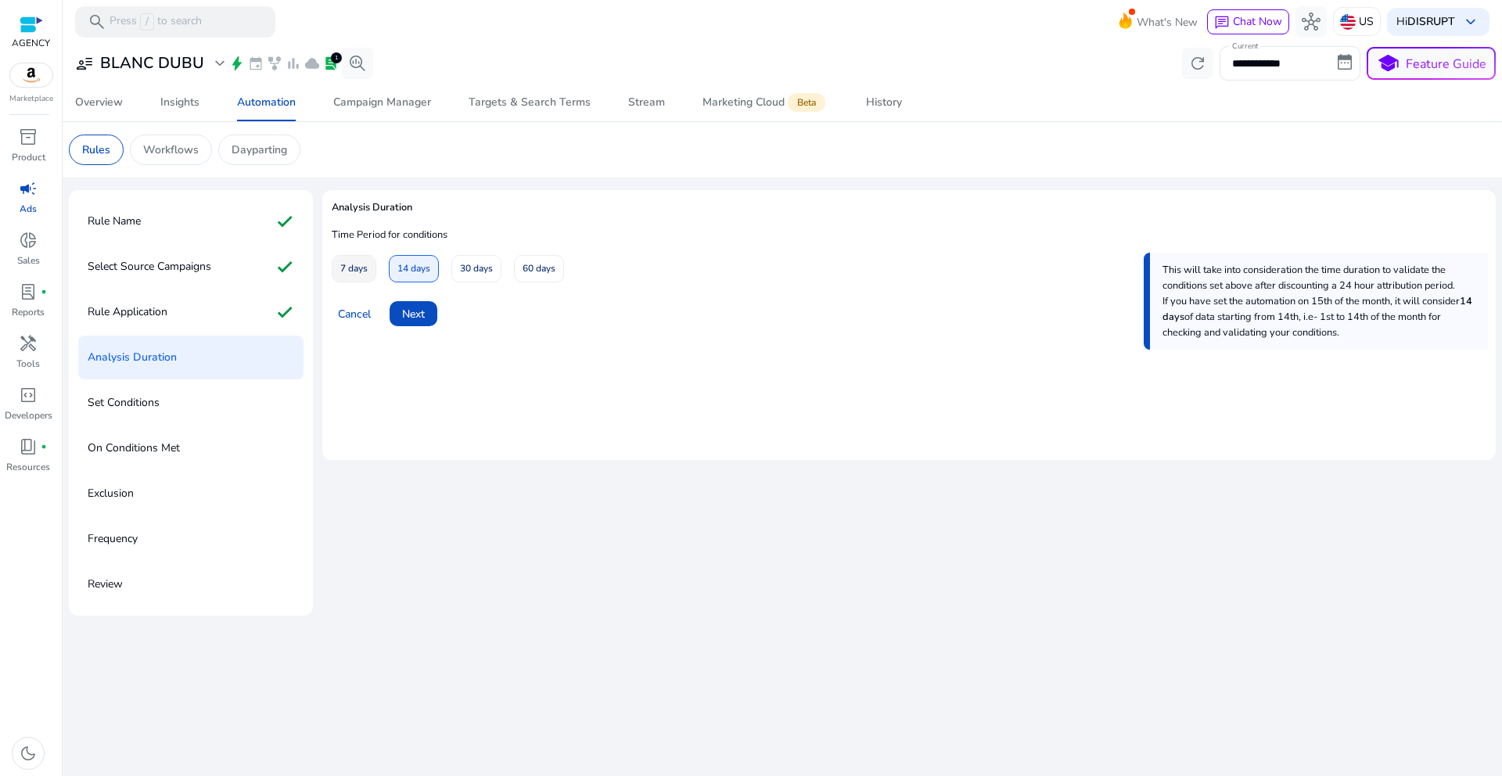
click at [364, 267] on span "7 days" at bounding box center [353, 268] width 27 height 27
click at [421, 308] on span "Next" at bounding box center [413, 314] width 23 height 16
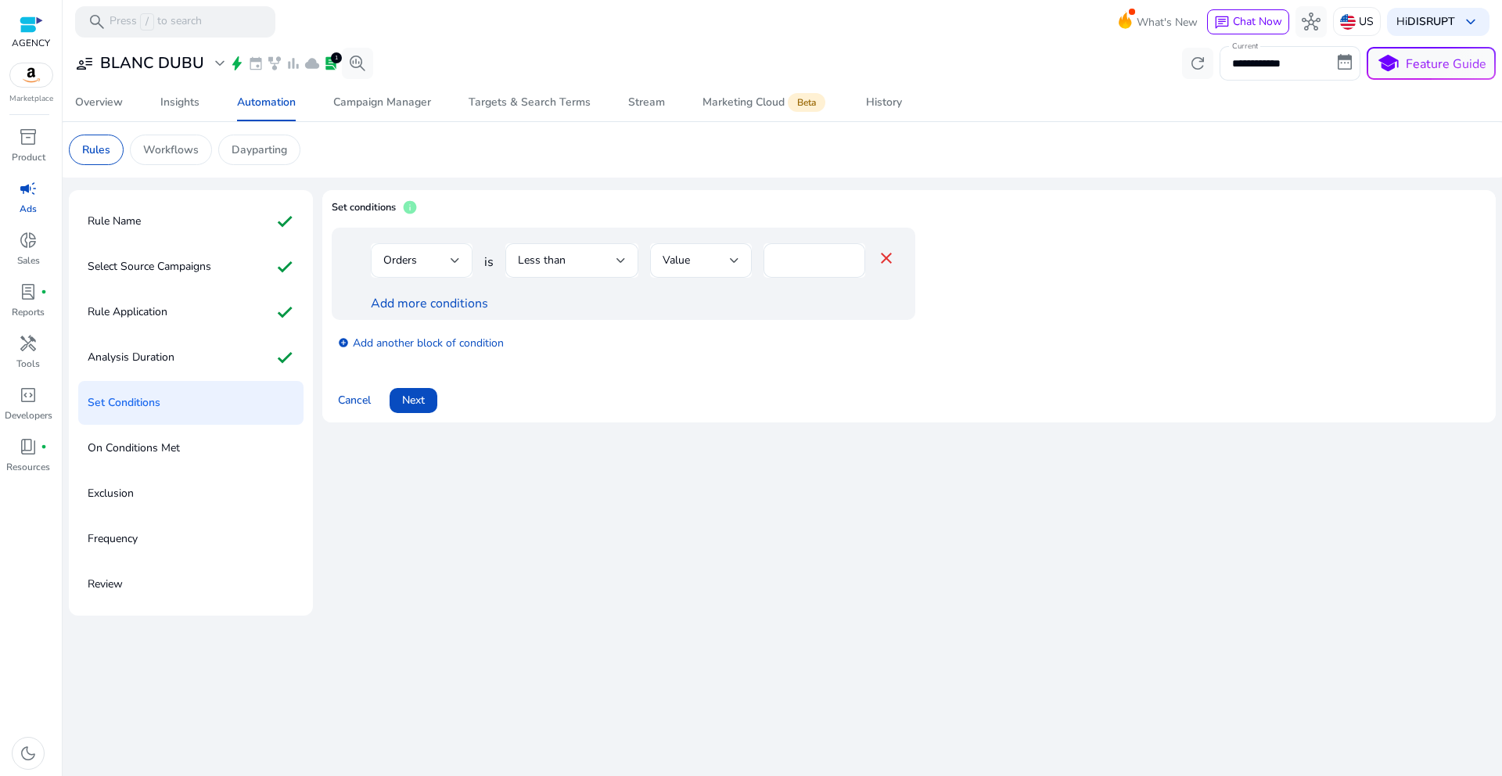
click at [428, 262] on div "Orders" at bounding box center [416, 260] width 67 height 17
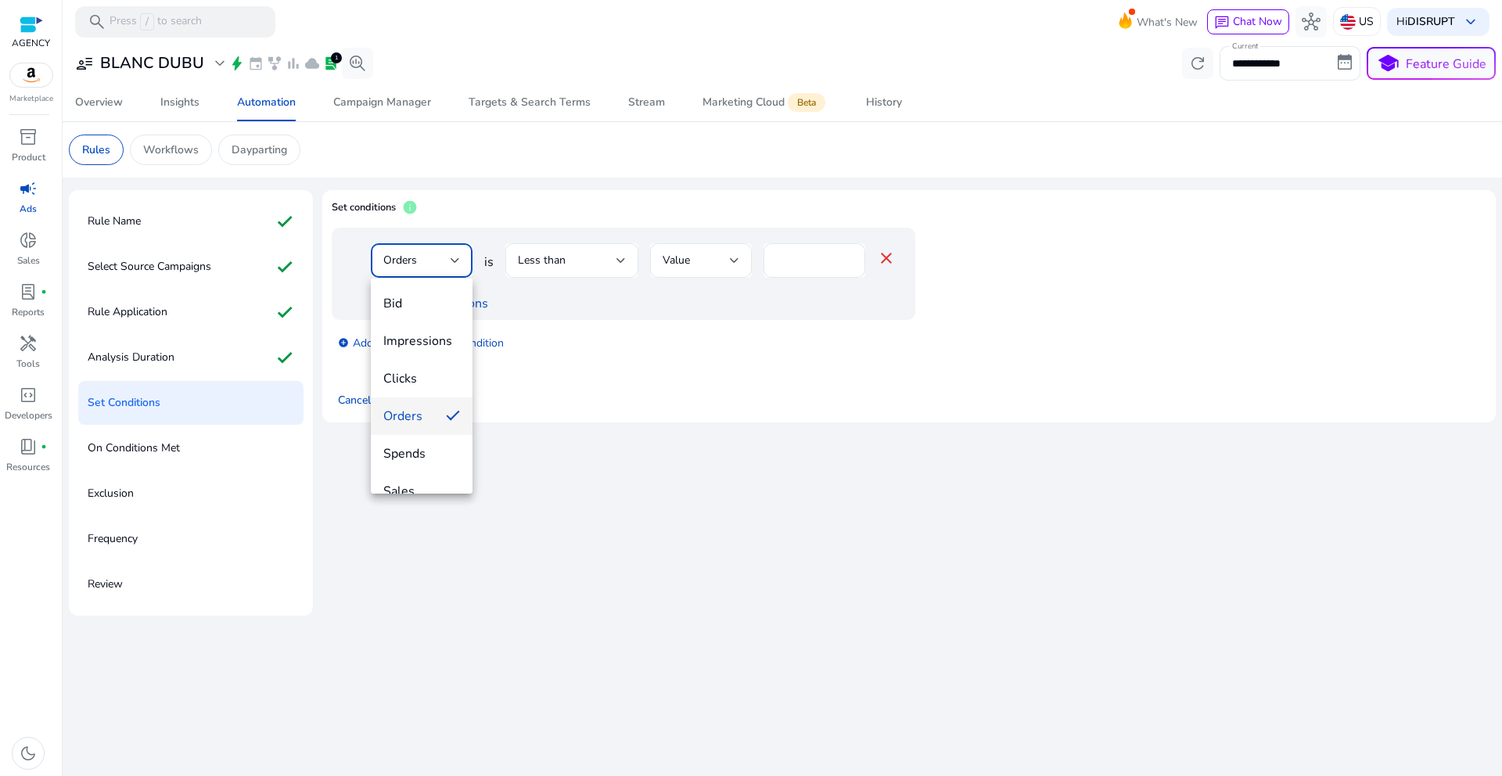
drag, startPoint x: 416, startPoint y: 384, endPoint x: 602, endPoint y: 350, distance: 188.6
click at [417, 384] on span "Clicks" at bounding box center [421, 378] width 77 height 17
click at [805, 264] on input "*" at bounding box center [814, 260] width 77 height 17
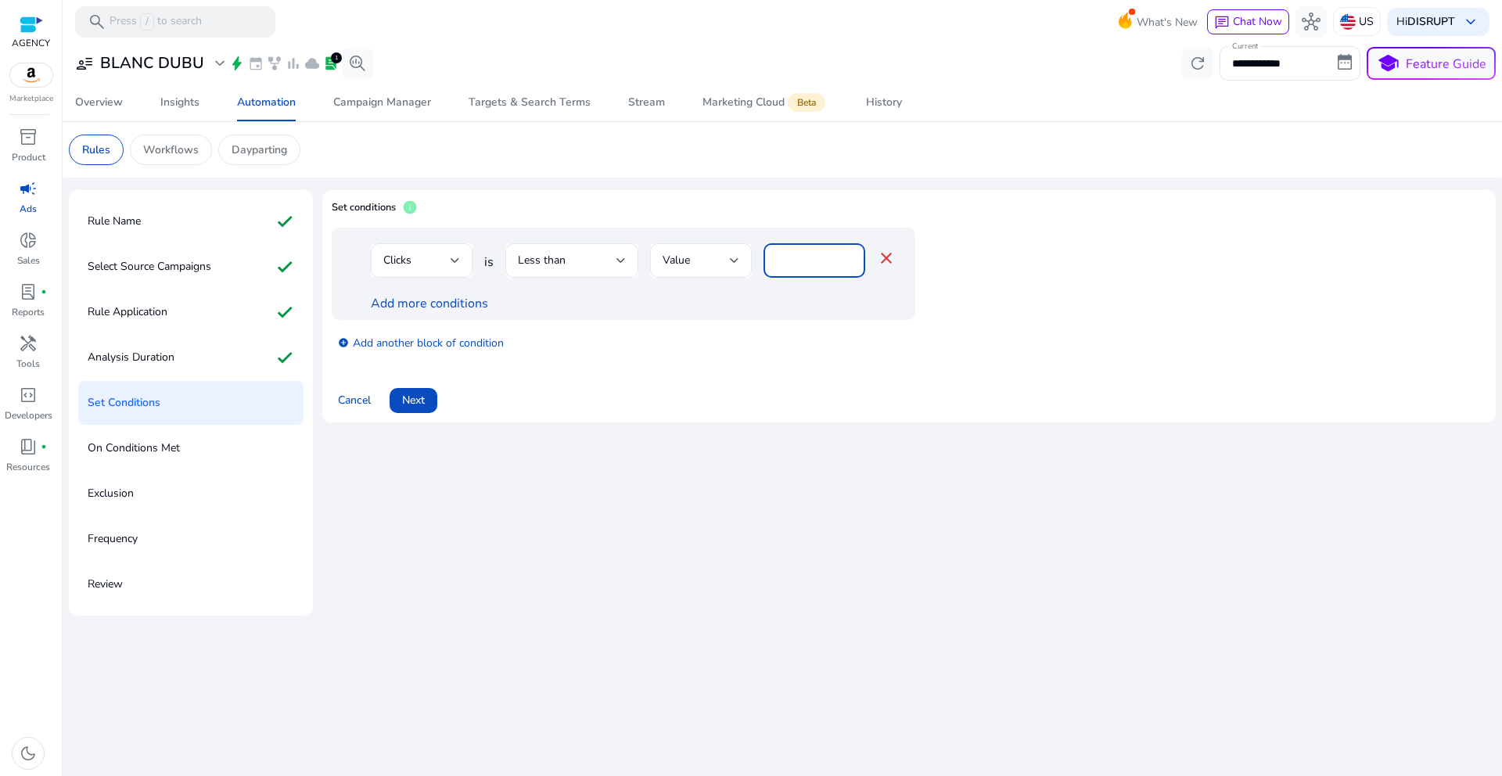
type input "*"
click at [748, 382] on div "Cancel Next" at bounding box center [909, 394] width 1155 height 38
click at [412, 401] on span "Next" at bounding box center [413, 400] width 23 height 16
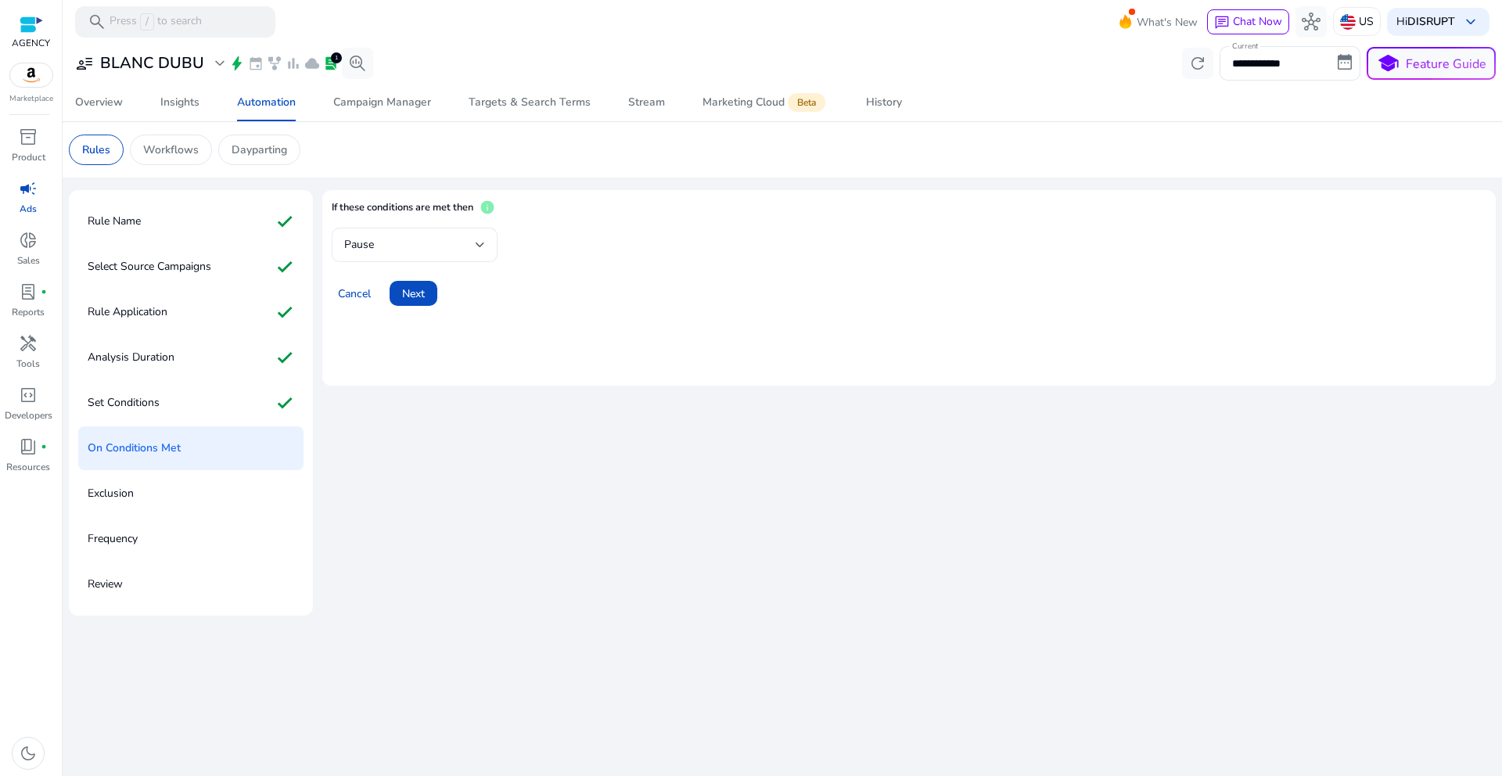
click at [424, 244] on div "Pause" at bounding box center [409, 244] width 131 height 17
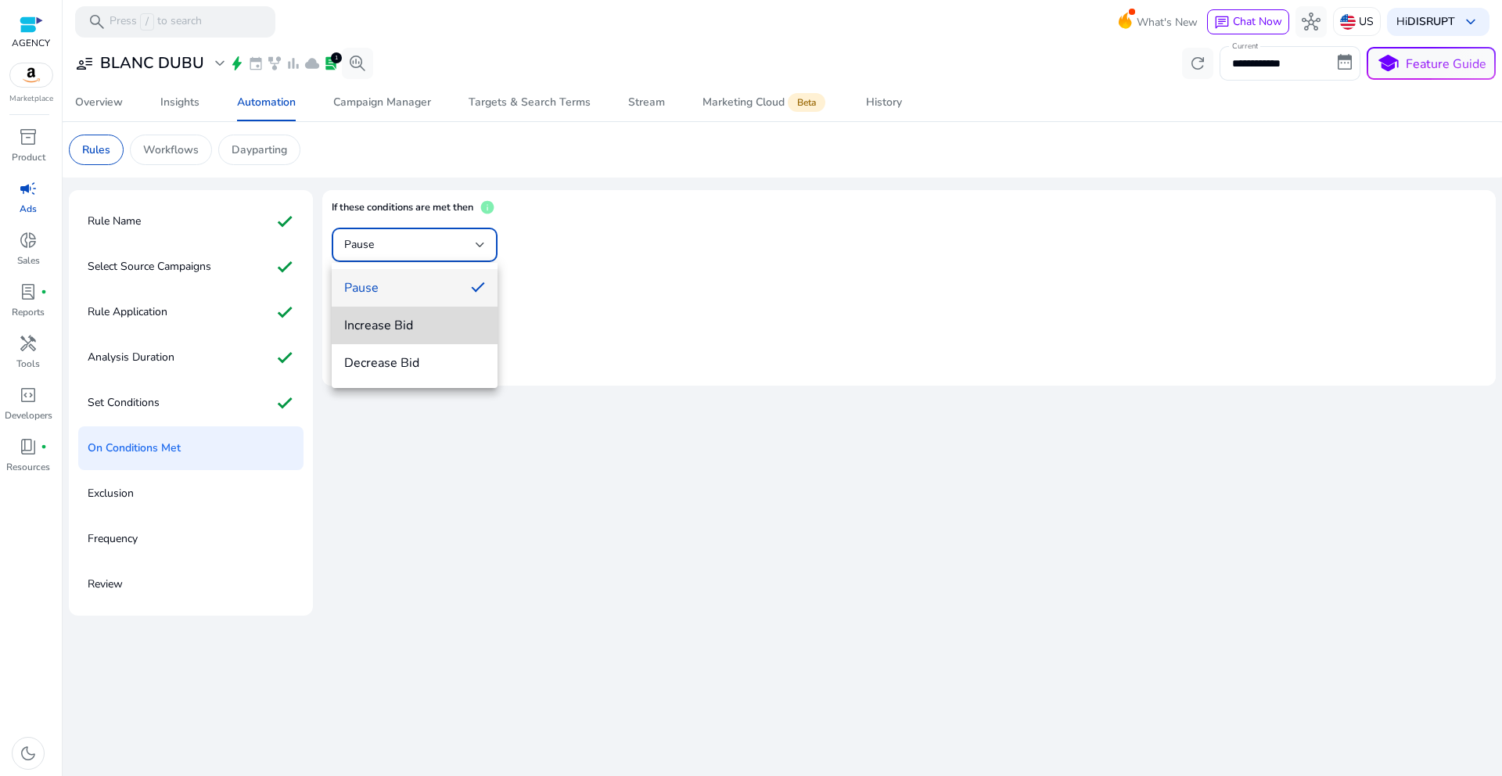
click at [397, 323] on span "Increase Bid" at bounding box center [414, 325] width 141 height 17
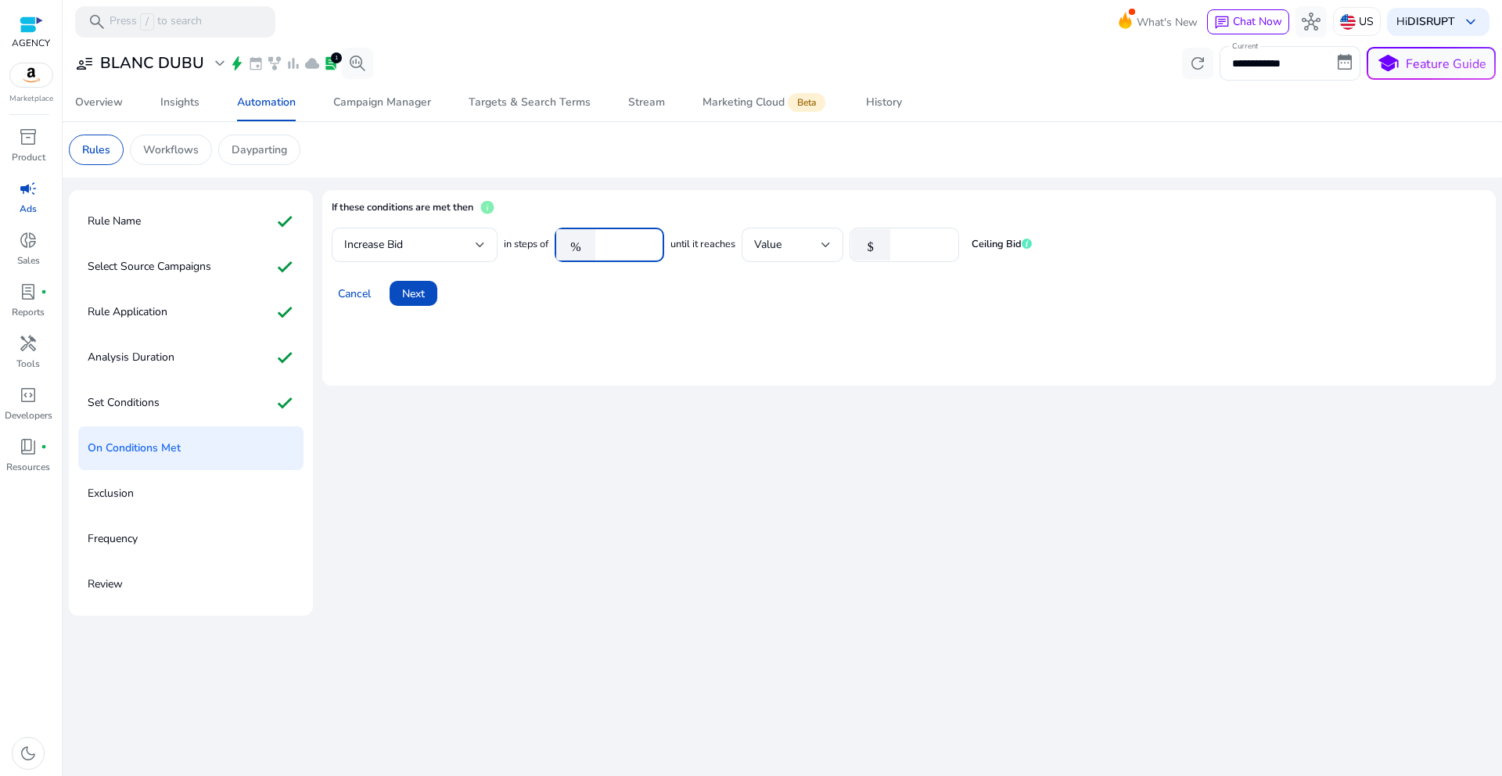
drag, startPoint x: 650, startPoint y: 237, endPoint x: 591, endPoint y: 239, distance: 58.7
click at [603, 239] on input "***" at bounding box center [627, 244] width 49 height 17
drag, startPoint x: 634, startPoint y: 245, endPoint x: 583, endPoint y: 240, distance: 51.1
click at [583, 240] on div "% ***" at bounding box center [603, 245] width 97 height 34
type input "**"
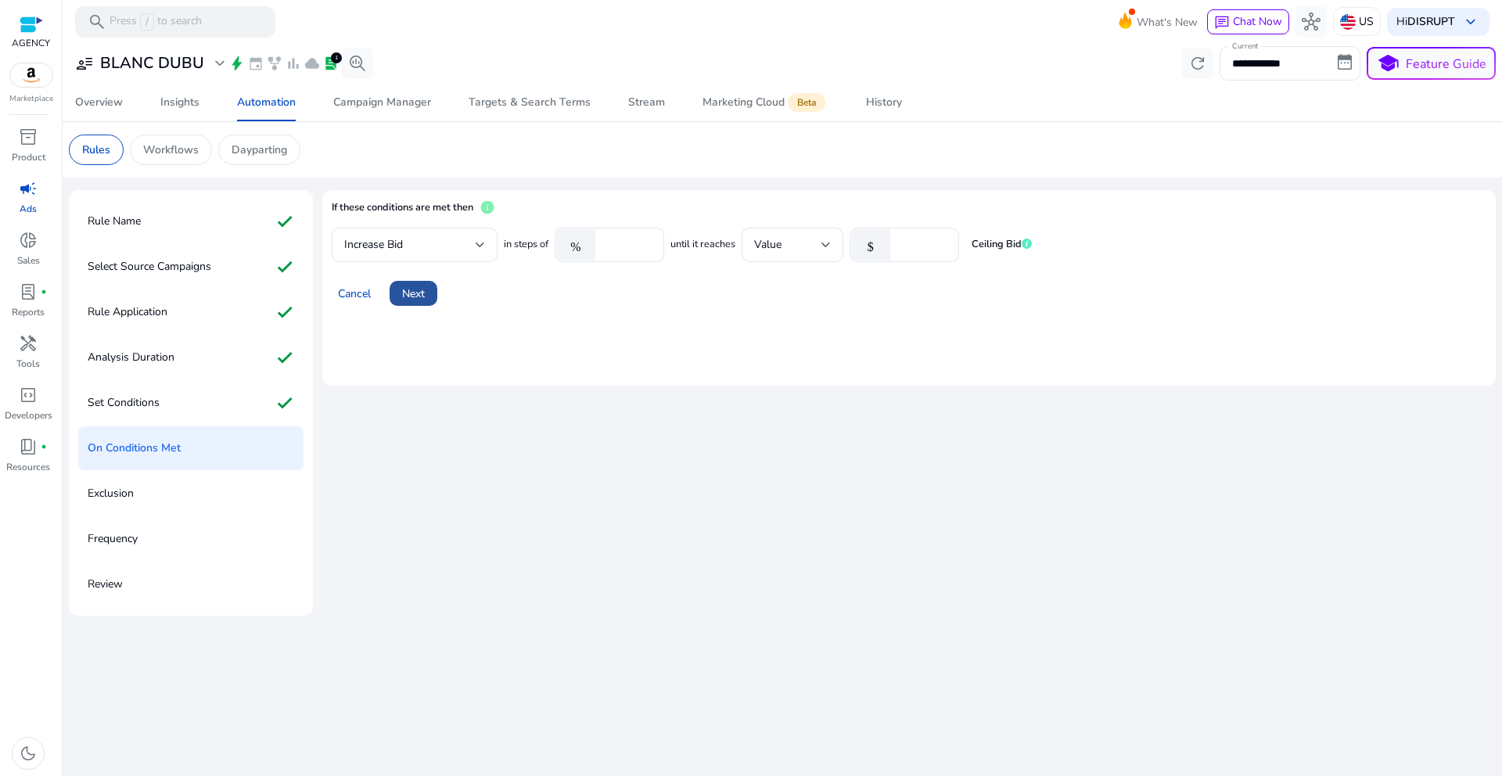
click at [408, 290] on span "Next" at bounding box center [413, 294] width 23 height 16
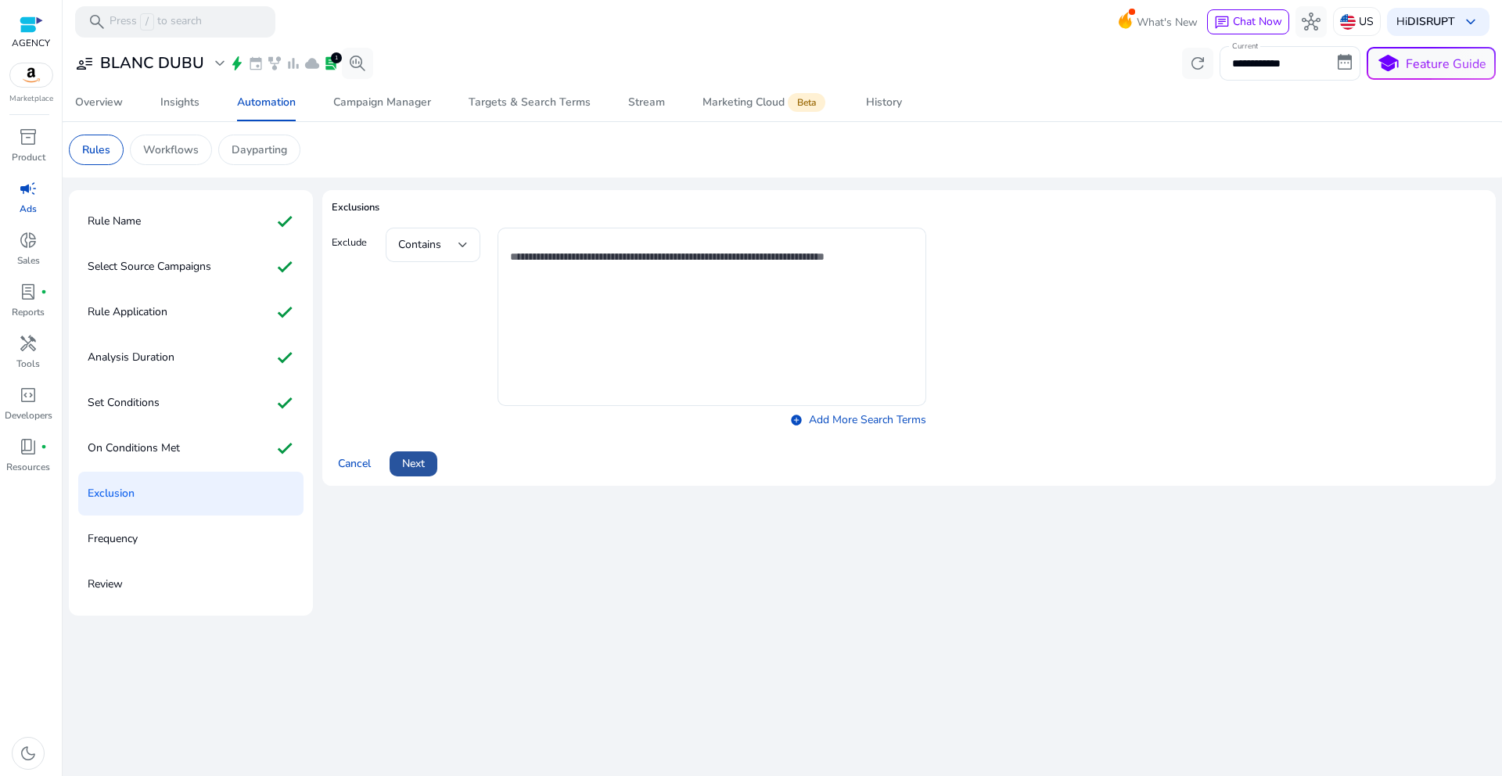
click at [402, 461] on span "Next" at bounding box center [413, 463] width 23 height 16
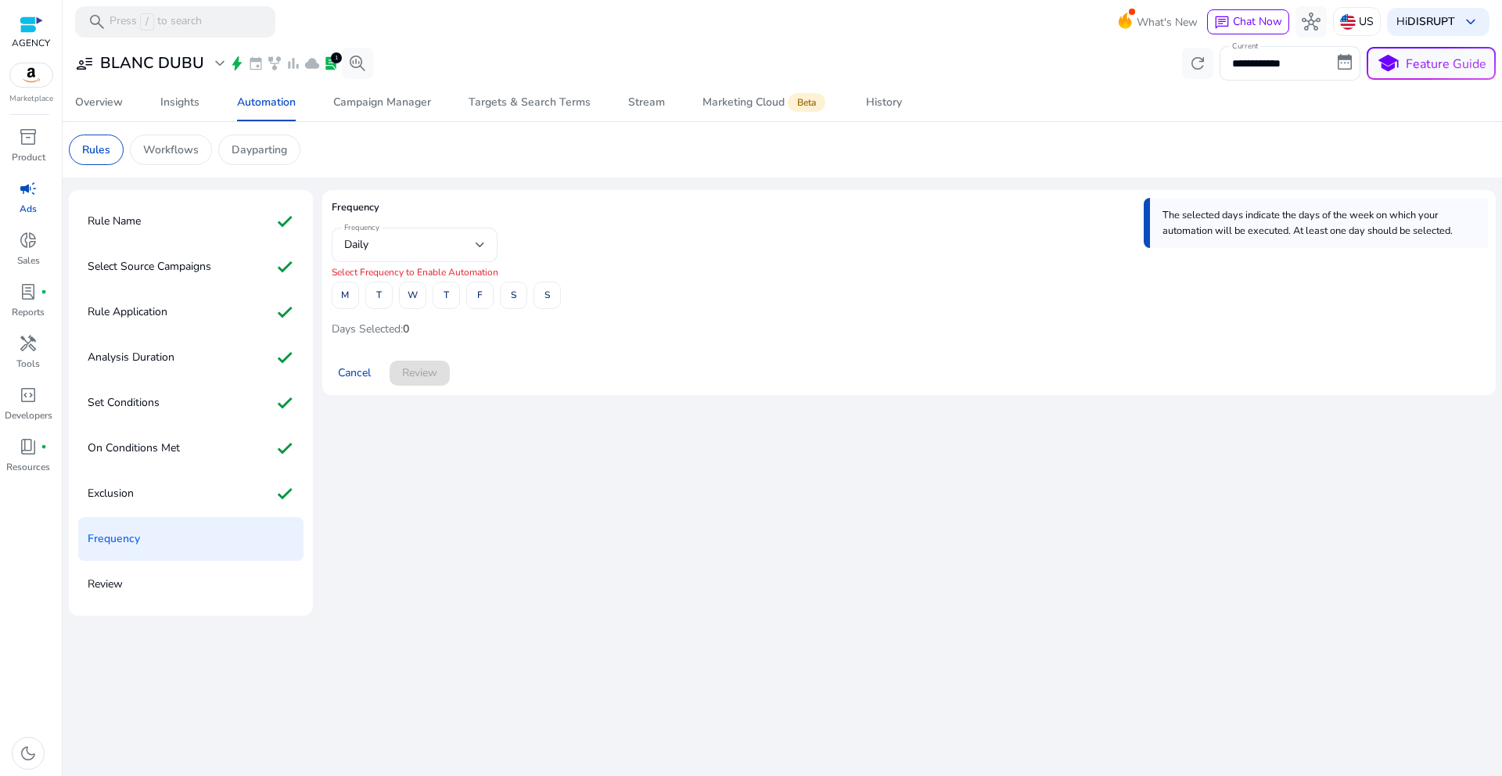
click at [429, 255] on div "Daily" at bounding box center [414, 245] width 141 height 34
click at [408, 259] on div at bounding box center [751, 388] width 1502 height 776
click at [342, 299] on span "M" at bounding box center [345, 295] width 8 height 27
click at [415, 300] on span "W" at bounding box center [413, 295] width 10 height 27
click at [543, 300] on span at bounding box center [547, 296] width 26 height 38
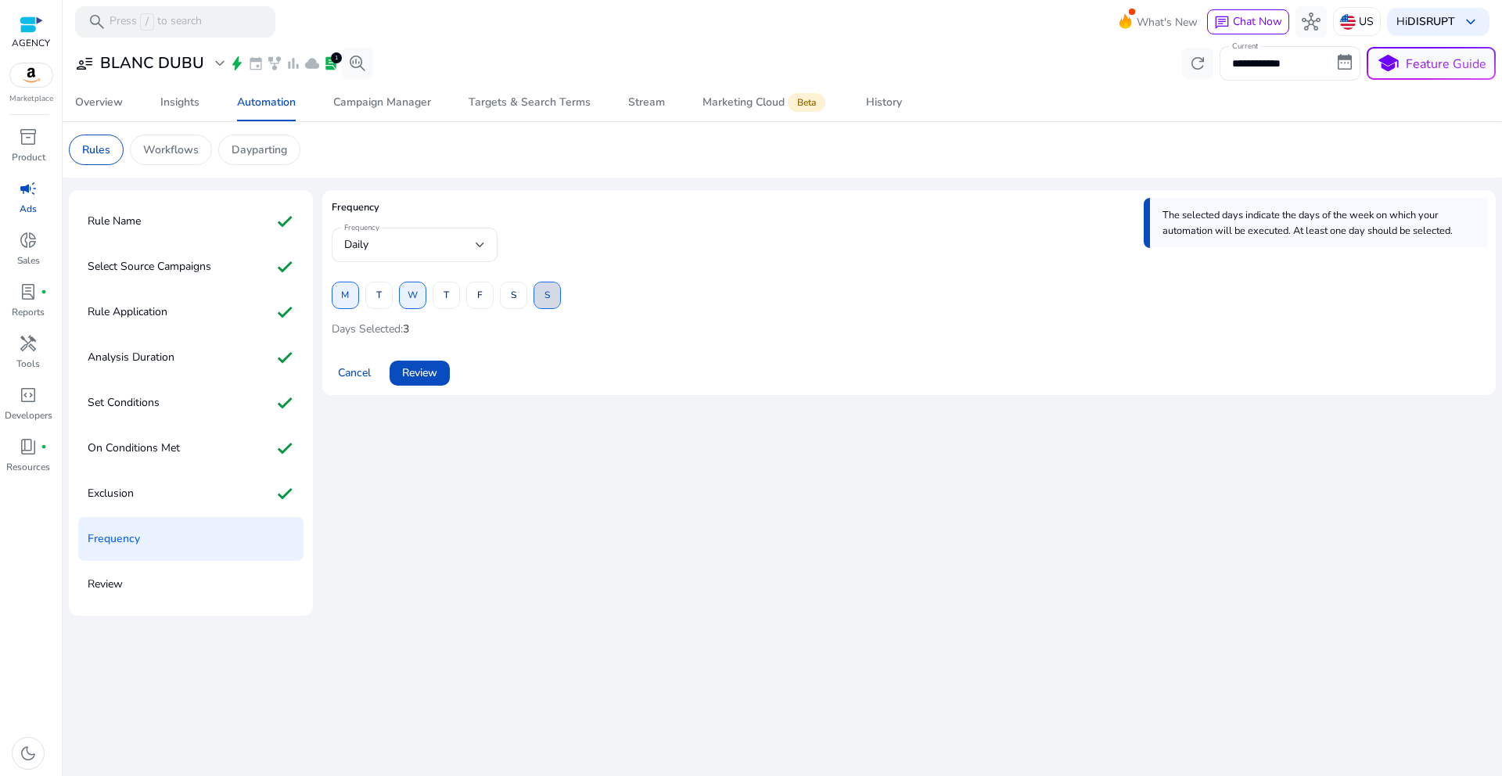
click at [564, 445] on div "Frequency The selected days indicate the days of the week on which your automat…" at bounding box center [908, 403] width 1173 height 426
click at [416, 354] on div "Cancel Review" at bounding box center [909, 367] width 1155 height 38
click at [419, 372] on span "Review" at bounding box center [419, 373] width 35 height 16
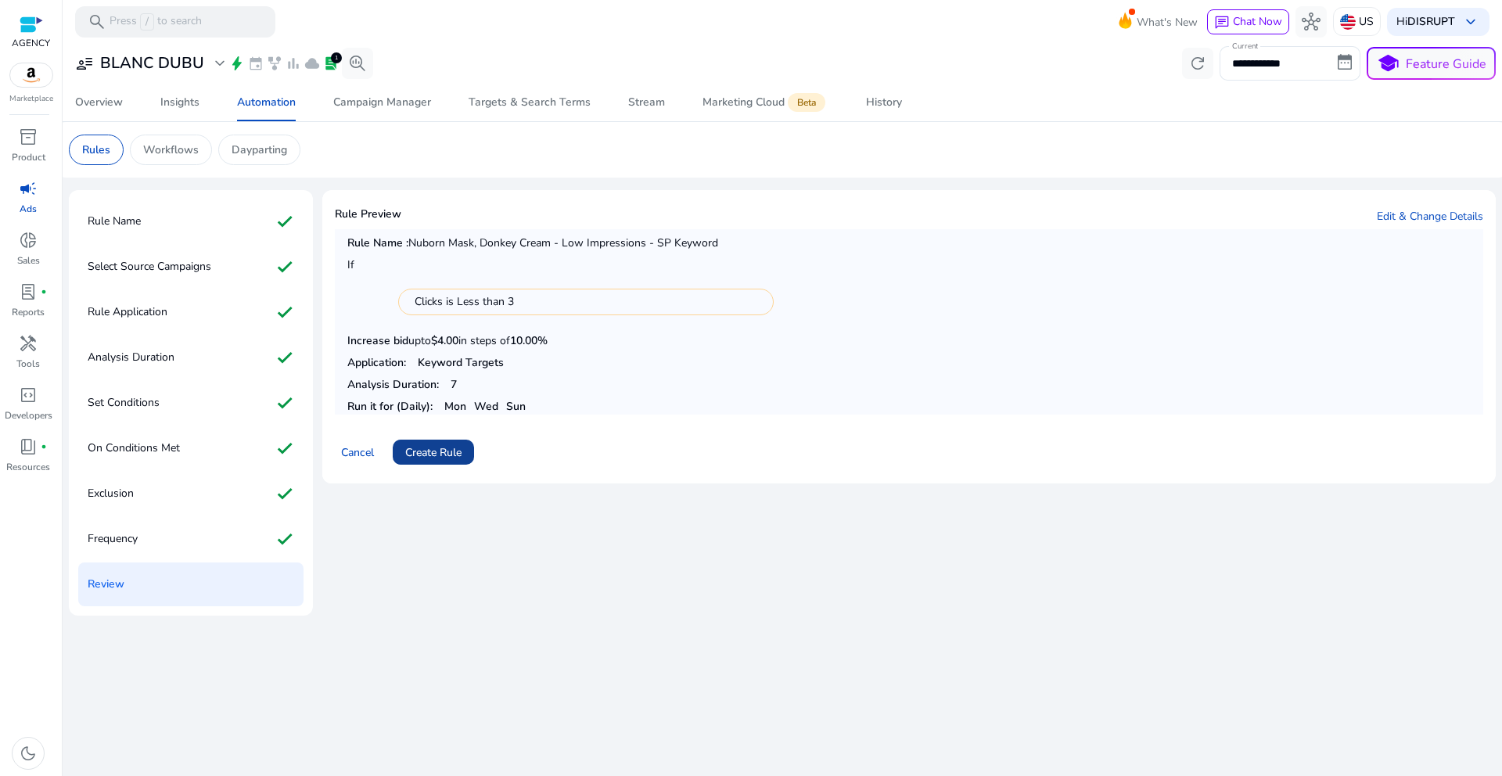
click at [442, 455] on span "Create Rule" at bounding box center [433, 452] width 56 height 16
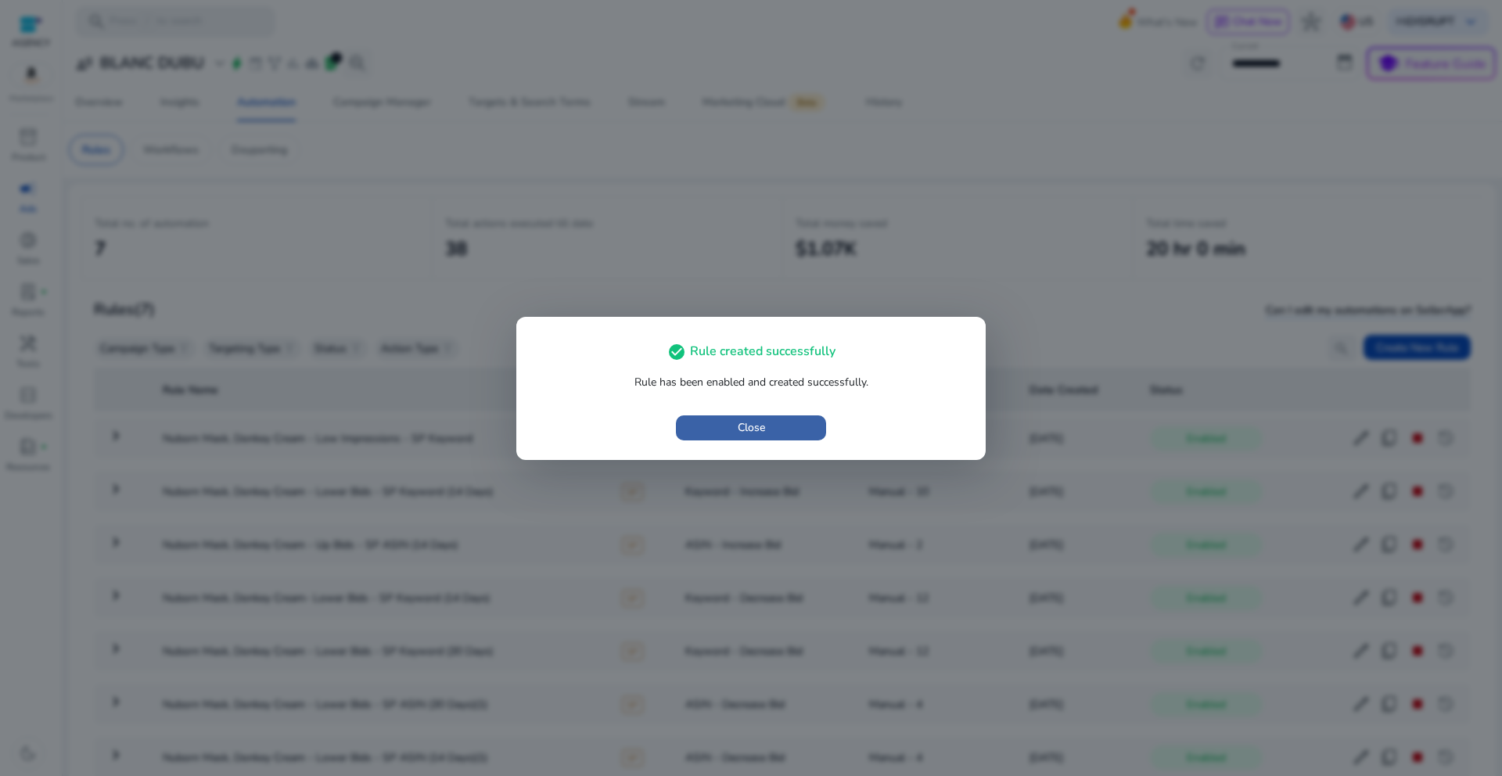
click at [771, 438] on span "button" at bounding box center [751, 428] width 150 height 38
